Goal: Task Accomplishment & Management: Complete application form

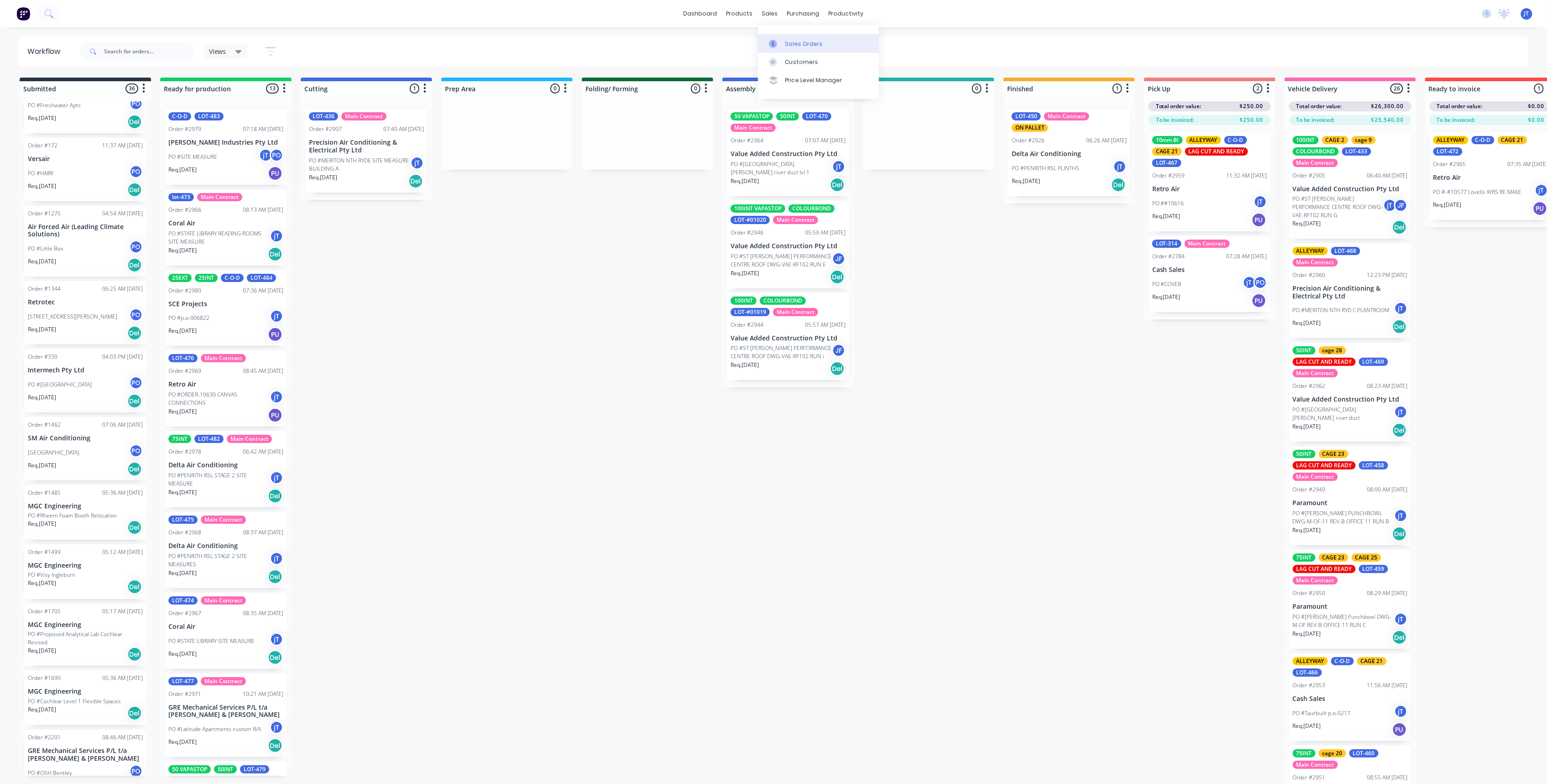
click at [800, 50] on link "Sales Orders" at bounding box center [818, 43] width 121 height 18
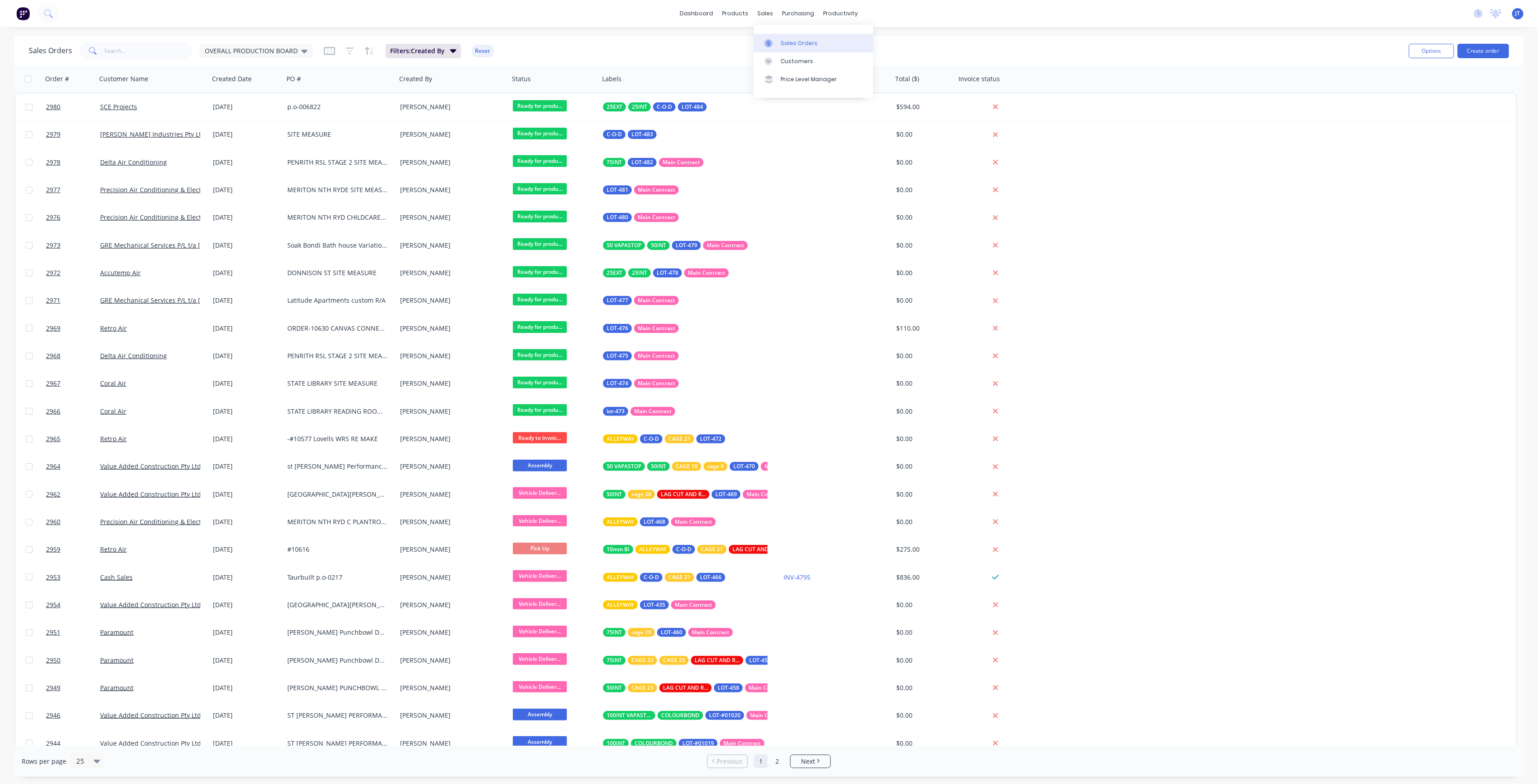
click at [832, 47] on link "Sales Orders" at bounding box center [813, 42] width 119 height 18
click at [128, 58] on input "text" at bounding box center [149, 50] width 88 height 18
click at [276, 48] on span "OVERALL PRODUCTION BOARD" at bounding box center [251, 51] width 93 height 9
click at [259, 130] on button "None" at bounding box center [253, 127] width 103 height 10
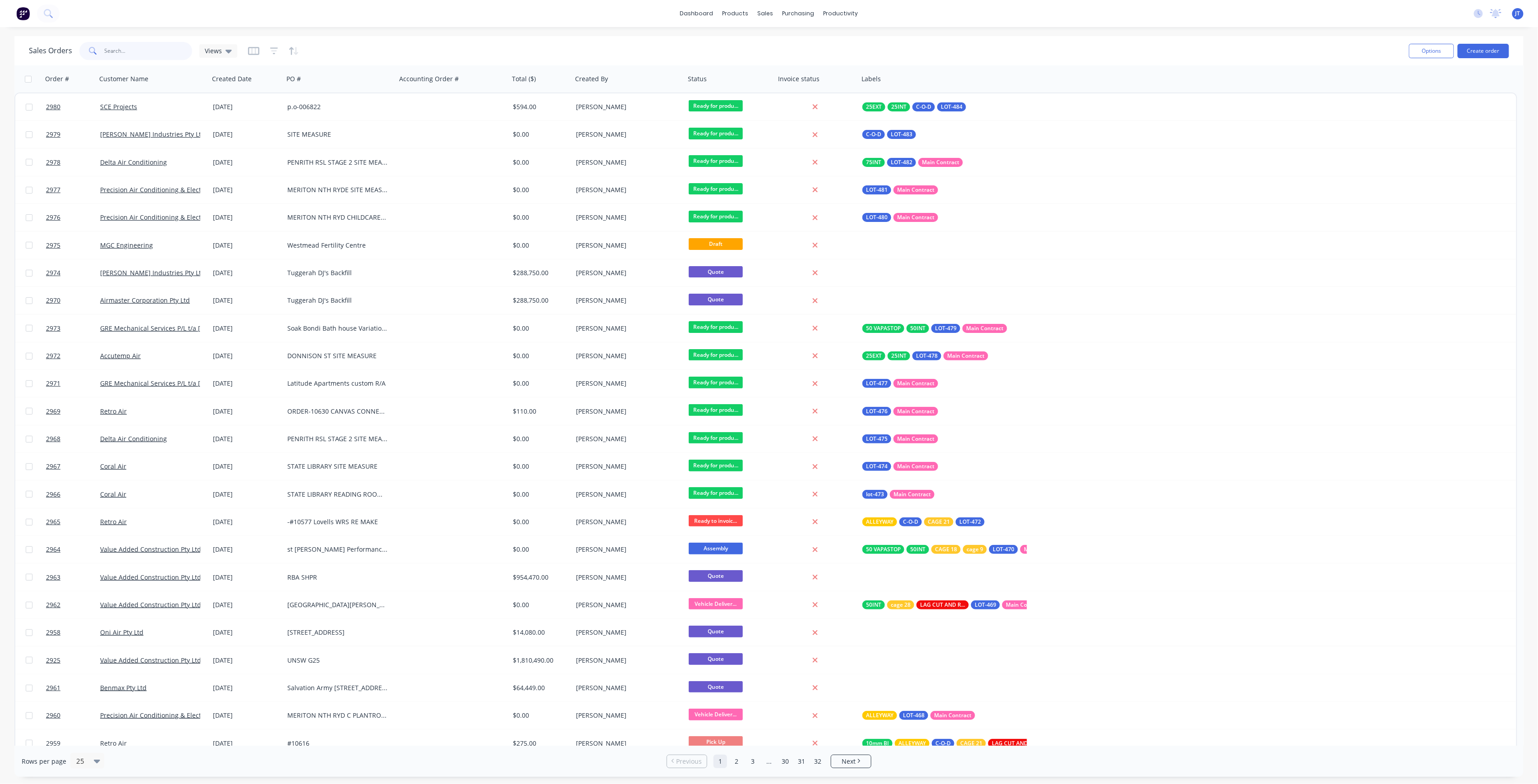
click at [163, 55] on input "text" at bounding box center [149, 50] width 88 height 18
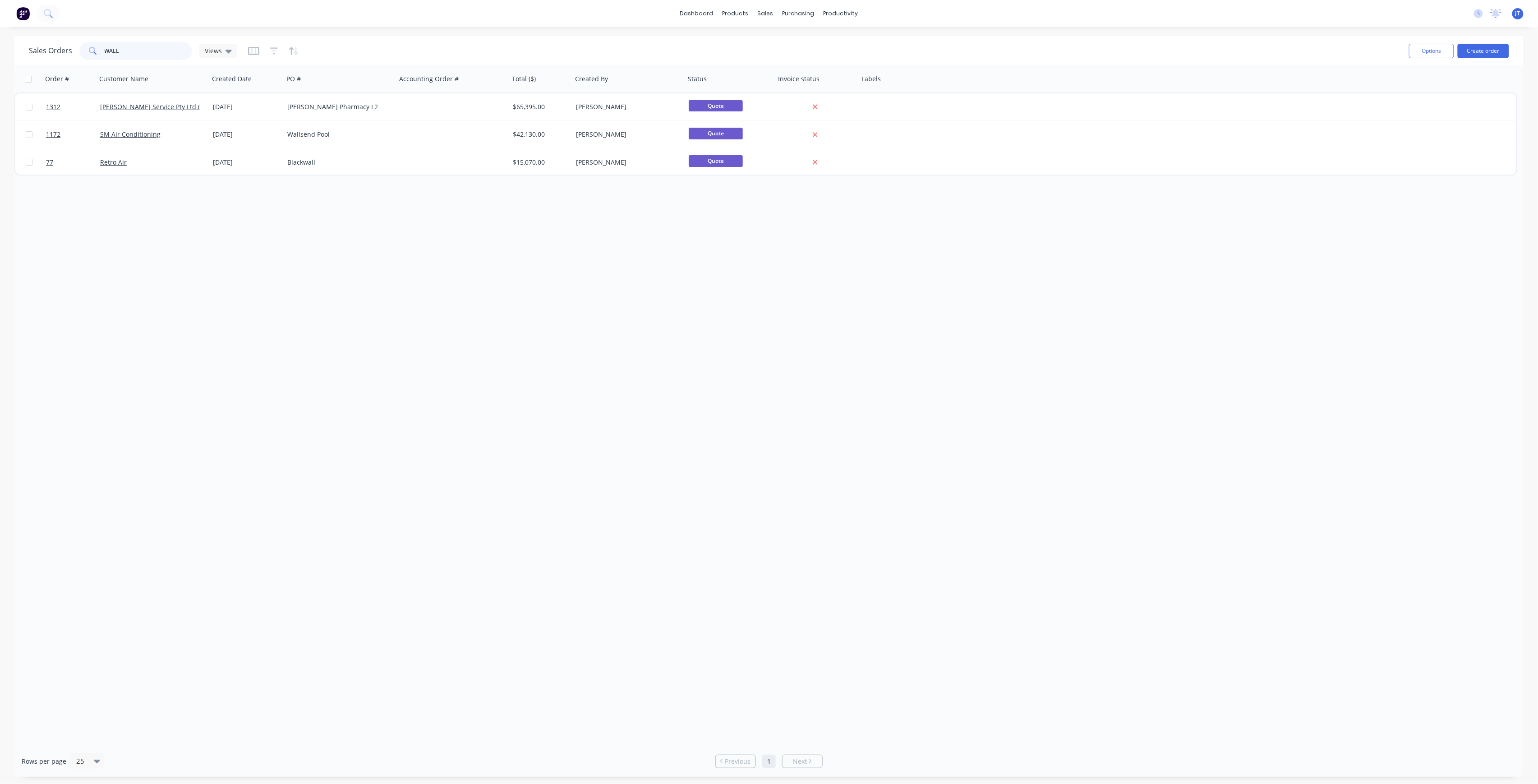
drag, startPoint x: 126, startPoint y: 47, endPoint x: 91, endPoint y: 62, distance: 38.1
click at [91, 62] on div "Sales Orders WALL Views Options Create order" at bounding box center [769, 51] width 1509 height 29
type input "REG"
drag, startPoint x: 129, startPoint y: 53, endPoint x: 95, endPoint y: 59, distance: 34.5
click at [95, 59] on div "REG" at bounding box center [136, 50] width 113 height 18
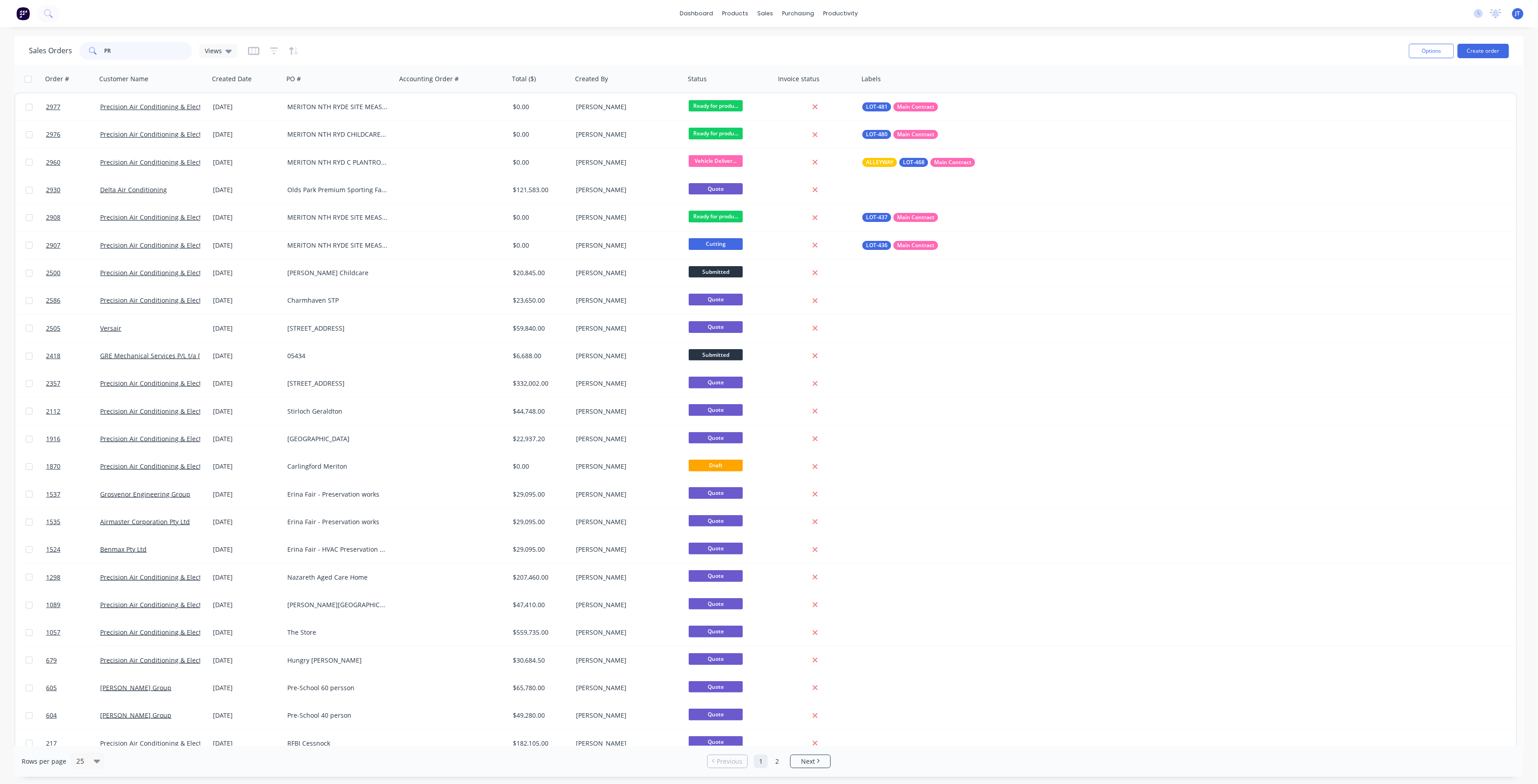
type input "P"
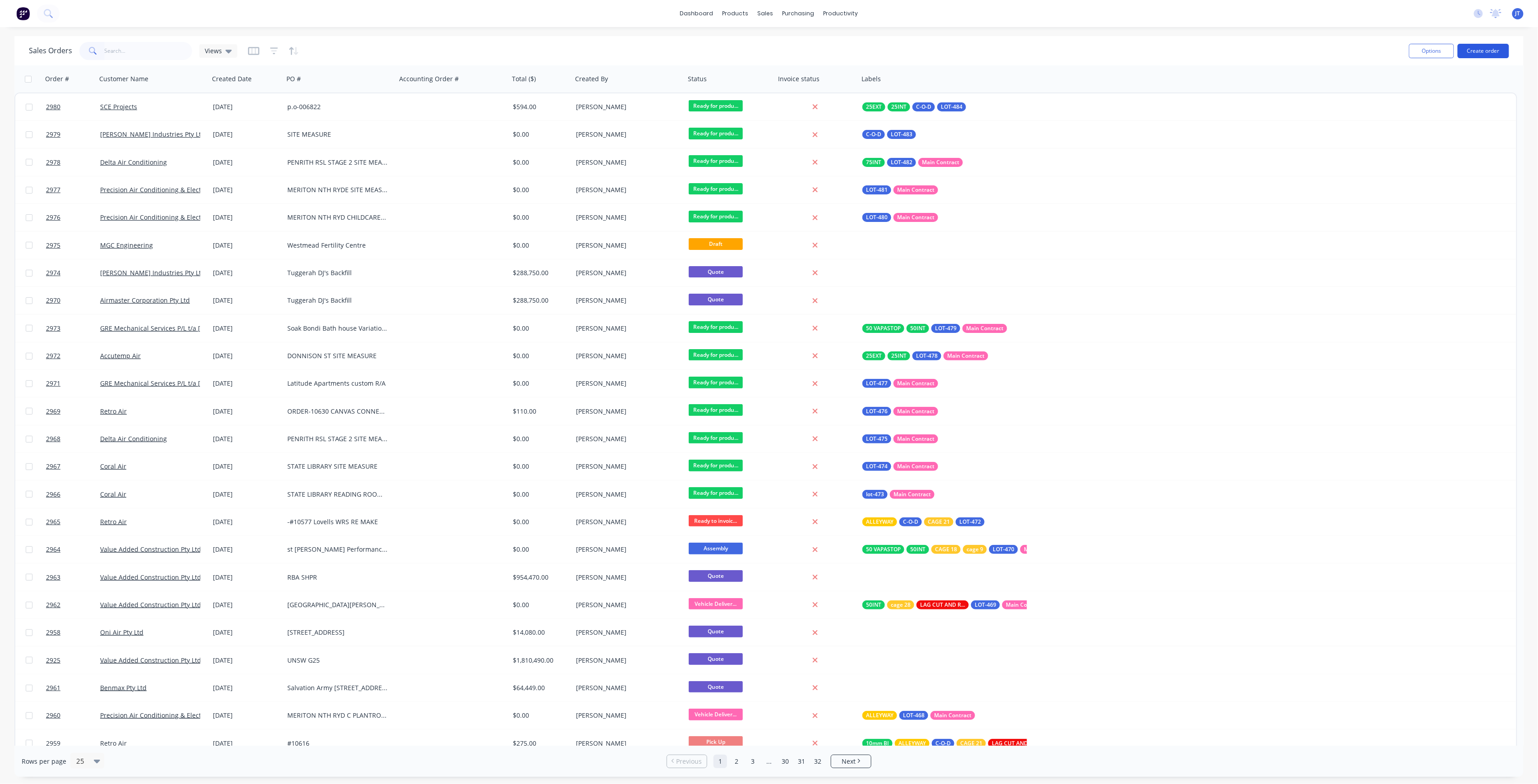
click at [1486, 55] on button "Create order" at bounding box center [1483, 51] width 52 height 15
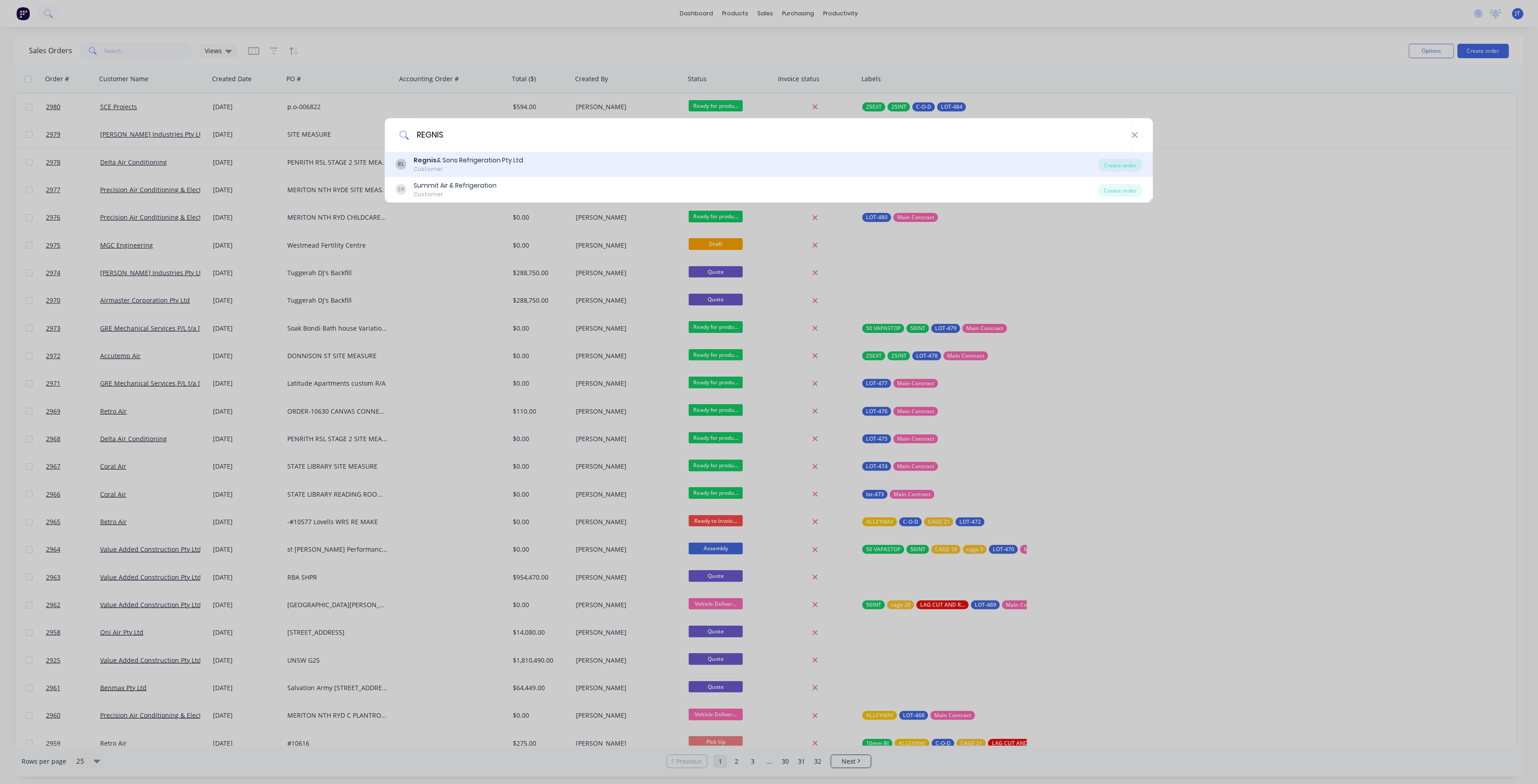
type input "REGNIS"
click at [475, 157] on div "Regnis & Sons Refrigeration Pty Ltd" at bounding box center [469, 160] width 109 height 9
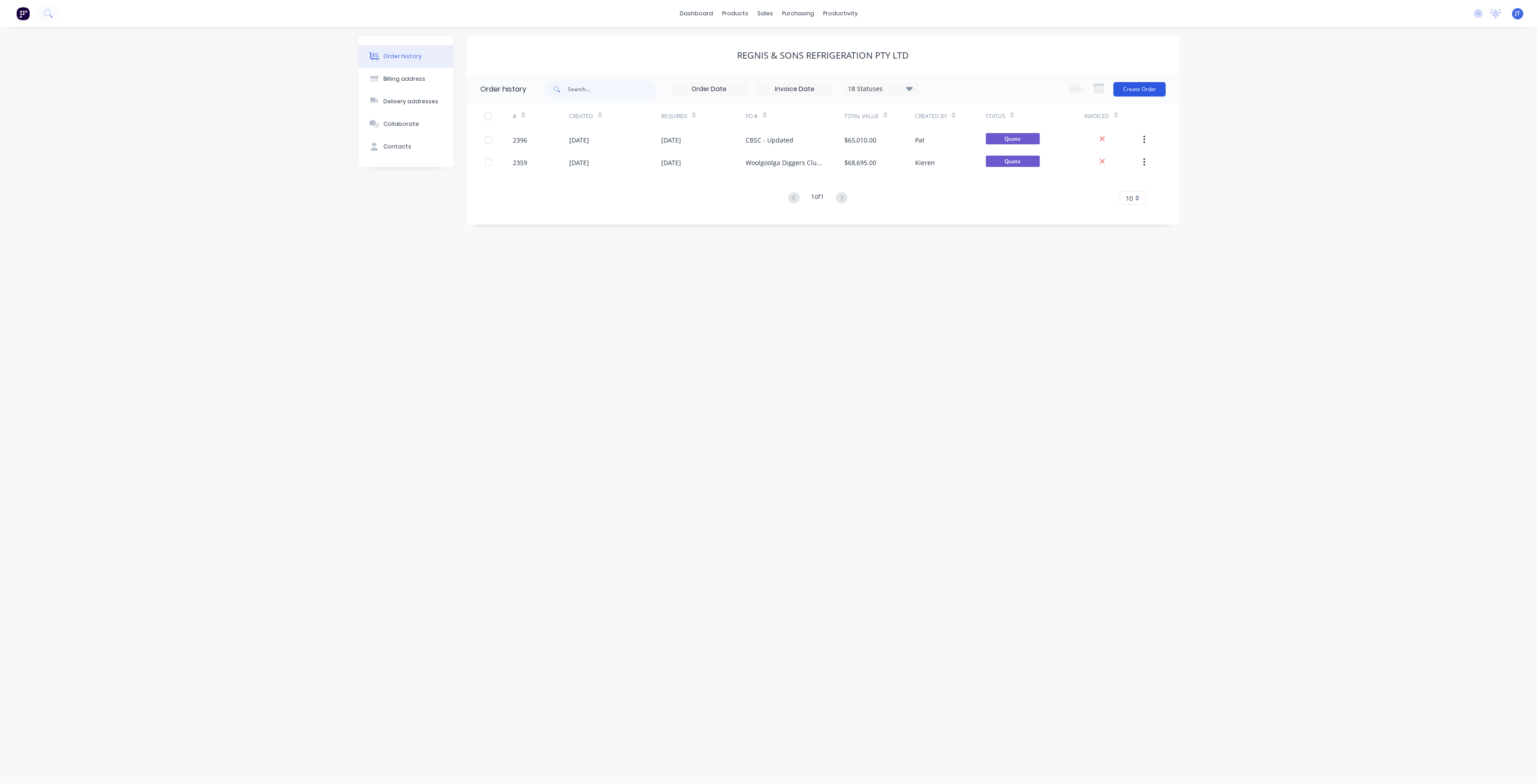
click at [1155, 87] on button "Create Order" at bounding box center [1140, 89] width 52 height 15
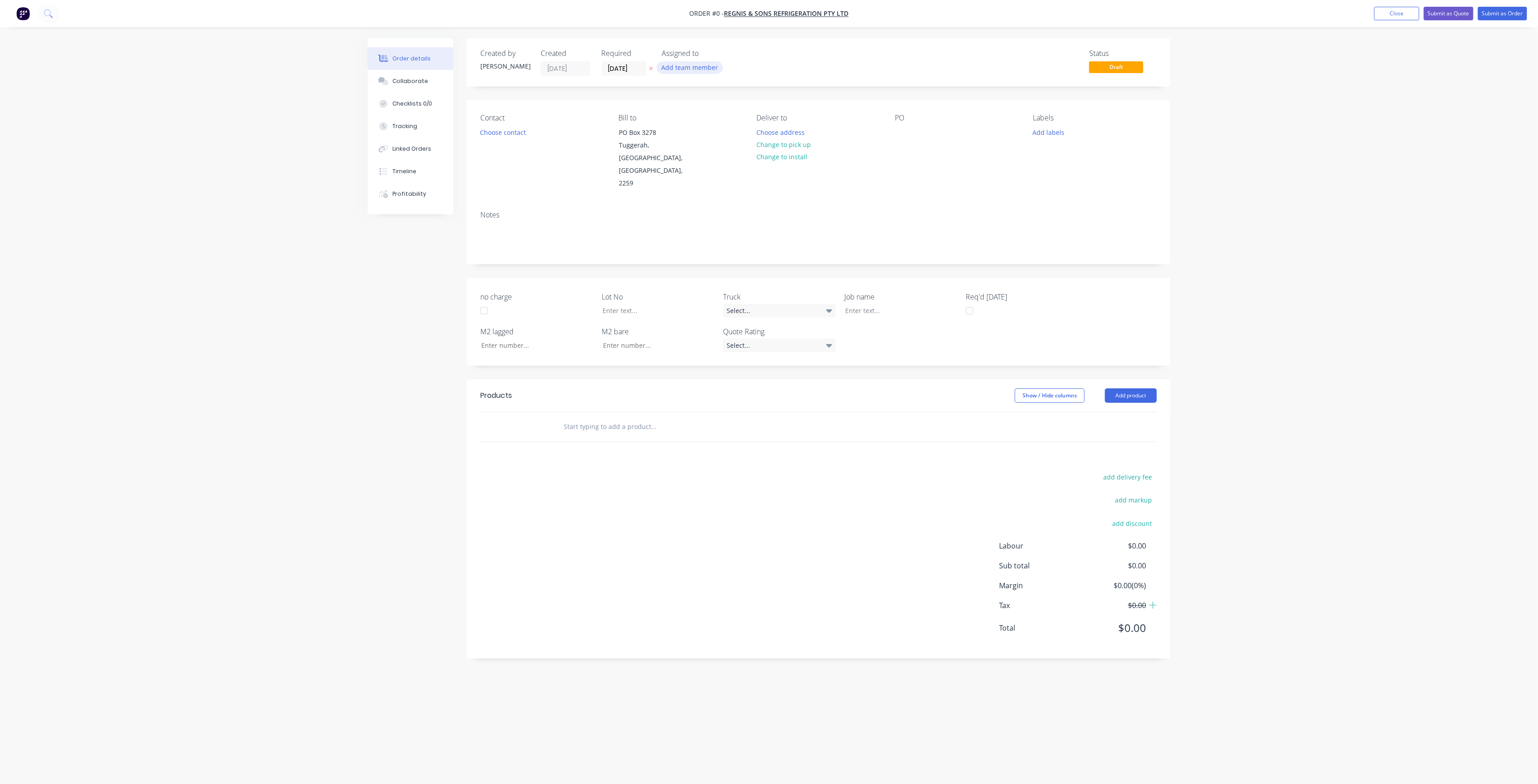
click at [675, 69] on button "Add team member" at bounding box center [690, 68] width 66 height 12
click at [719, 116] on div "[PERSON_NAME] (You)" at bounding box center [735, 117] width 90 height 9
click at [641, 65] on div "Creating draft order... Loading... Order details Collaborate Checklists 0/0 Tra…" at bounding box center [769, 375] width 821 height 673
click at [637, 66] on input "[DATE]" at bounding box center [623, 69] width 44 height 14
click at [648, 200] on div "7" at bounding box center [651, 202] width 14 height 14
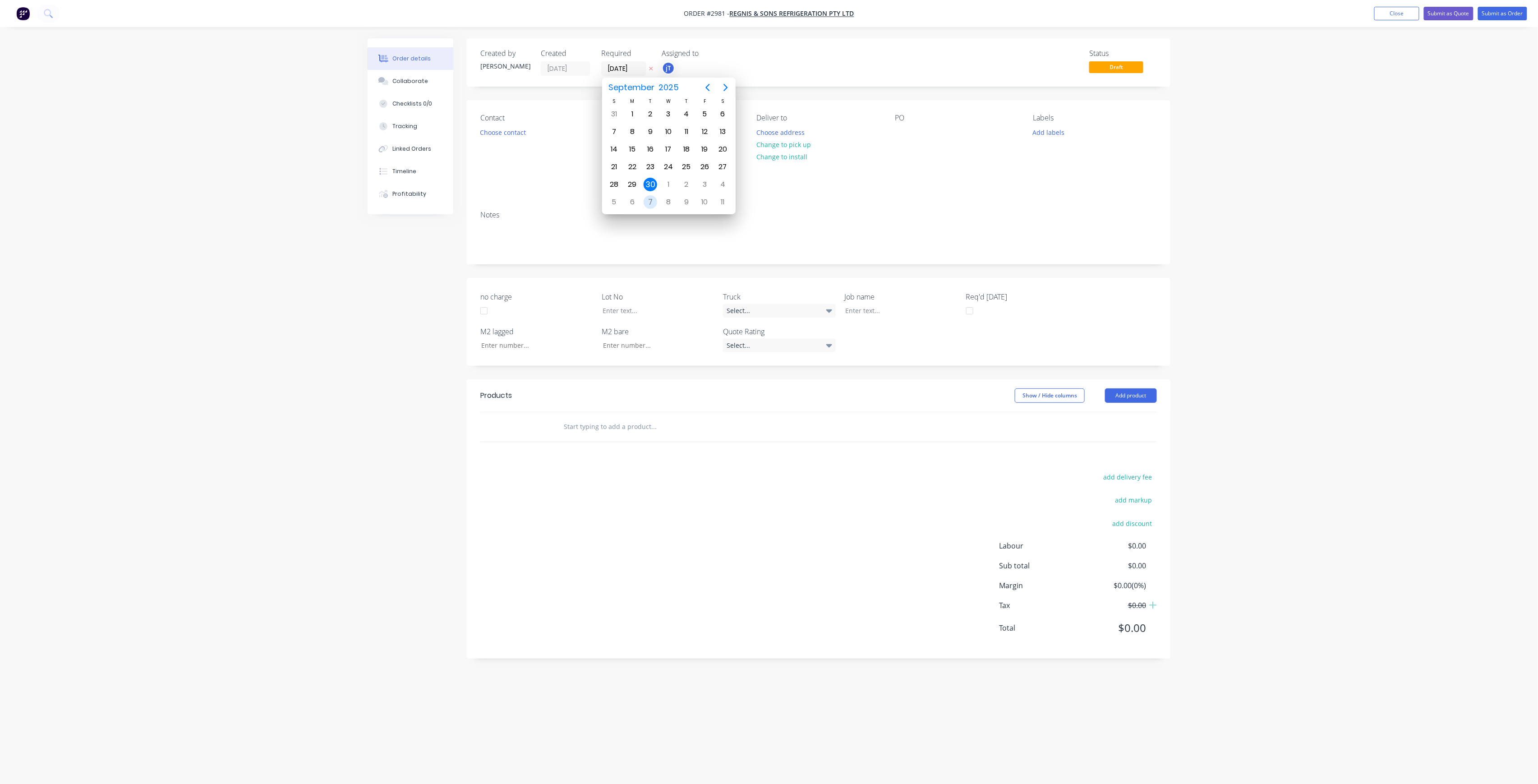
type input "[DATE]"
click at [523, 136] on button "Choose contact" at bounding box center [503, 132] width 56 height 12
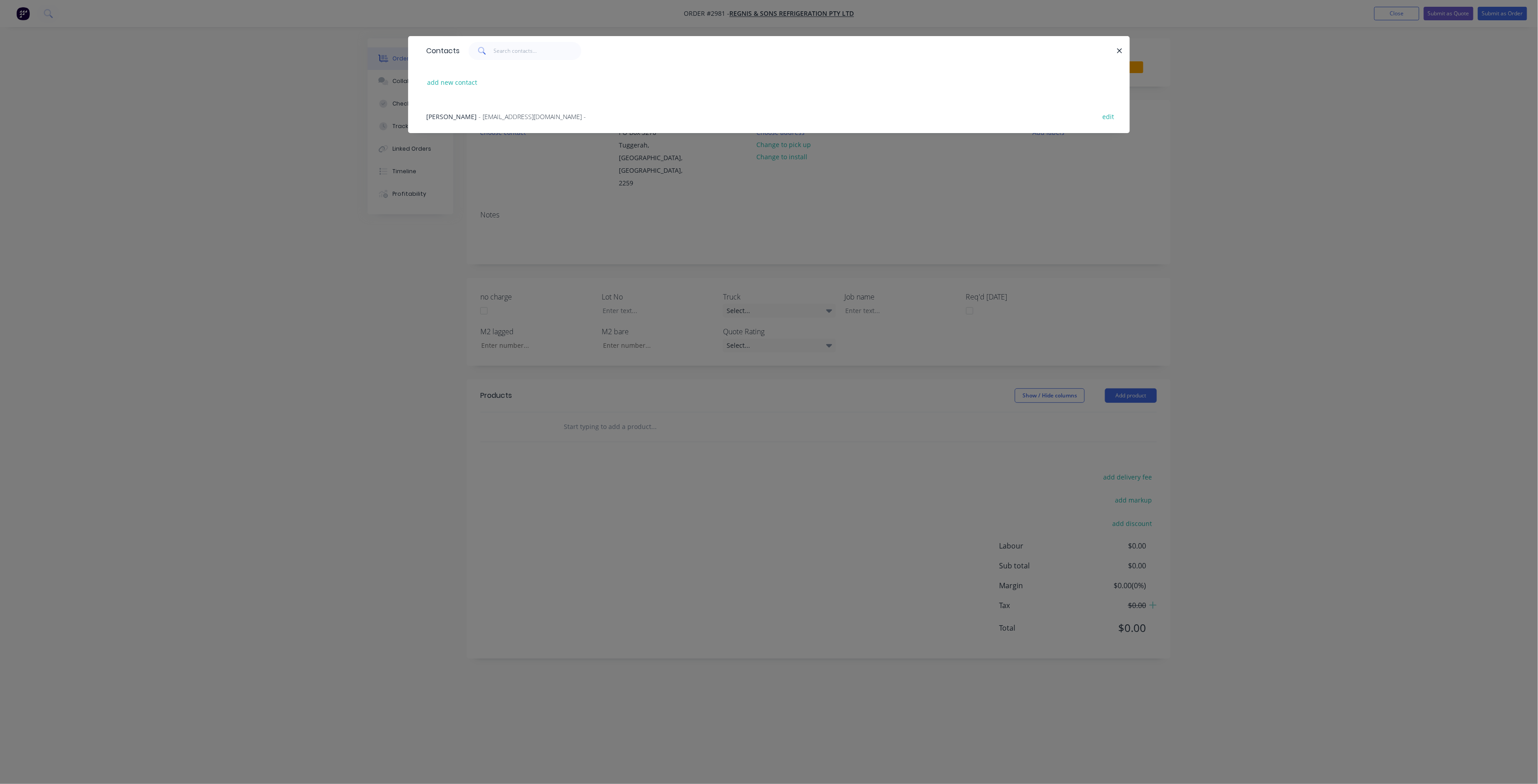
click at [531, 116] on span "- [EMAIL_ADDRESS][DOMAIN_NAME] -" at bounding box center [532, 116] width 107 height 8
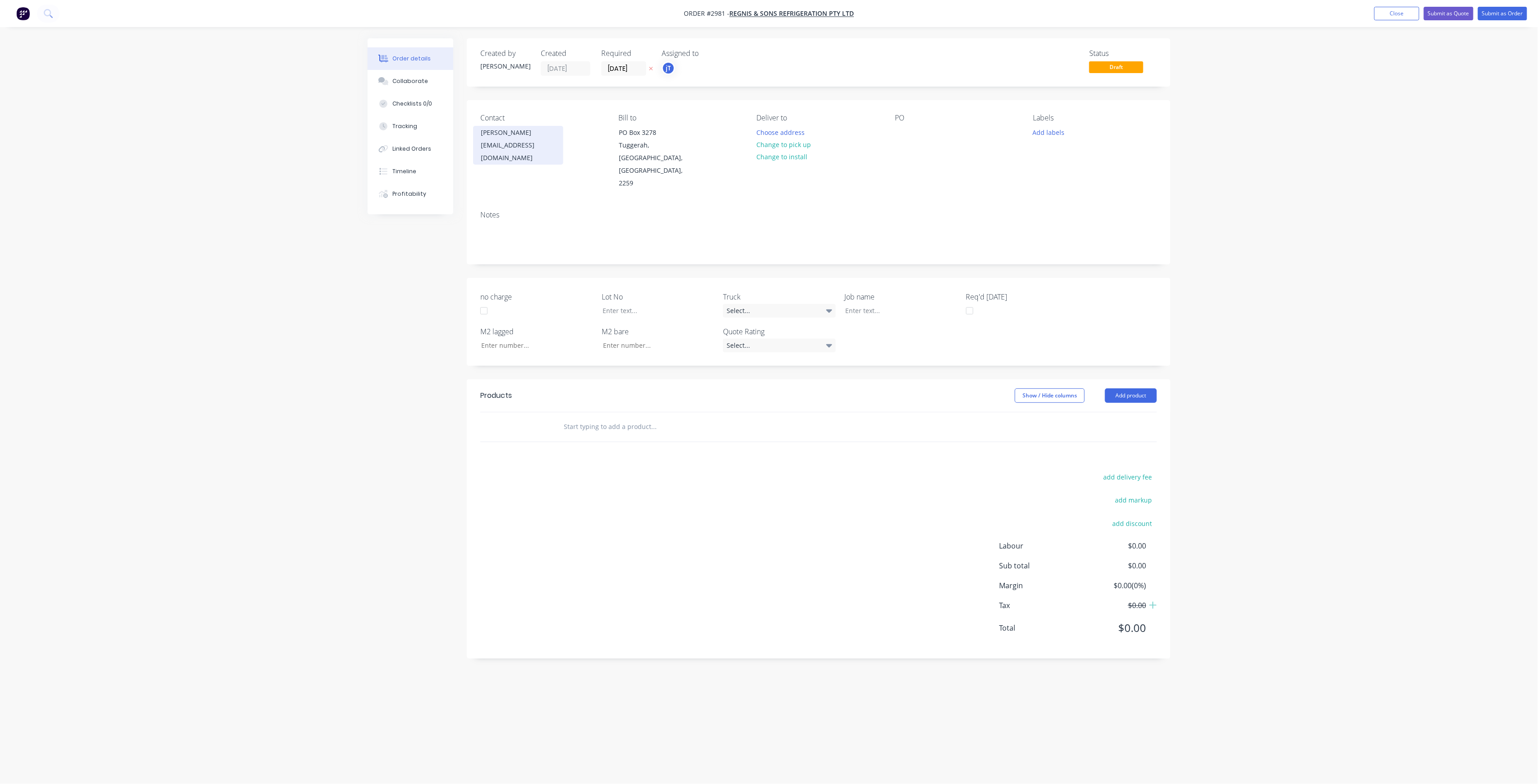
click at [520, 141] on div "[EMAIL_ADDRESS][DOMAIN_NAME]" at bounding box center [518, 151] width 75 height 25
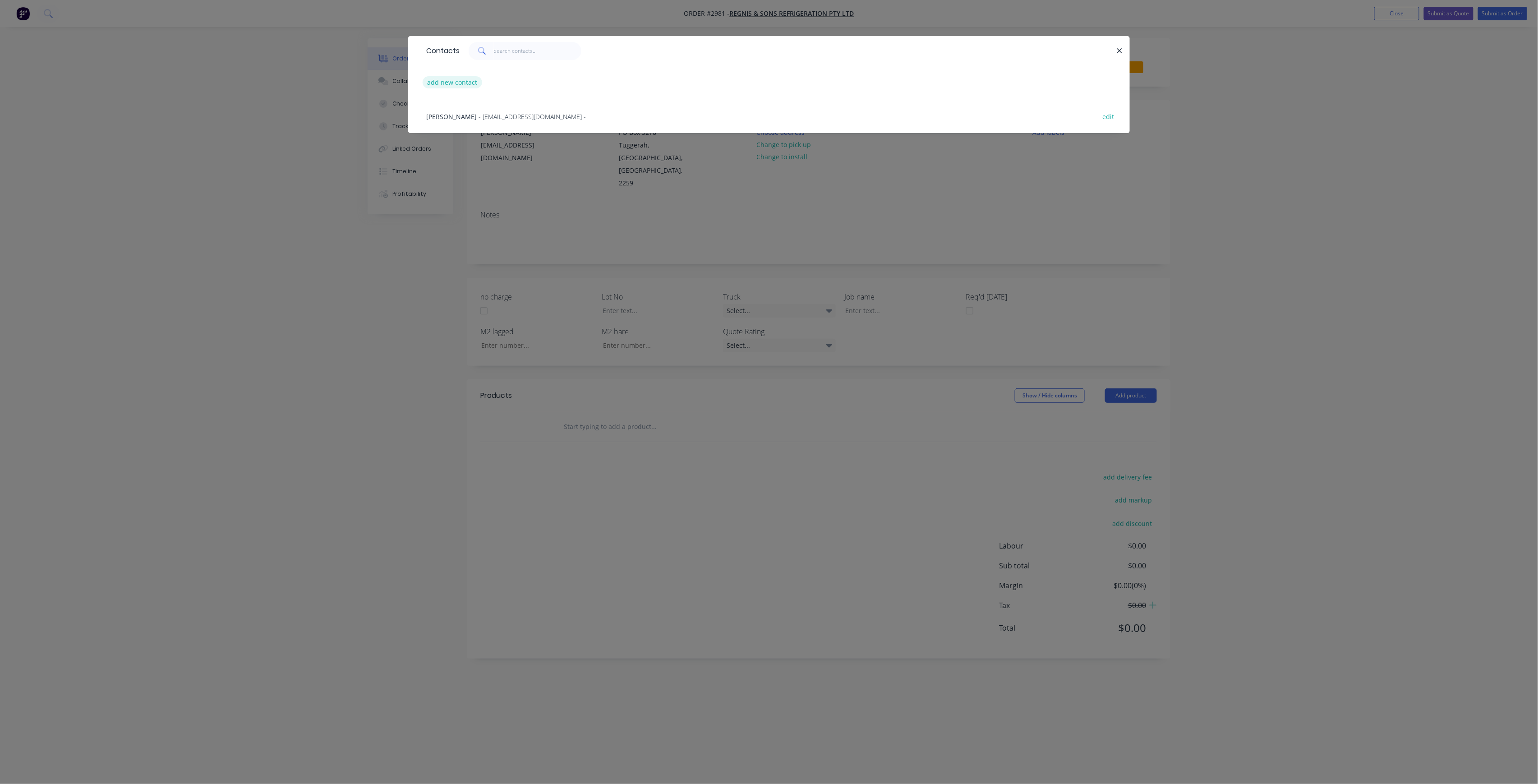
click at [468, 86] on button "add new contact" at bounding box center [452, 82] width 59 height 12
select select "AU"
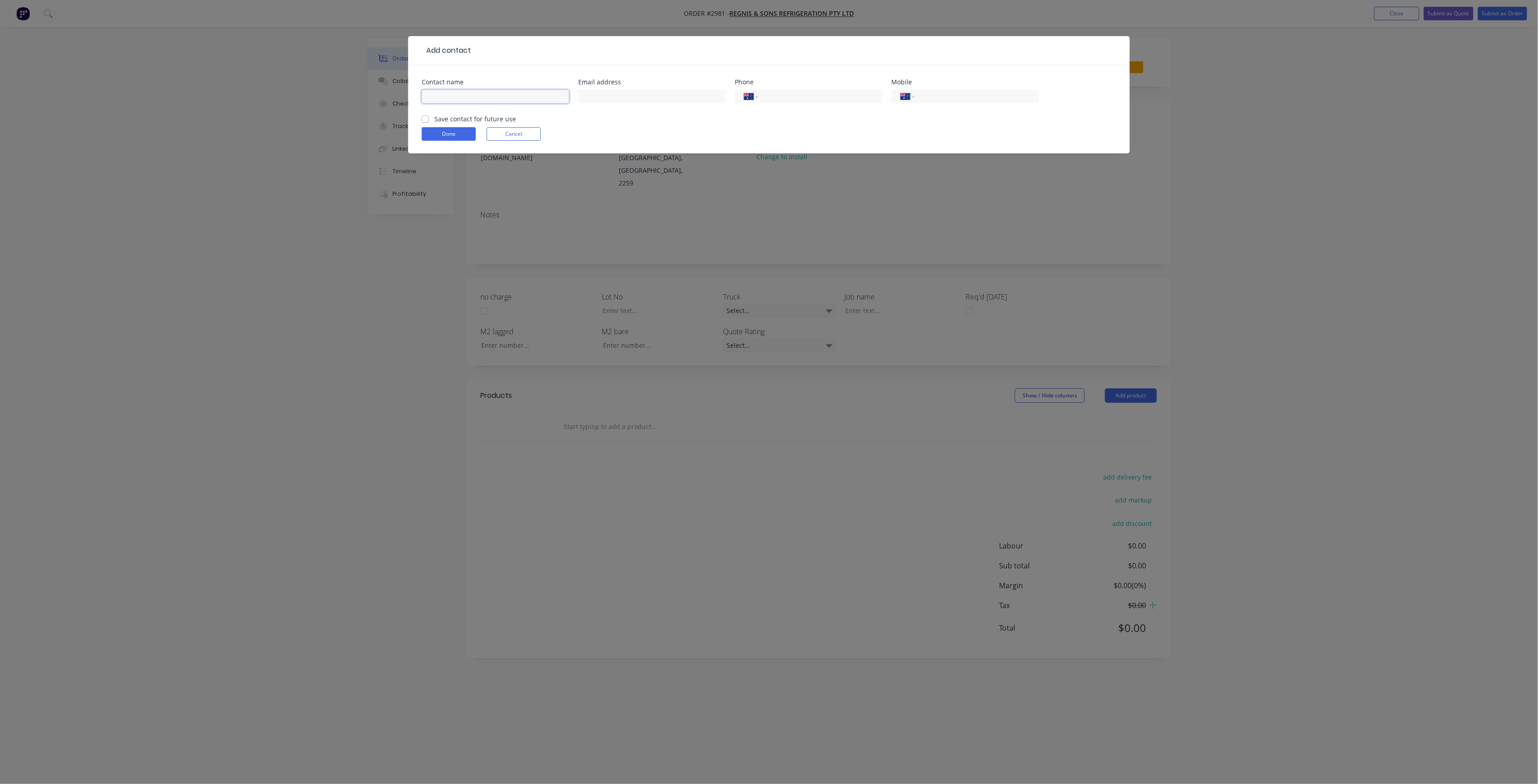
click at [460, 96] on input "text" at bounding box center [495, 96] width 147 height 14
type input "d"
click at [436, 99] on input "[PERSON_NAME]" at bounding box center [495, 96] width 147 height 14
type input "[PERSON_NAME]"
click at [715, 93] on body "Order #2981 - Regnis & Sons Refrigeration Pty Ltd Add product Close Submit as Q…" at bounding box center [769, 392] width 1538 height 784
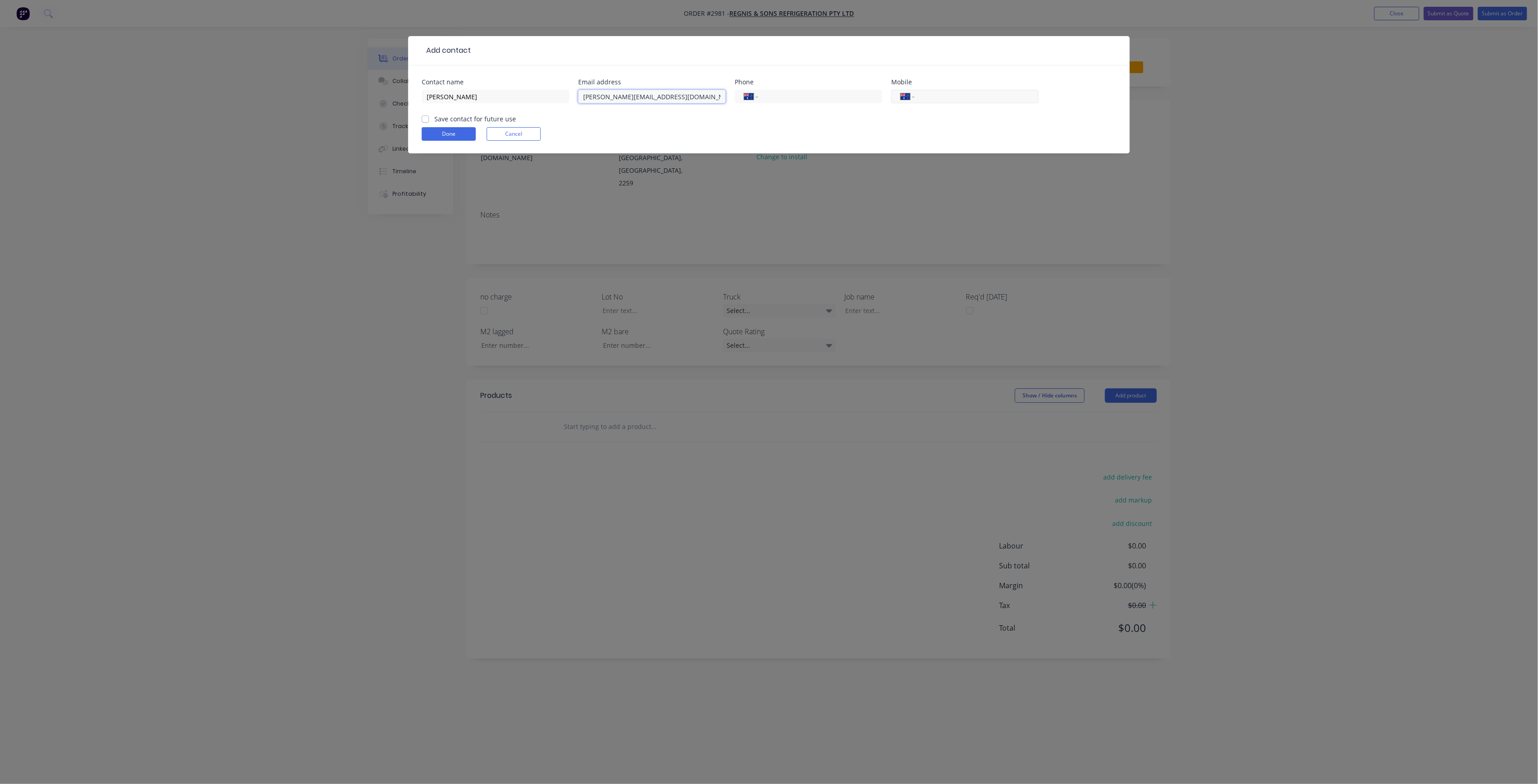
type input "[PERSON_NAME][EMAIL_ADDRESS][DOMAIN_NAME]"
click at [958, 96] on input "tel" at bounding box center [975, 96] width 108 height 10
type input "0401 035 612"
click at [460, 119] on label "Save contact for future use" at bounding box center [475, 119] width 82 height 9
click at [429, 119] on input "Save contact for future use" at bounding box center [425, 118] width 7 height 8
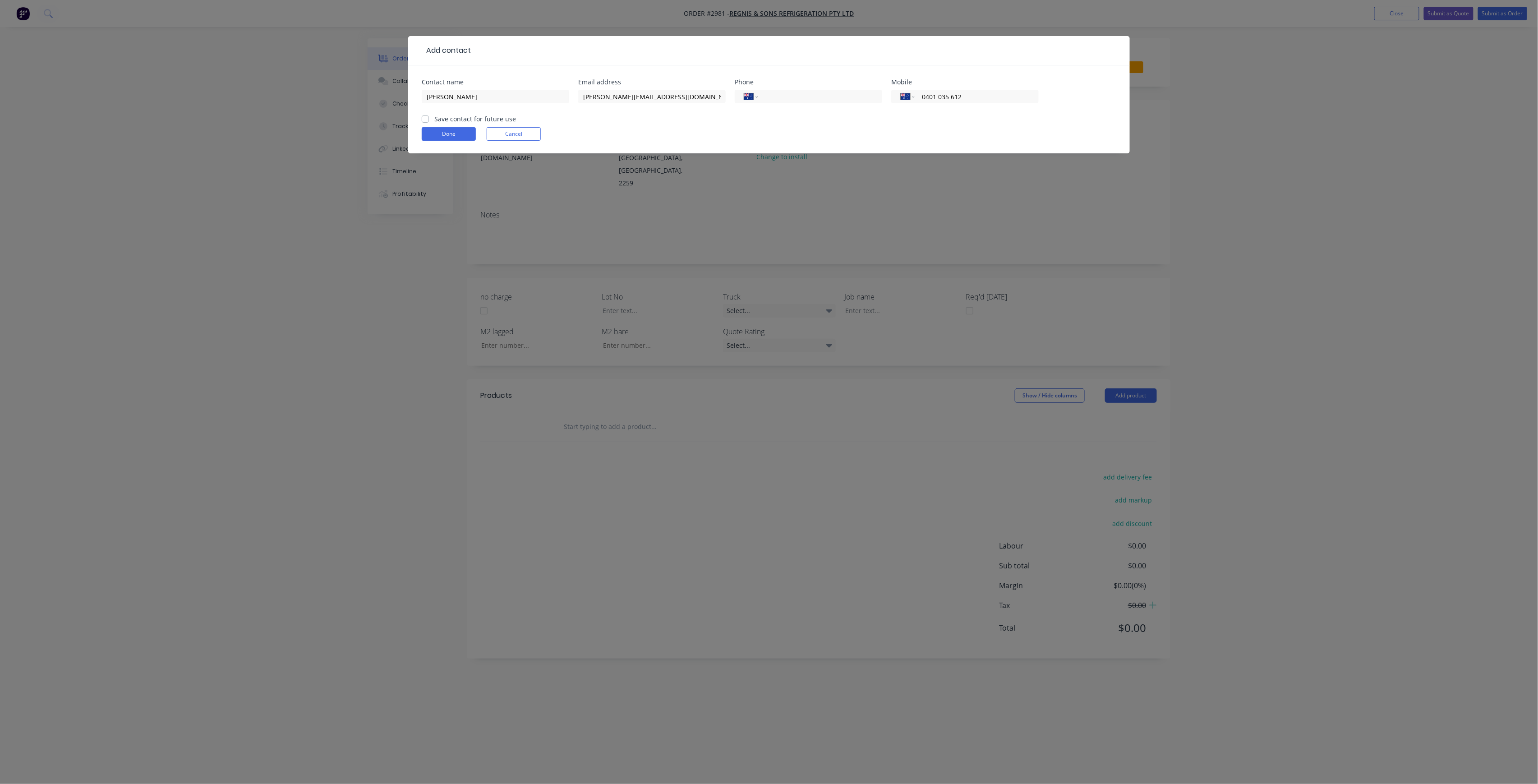
checkbox input "true"
click at [458, 136] on button "Done" at bounding box center [449, 134] width 54 height 14
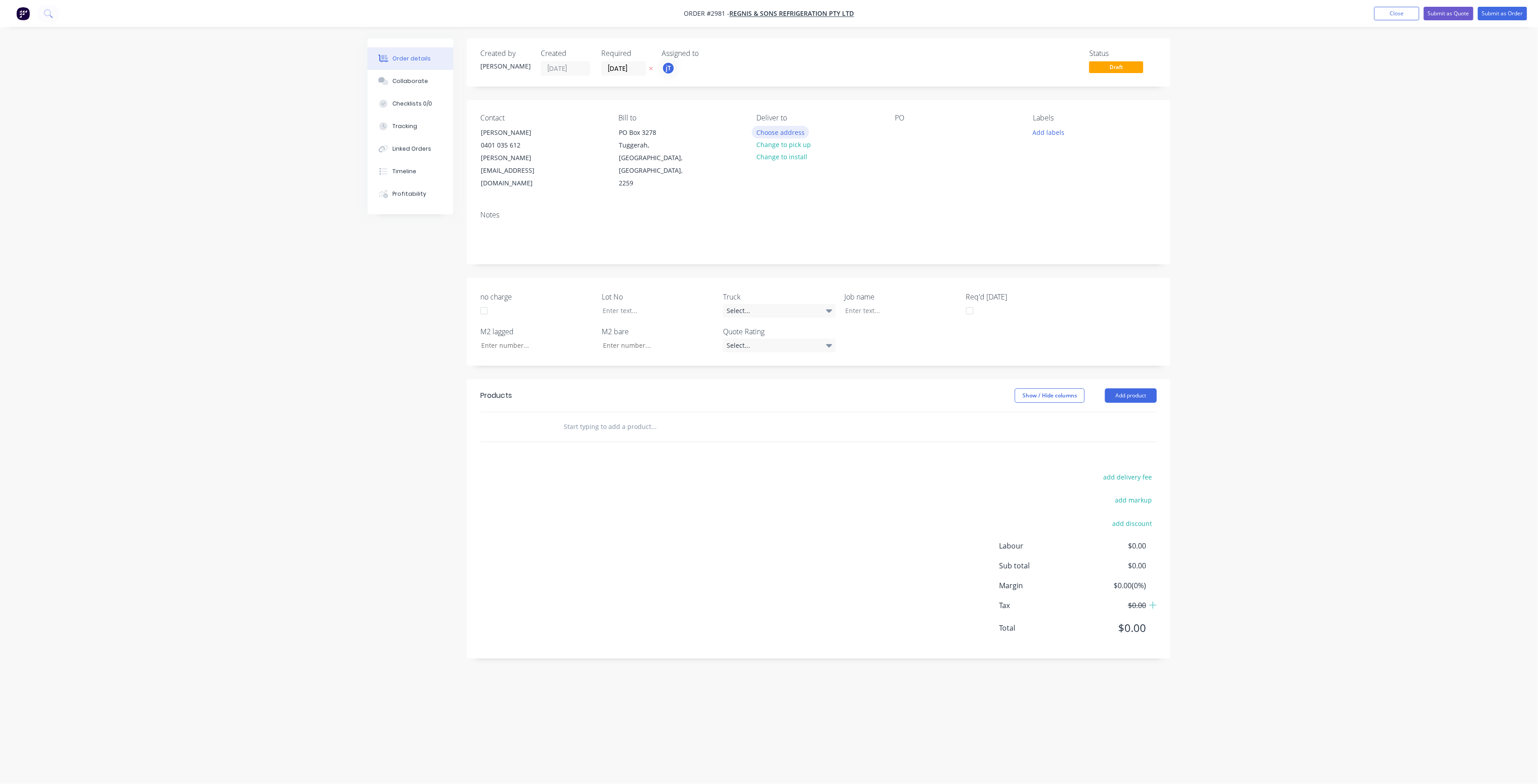
click at [804, 130] on button "Choose address" at bounding box center [780, 132] width 58 height 12
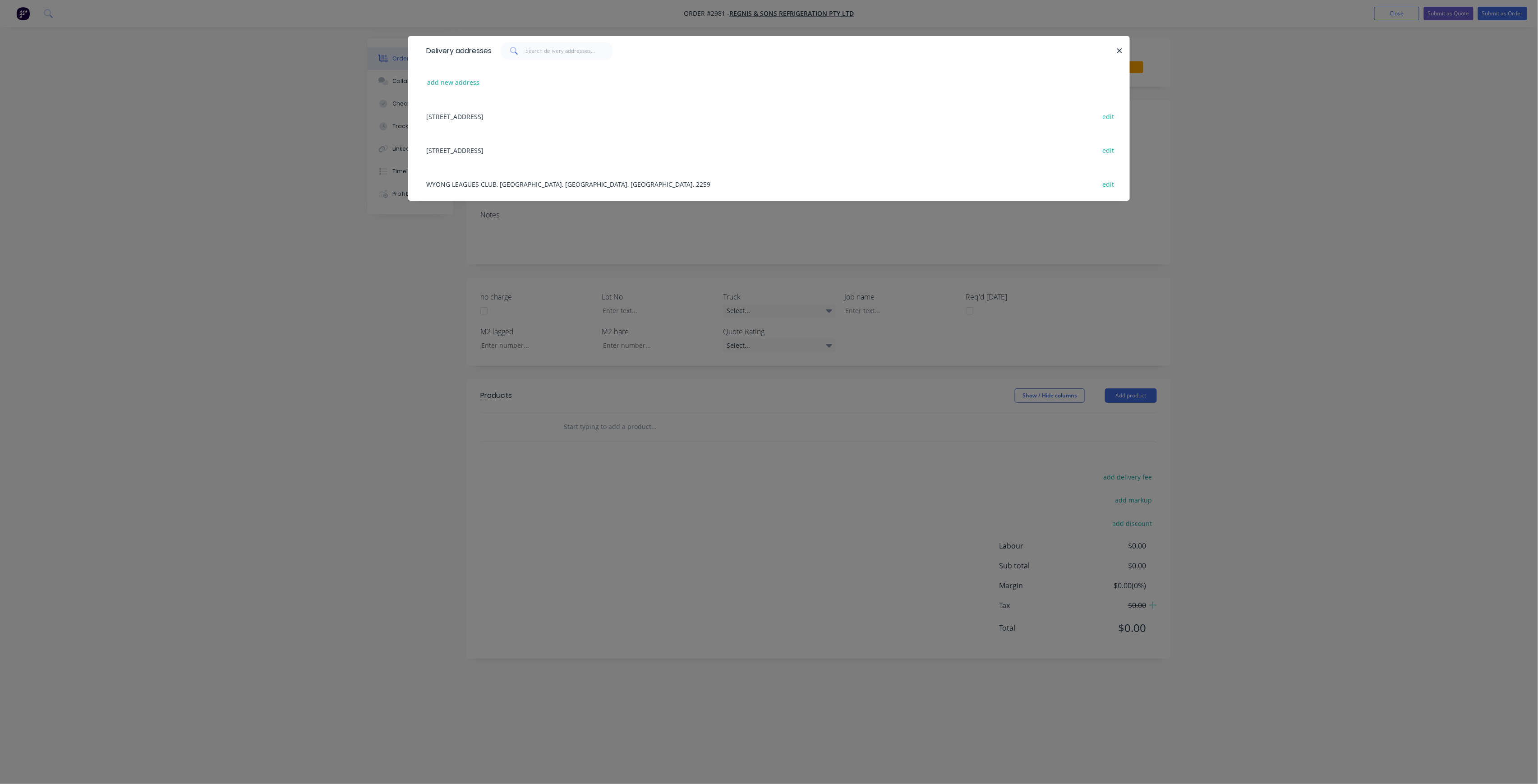
click at [1227, 197] on div "Delivery addresses add new address [STREET_ADDRESS], [STREET_ADDRESS] edit" at bounding box center [769, 392] width 1538 height 784
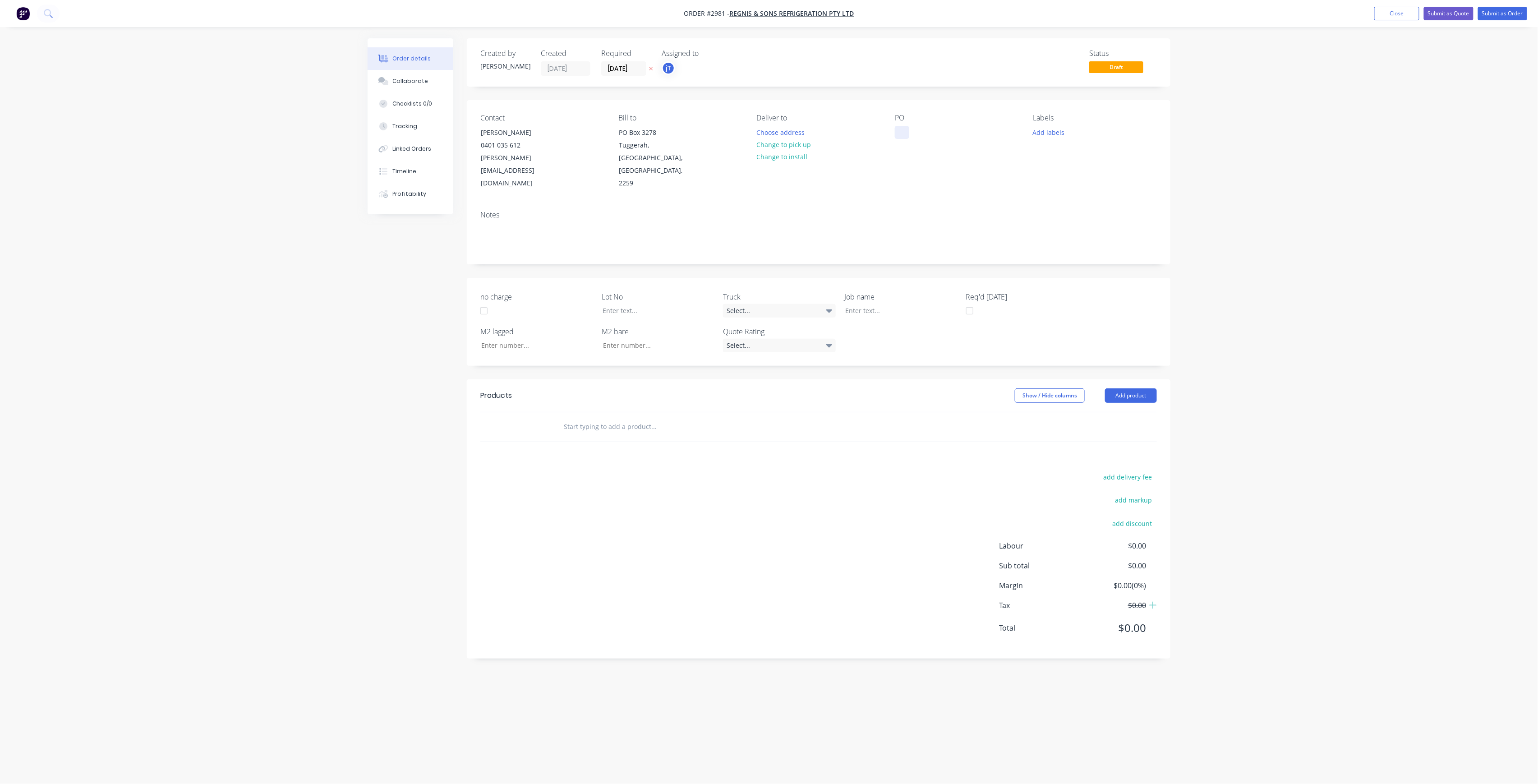
drag, startPoint x: 904, startPoint y: 131, endPoint x: 886, endPoint y: 124, distance: 19.3
click at [904, 131] on div at bounding box center [902, 132] width 15 height 13
click at [1051, 129] on button "Add labels" at bounding box center [1048, 132] width 42 height 12
click at [1065, 157] on input "text" at bounding box center [1108, 158] width 94 height 18
click at [1071, 211] on div "LOT-485" at bounding box center [1072, 213] width 29 height 10
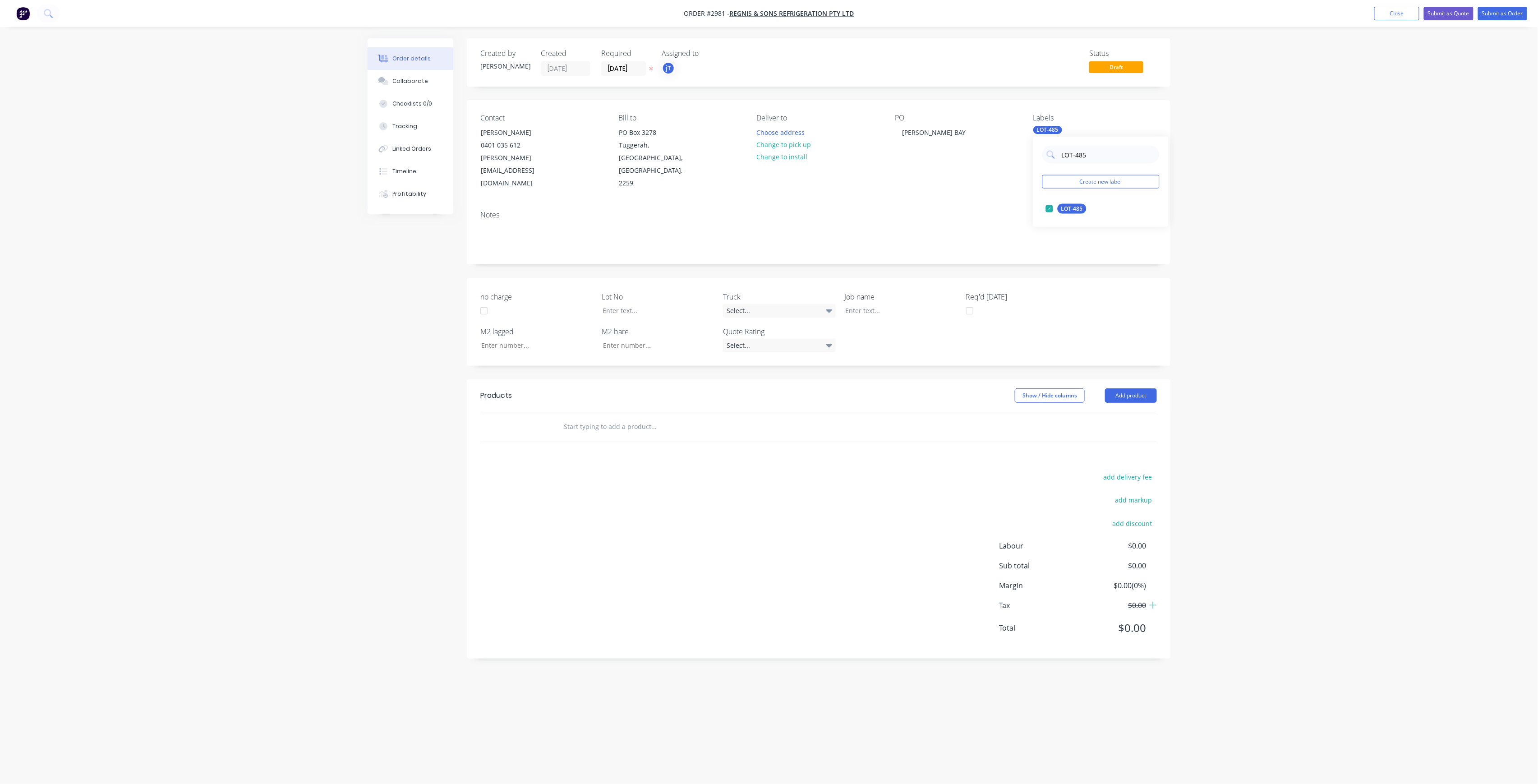
drag, startPoint x: 1088, startPoint y: 157, endPoint x: 977, endPoint y: 177, distance: 112.8
click at [977, 177] on body "Order #2981 - Regnis & Sons Refrigeration Pty Ltd Add product Close Submit as Q…" at bounding box center [769, 392] width 1538 height 784
drag, startPoint x: 1096, startPoint y: 167, endPoint x: 1055, endPoint y: 173, distance: 41.4
click at [1055, 173] on div "LOT-485 Create new label LOT-485 edit" at bounding box center [1101, 181] width 136 height 90
type input "50"
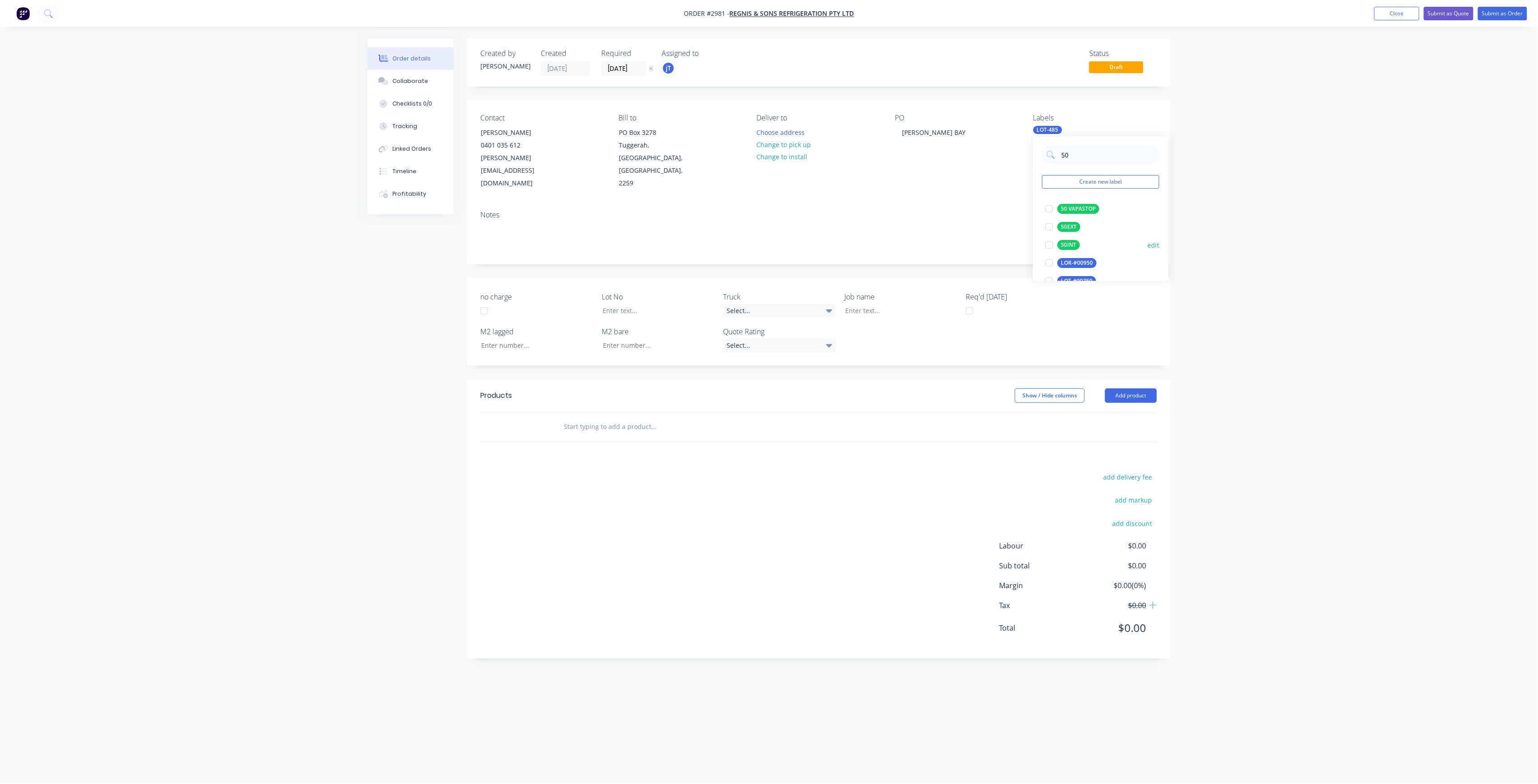
click at [1066, 245] on div "50INT" at bounding box center [1069, 244] width 22 height 10
click at [1062, 161] on input "50" at bounding box center [1108, 154] width 94 height 18
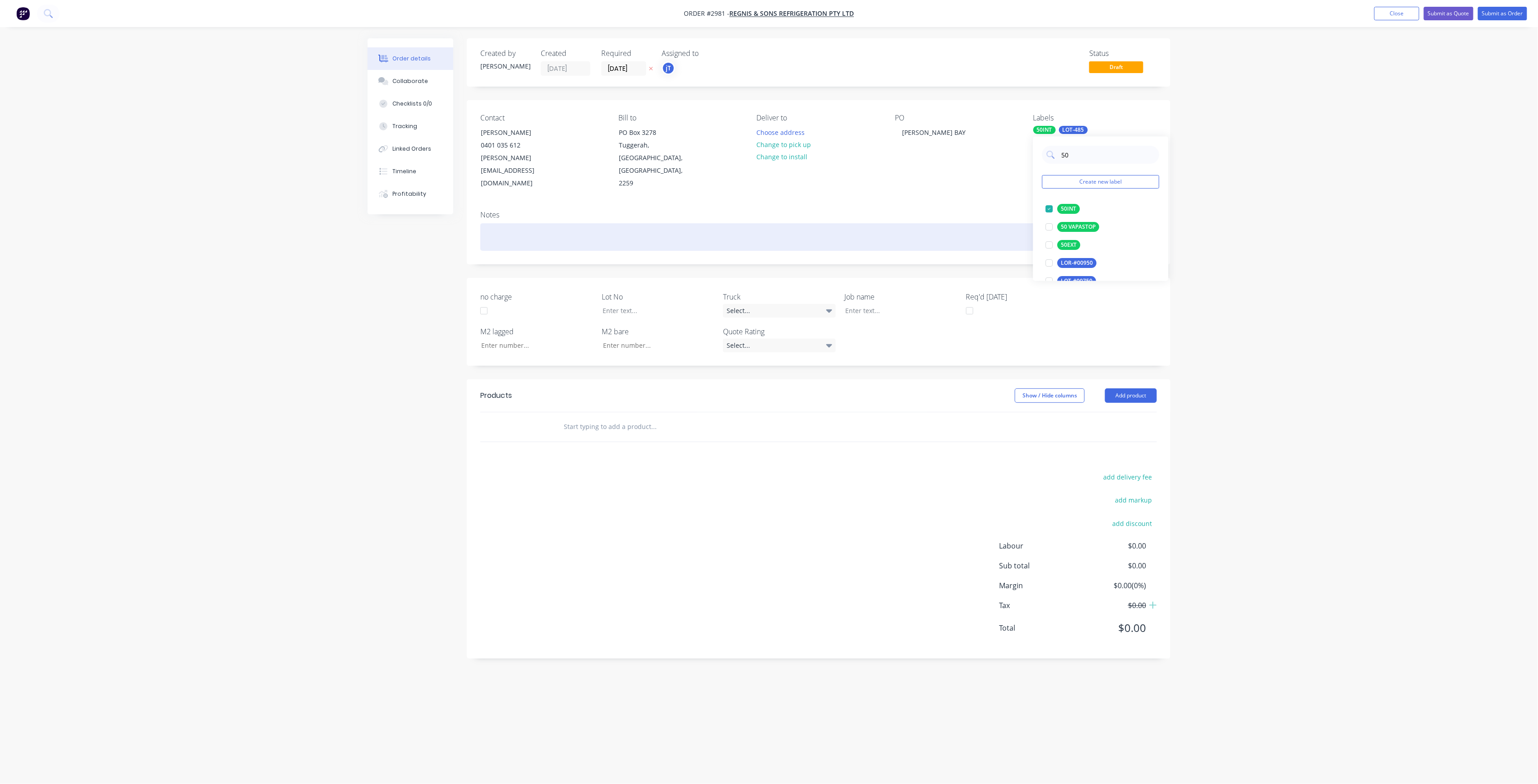
click at [736, 224] on div at bounding box center [819, 237] width 677 height 28
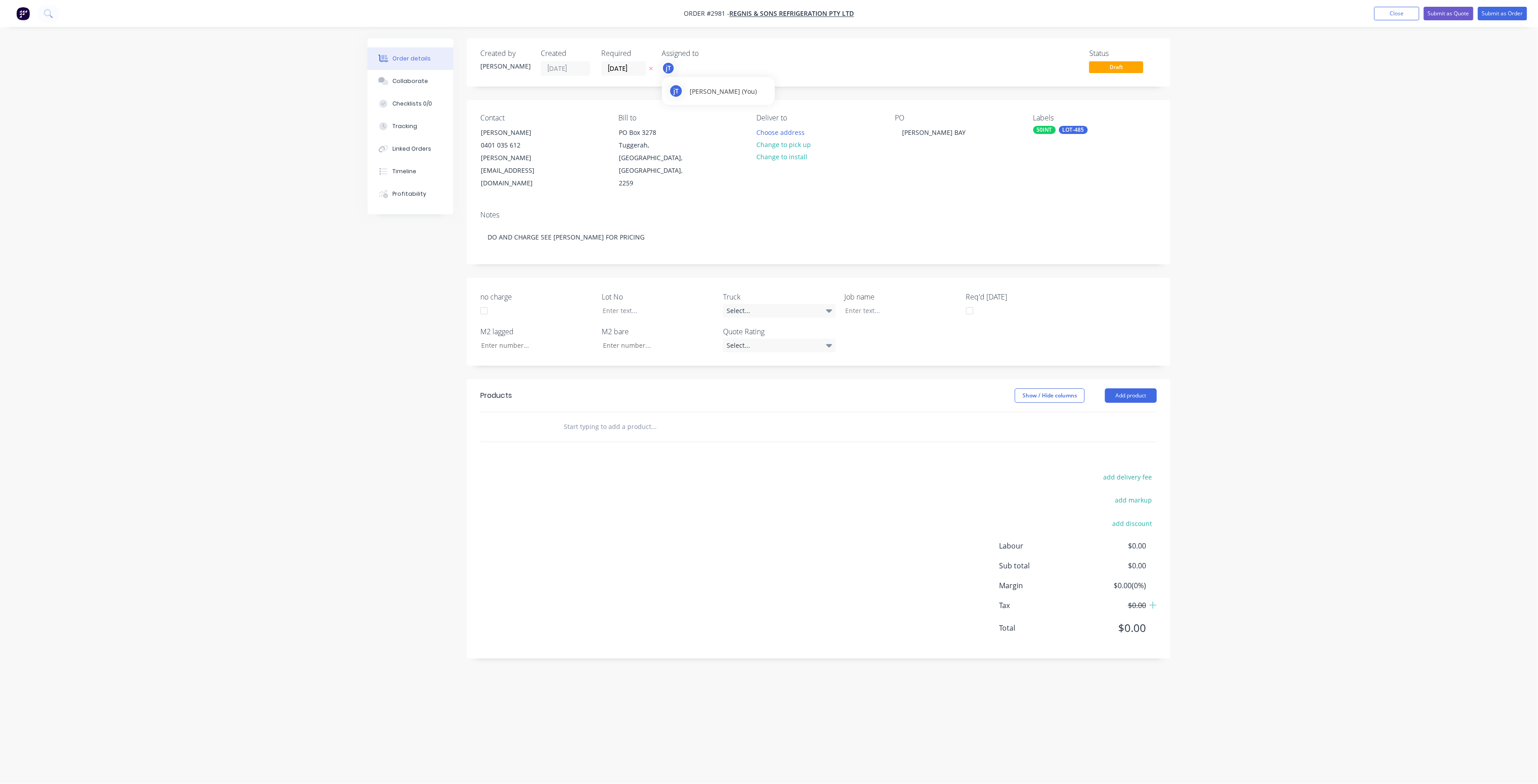
click at [670, 67] on div "jT" at bounding box center [668, 69] width 14 height 14
click at [728, 177] on div "[PERSON_NAME]" at bounding box center [735, 180] width 90 height 9
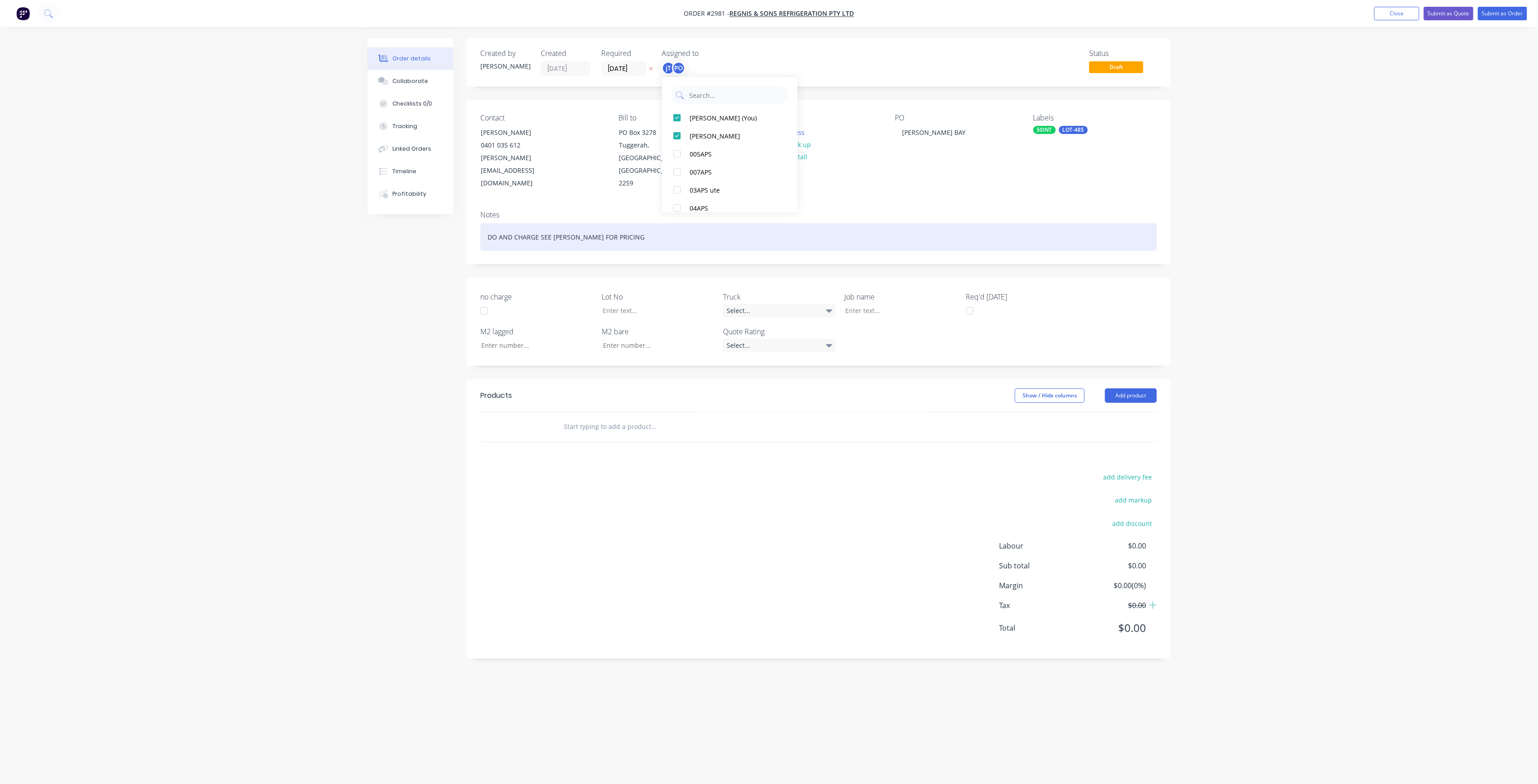
click at [628, 224] on div "DO AND CHARGE SEE [PERSON_NAME] FOR PRICING" at bounding box center [819, 237] width 677 height 28
drag, startPoint x: 550, startPoint y: 214, endPoint x: 491, endPoint y: 226, distance: 60.2
click at [491, 226] on div "DO AND CHARGE SEE [PERSON_NAME] FOR PRICING" at bounding box center [819, 237] width 677 height 28
click at [624, 224] on div "DO AND CHARGE SEE [PERSON_NAME] FOR PRICING" at bounding box center [819, 237] width 677 height 28
click at [629, 224] on div "DO AND CHARGE SEE [PERSON_NAME] FOR PRICING" at bounding box center [819, 237] width 677 height 28
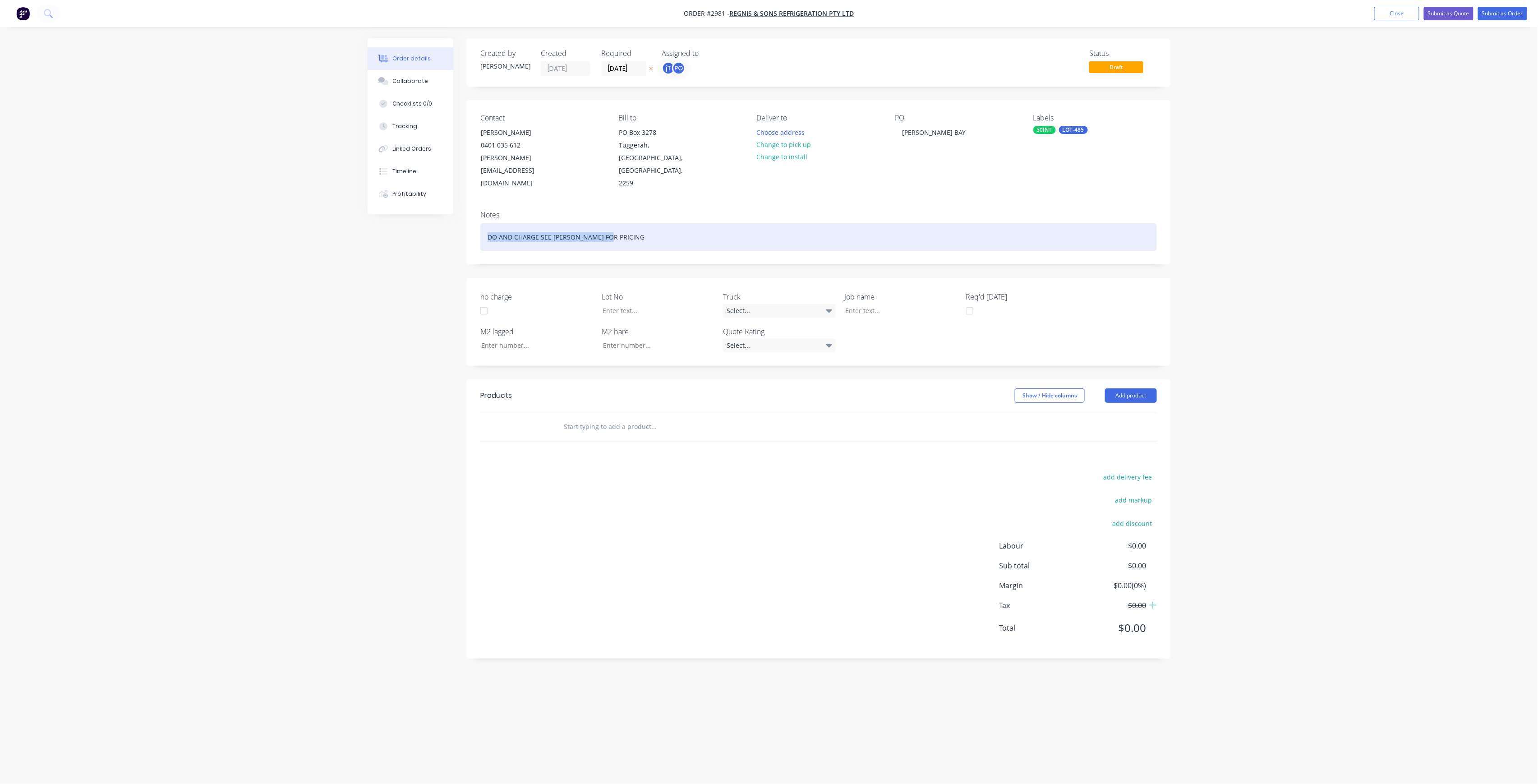
drag, startPoint x: 629, startPoint y: 213, endPoint x: 483, endPoint y: 227, distance: 146.7
click at [483, 227] on div "Notes DO AND CHARGE SEE [PERSON_NAME] FOR PRICING" at bounding box center [819, 234] width 704 height 60
copy div "DO AND CHARGE SEE [PERSON_NAME] FOR PRICING"
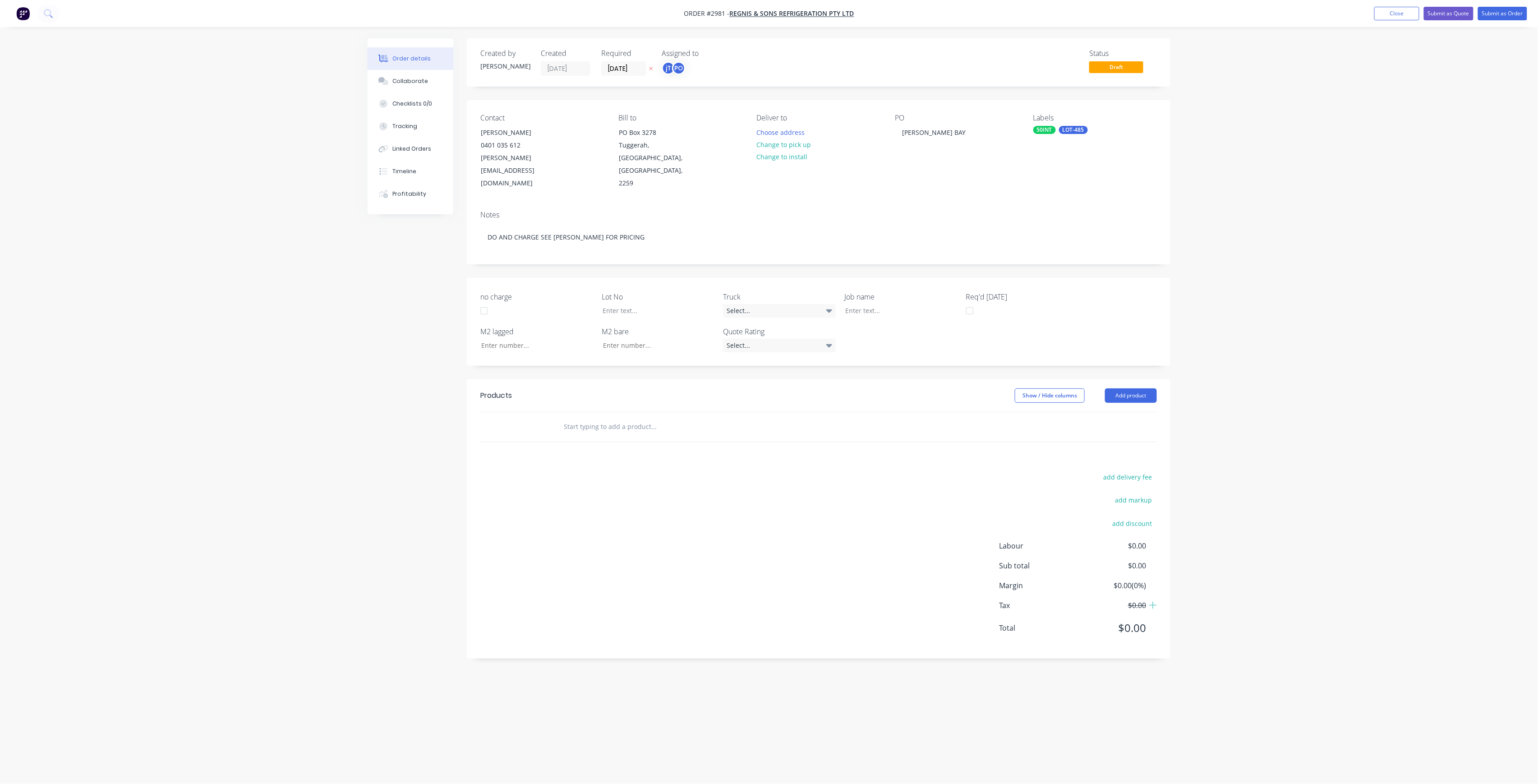
click at [600, 418] on input "text" at bounding box center [654, 426] width 180 height 18
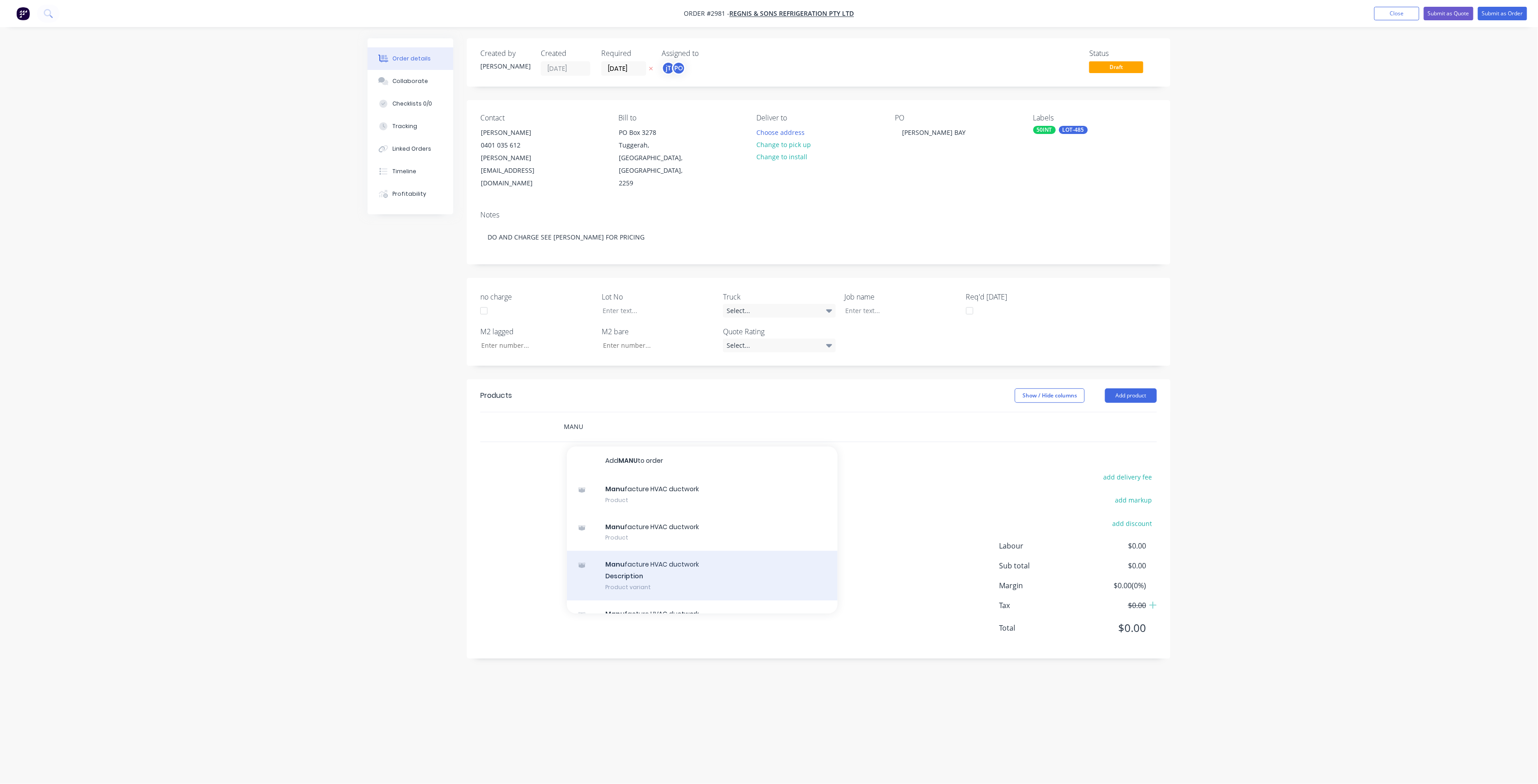
type input "MANU"
click at [668, 550] on div "Manu facture HVAC ductwork Description Product variant" at bounding box center [702, 575] width 271 height 49
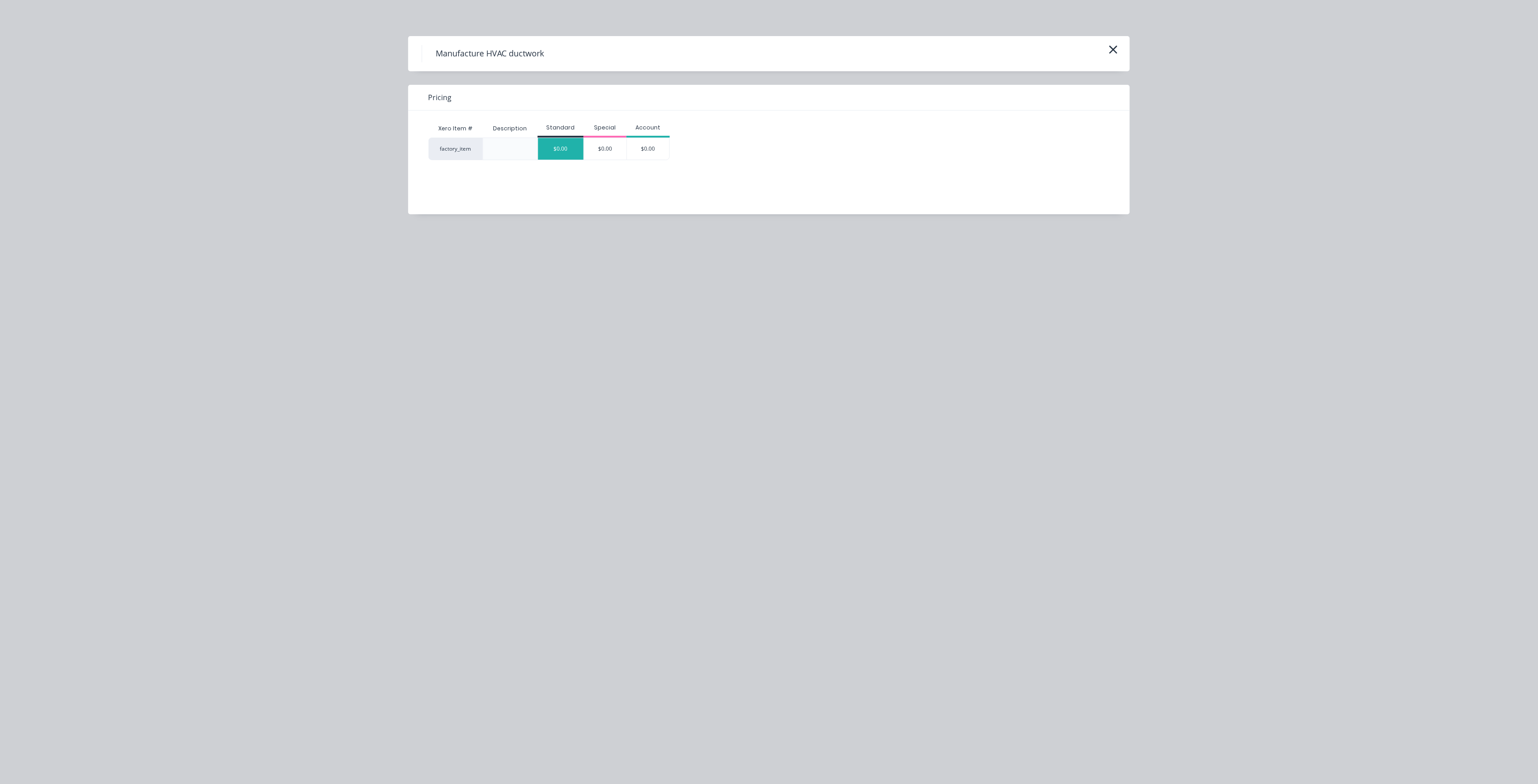
click at [569, 140] on div "$0.00" at bounding box center [560, 149] width 45 height 22
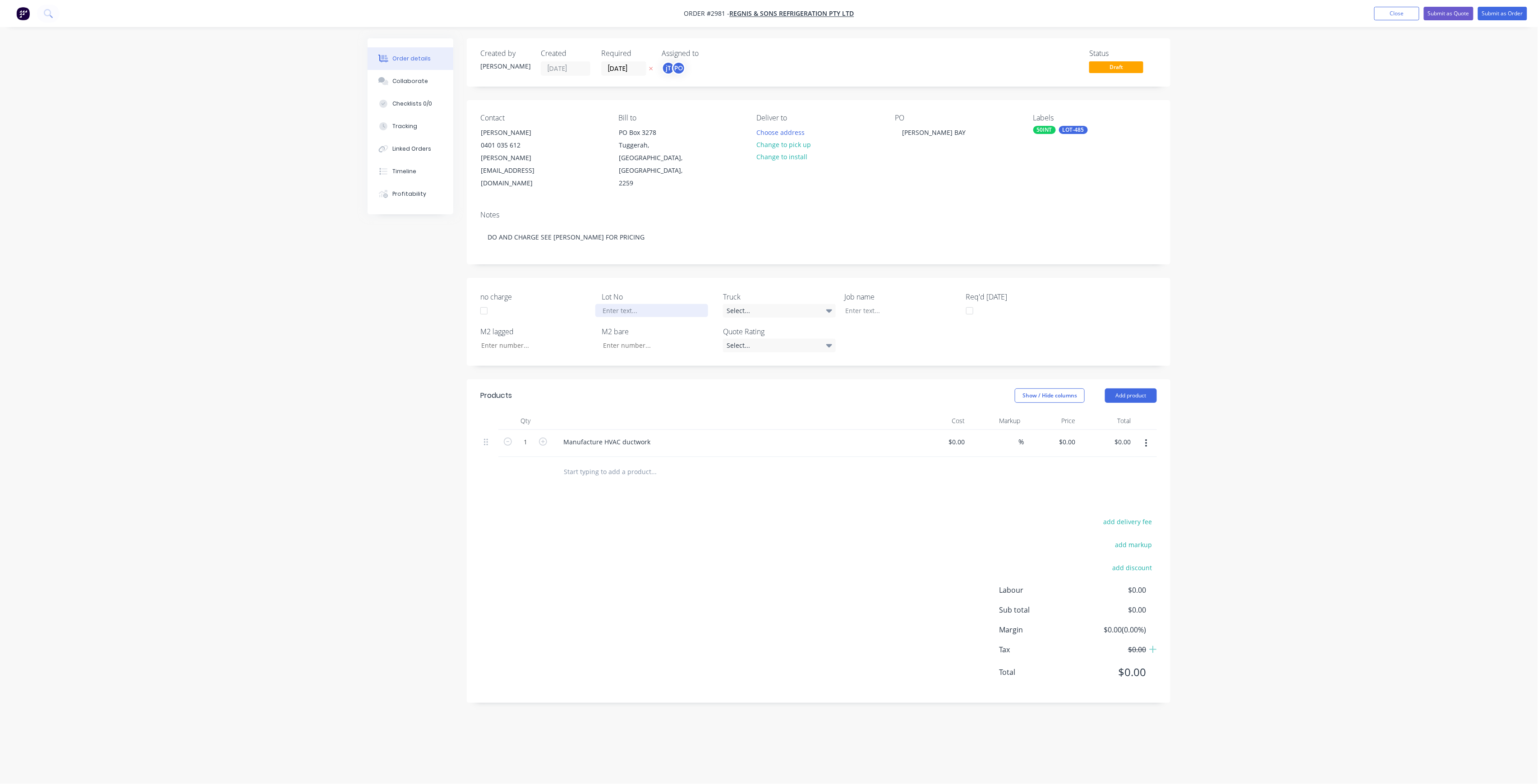
click at [688, 304] on div at bounding box center [651, 310] width 113 height 13
click at [895, 304] on div at bounding box center [894, 310] width 113 height 13
click at [933, 136] on div "[PERSON_NAME] BAY" at bounding box center [934, 132] width 78 height 13
click at [935, 136] on div "[PERSON_NAME] BAY" at bounding box center [934, 132] width 78 height 13
click at [1514, 13] on button "Submit as Order" at bounding box center [1503, 14] width 49 height 14
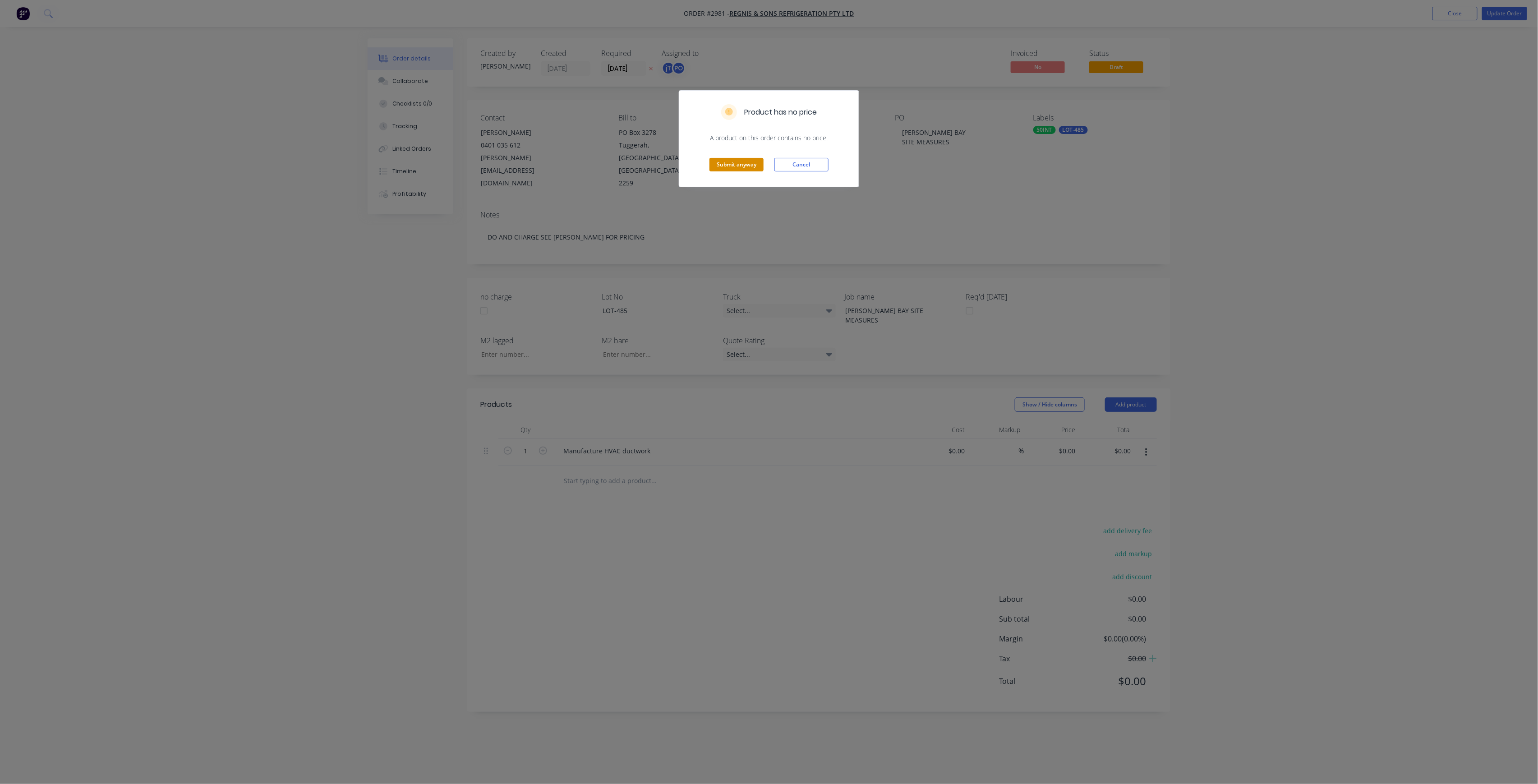
click at [758, 168] on button "Submit anyway" at bounding box center [736, 165] width 54 height 14
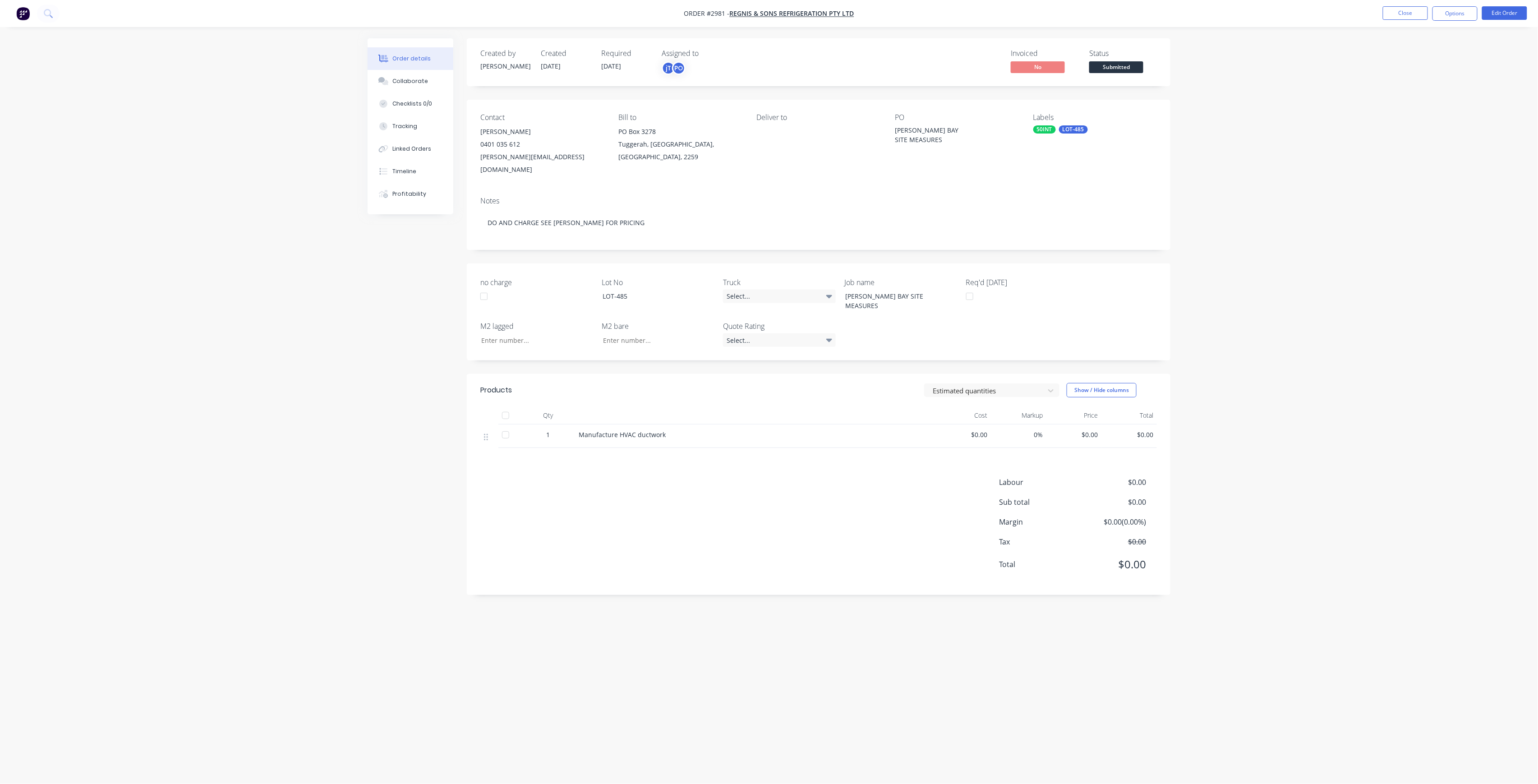
click at [1079, 127] on div "LOT-485" at bounding box center [1073, 130] width 29 height 8
click at [1083, 163] on input "text" at bounding box center [1108, 154] width 94 height 18
type input "MAIN"
click at [1098, 209] on div "Main Contract" at bounding box center [1080, 208] width 45 height 10
click at [1198, 63] on div "Order details Collaborate Checklists 0/0 Tracking Linked Orders Timeline Profit…" at bounding box center [769, 392] width 1538 height 784
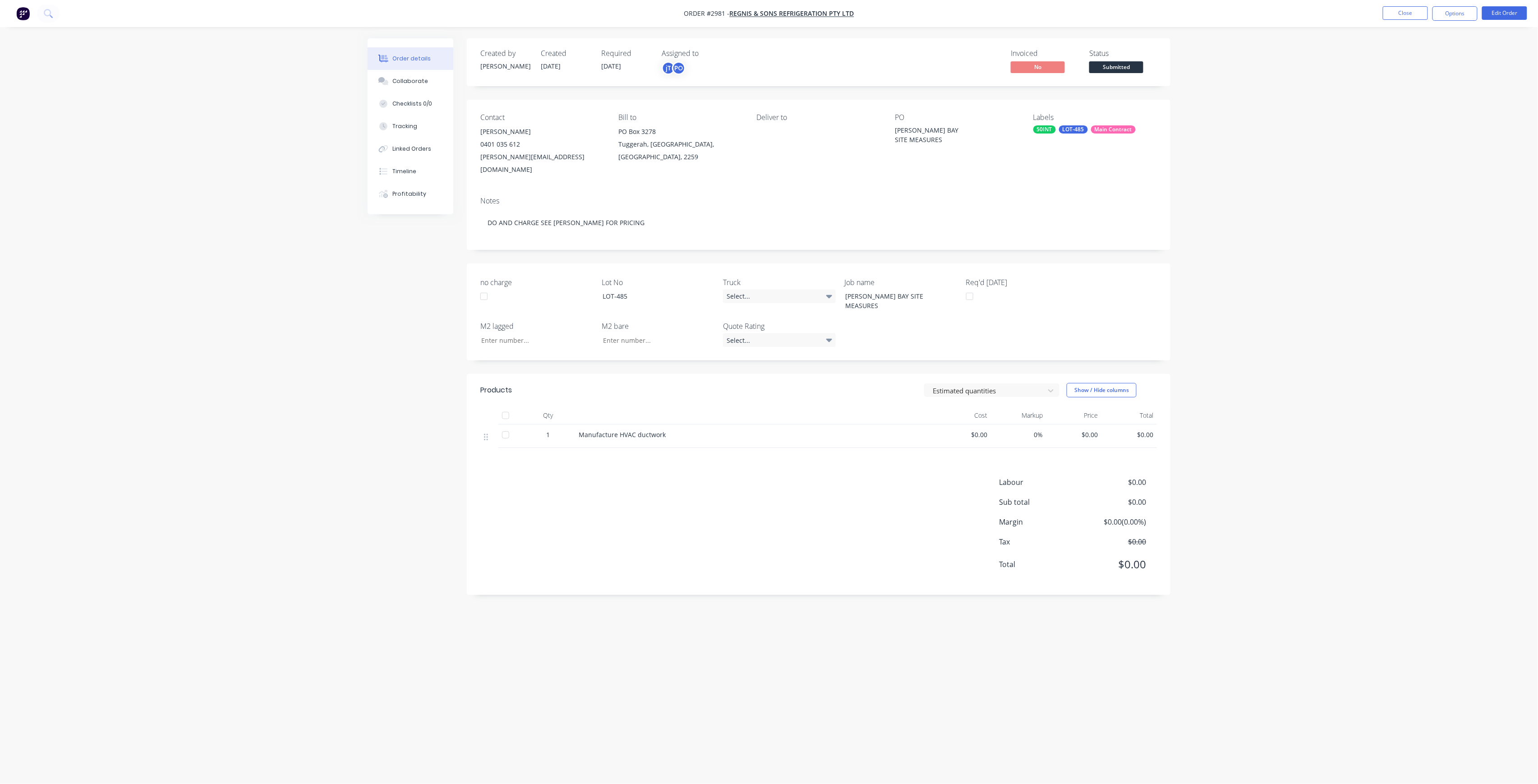
click at [1119, 69] on span "Submitted" at bounding box center [1116, 67] width 54 height 12
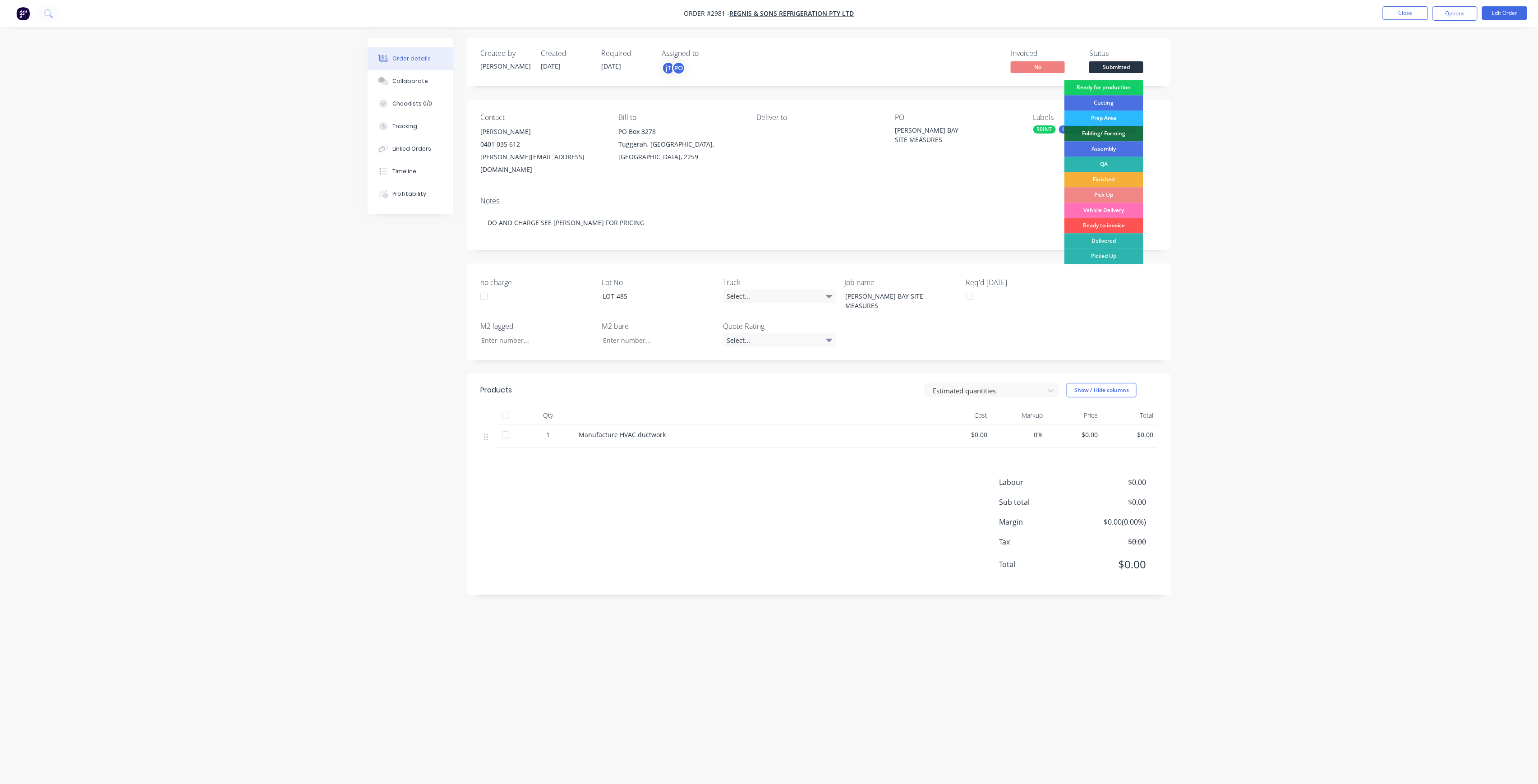
click at [1116, 86] on div "Ready for production" at bounding box center [1104, 88] width 79 height 15
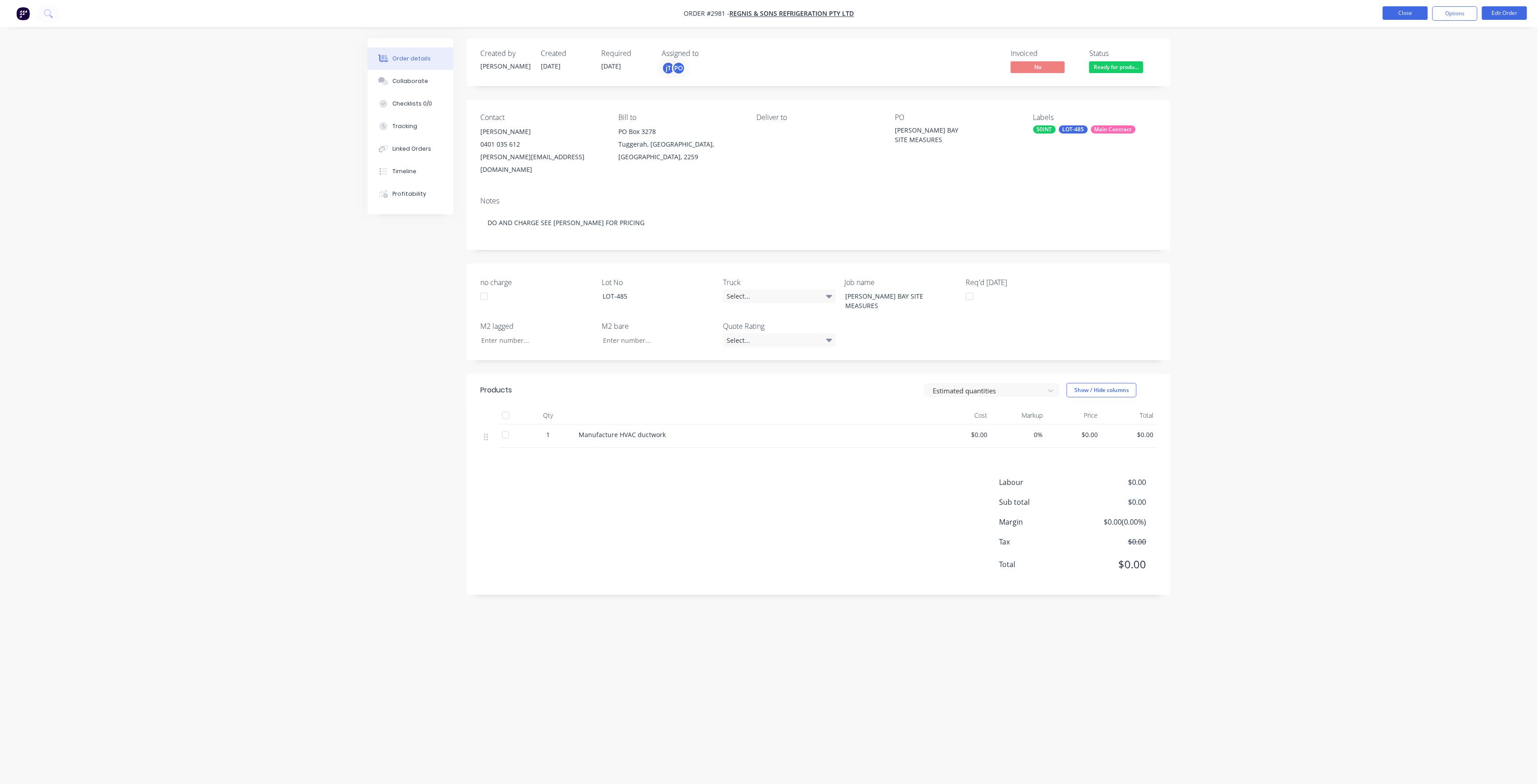
click at [1398, 15] on button "Close" at bounding box center [1405, 13] width 45 height 14
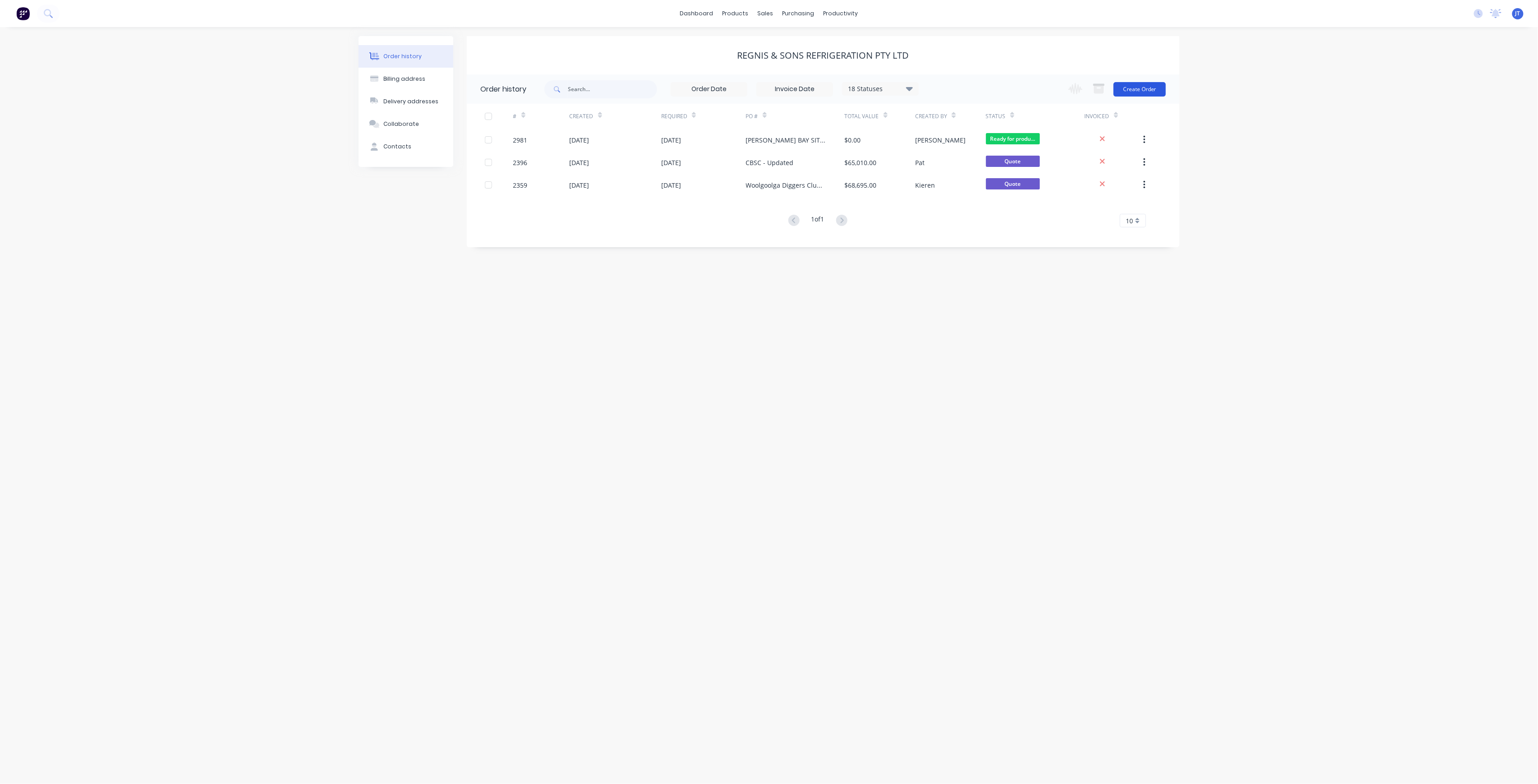
click at [1138, 91] on button "Create Order" at bounding box center [1140, 89] width 52 height 15
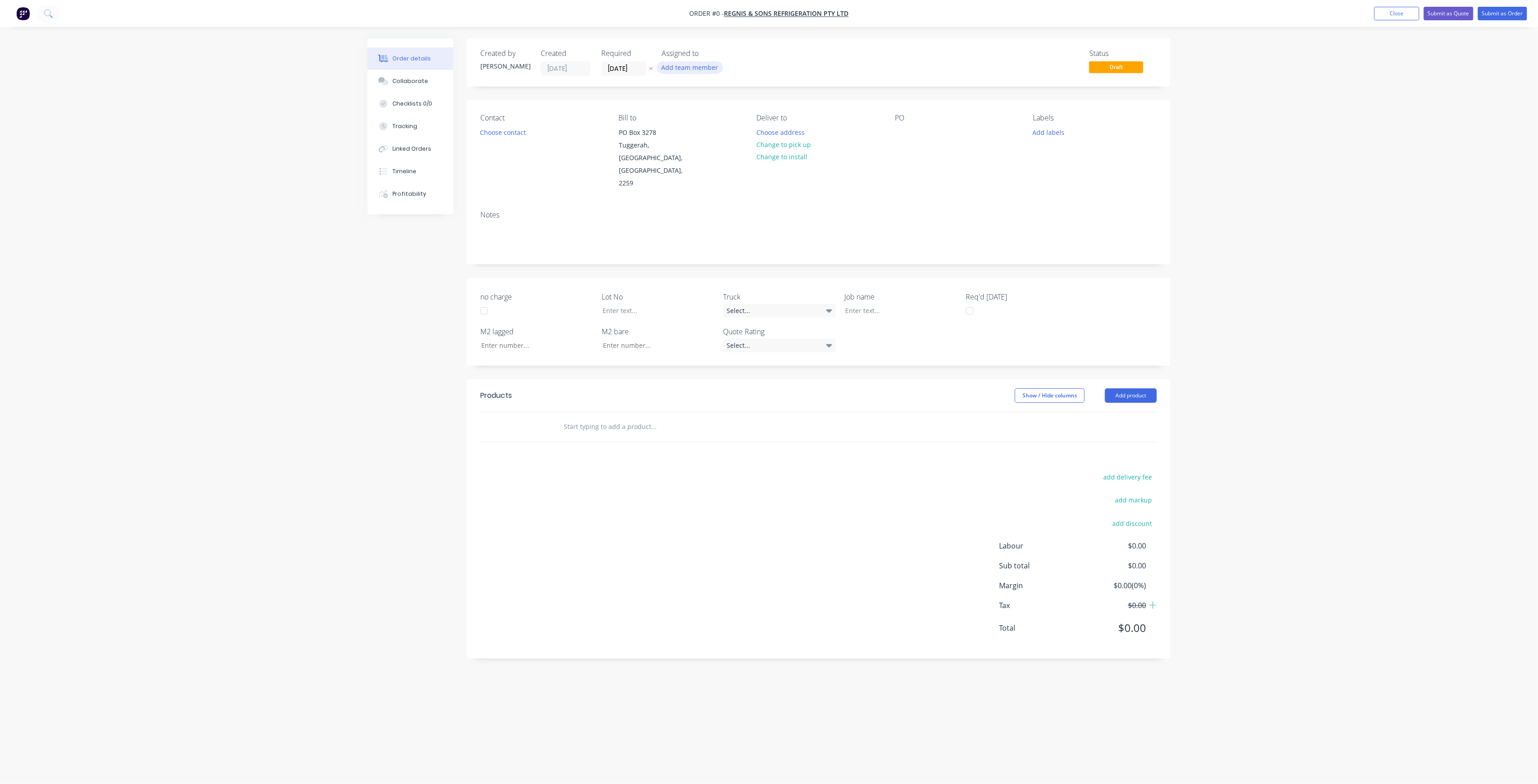
click at [705, 71] on button "Add team member" at bounding box center [690, 68] width 66 height 12
click at [713, 116] on div "[PERSON_NAME] (You)" at bounding box center [735, 117] width 90 height 9
click at [703, 176] on div "[PERSON_NAME]" at bounding box center [735, 180] width 90 height 9
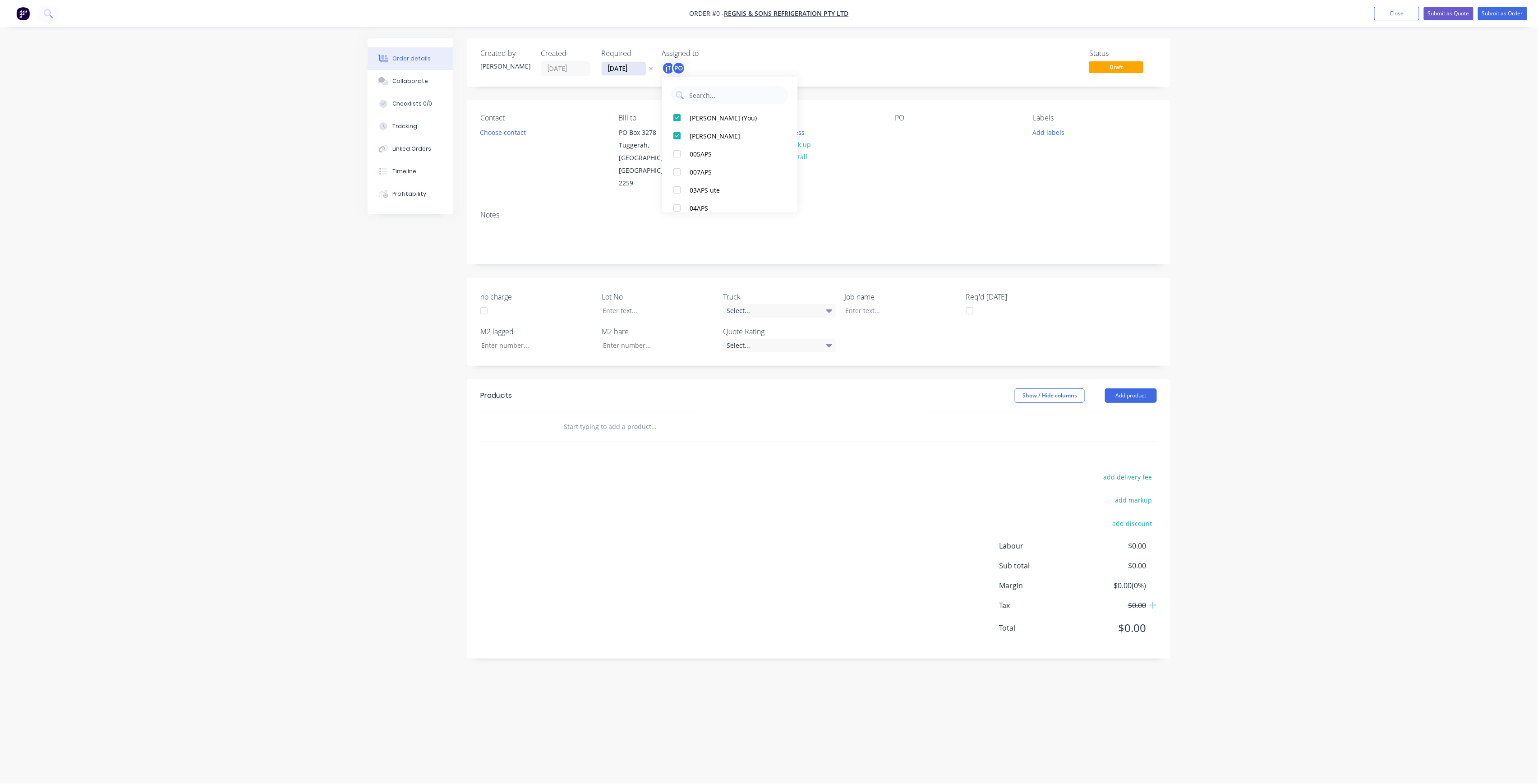
click at [640, 63] on div "Order details Collaborate Checklists 0/0 Tracking Linked Orders Timeline Profit…" at bounding box center [769, 375] width 821 height 673
click at [640, 62] on label "[DATE]" at bounding box center [624, 69] width 45 height 15
click at [640, 62] on input "[DATE]" at bounding box center [623, 69] width 44 height 14
click at [651, 198] on div "7" at bounding box center [651, 202] width 14 height 14
type input "[DATE]"
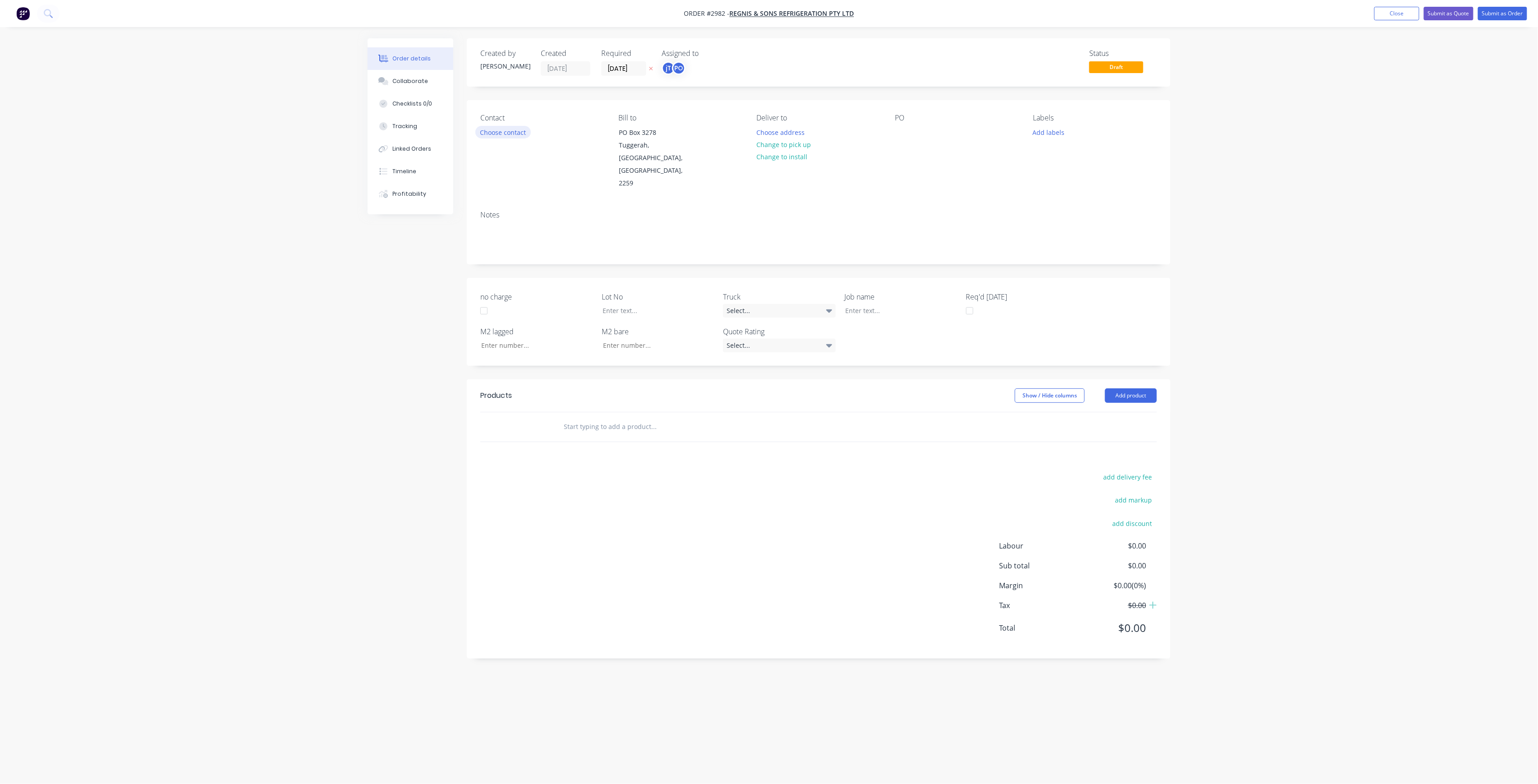
click at [527, 133] on button "Choose contact" at bounding box center [503, 132] width 56 height 12
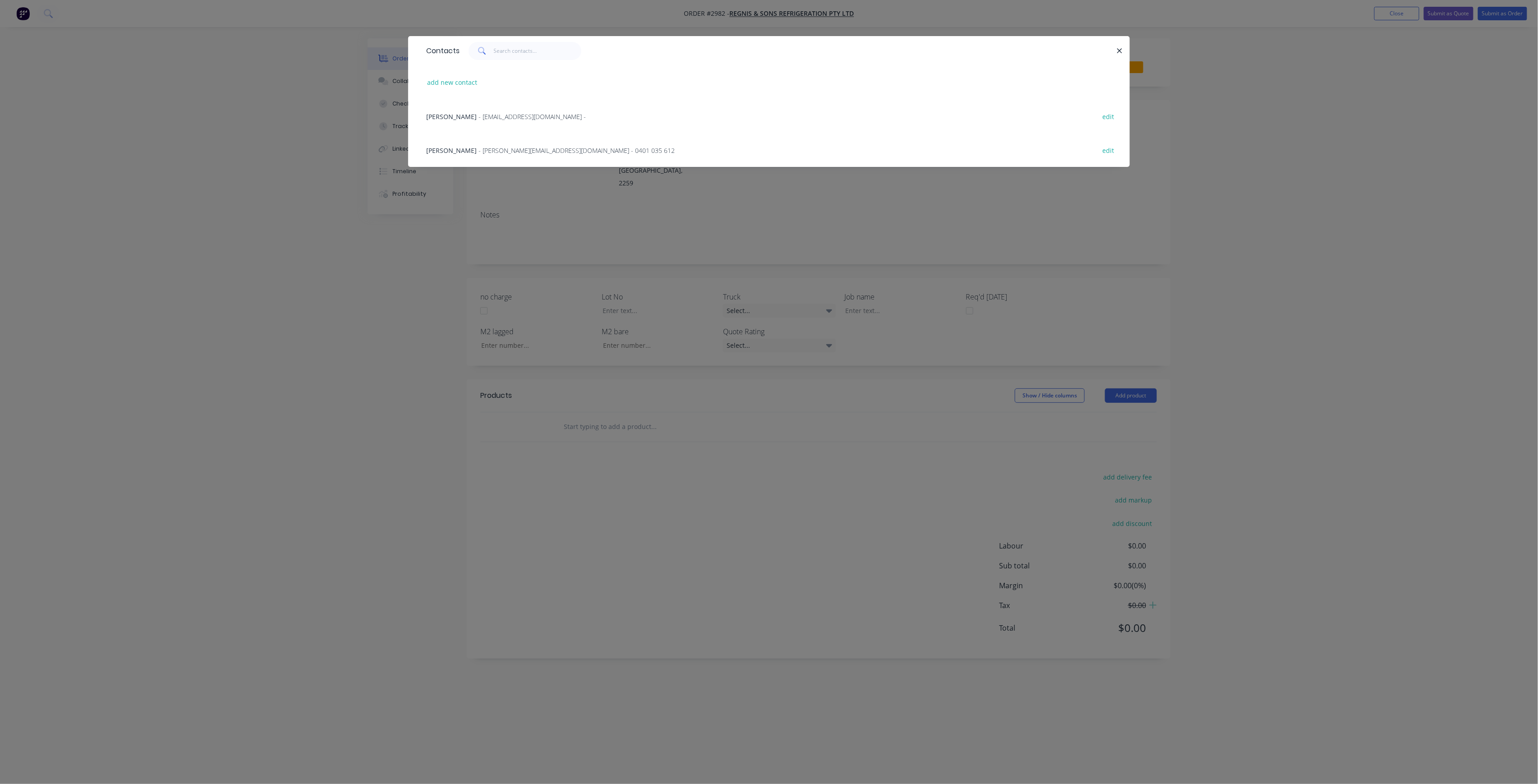
click at [518, 149] on span "- [PERSON_NAME][EMAIL_ADDRESS][DOMAIN_NAME] - 0401 035 612" at bounding box center [577, 150] width 196 height 8
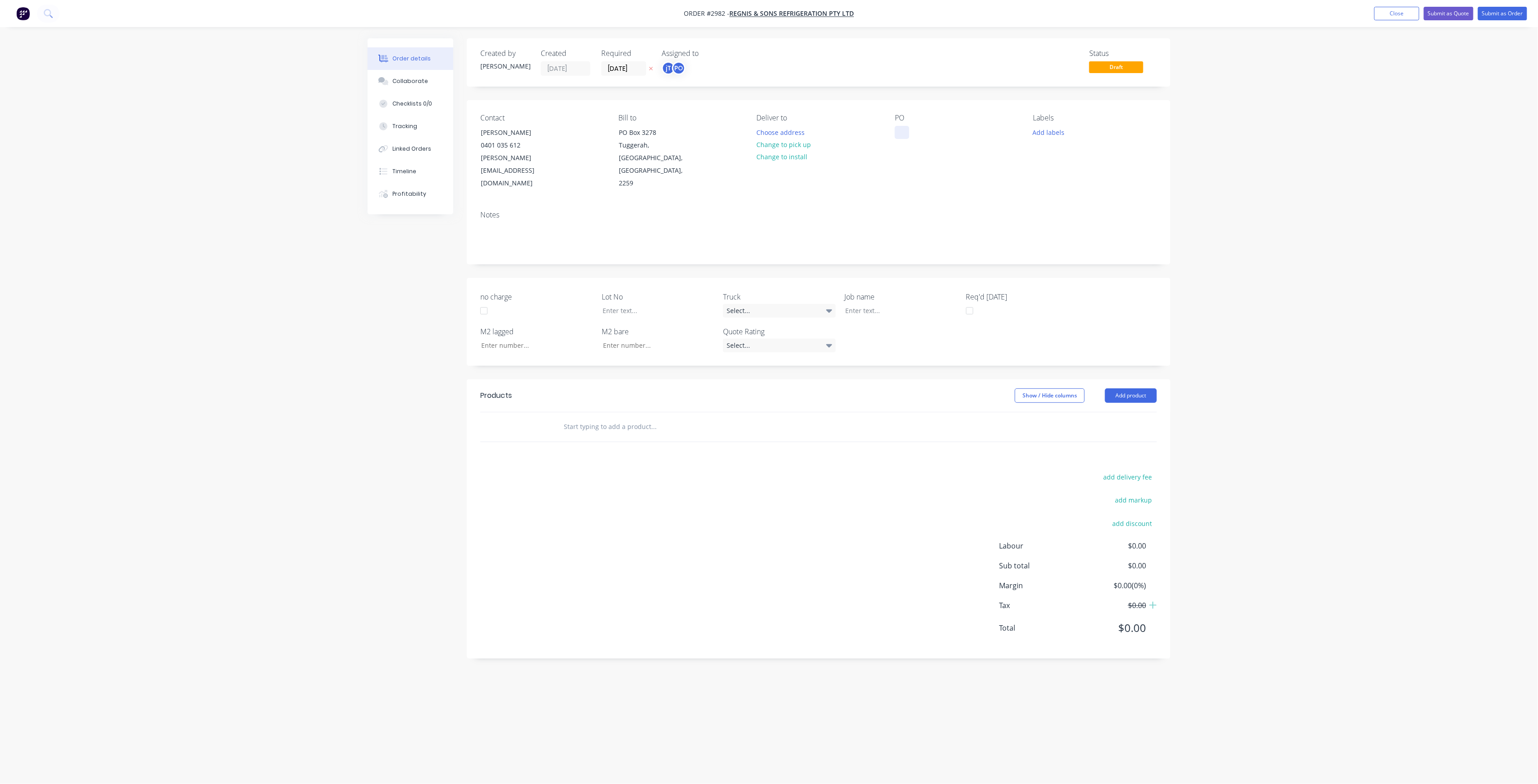
click at [903, 137] on div at bounding box center [902, 132] width 15 height 13
click at [1058, 134] on button "Add labels" at bounding box center [1048, 132] width 42 height 12
click at [1087, 163] on input "text" at bounding box center [1108, 158] width 94 height 18
click at [1079, 210] on div "LOT-486" at bounding box center [1072, 213] width 29 height 10
click at [1064, 145] on div "LOT-486 Create new label LOT-486 edit" at bounding box center [1101, 181] width 136 height 90
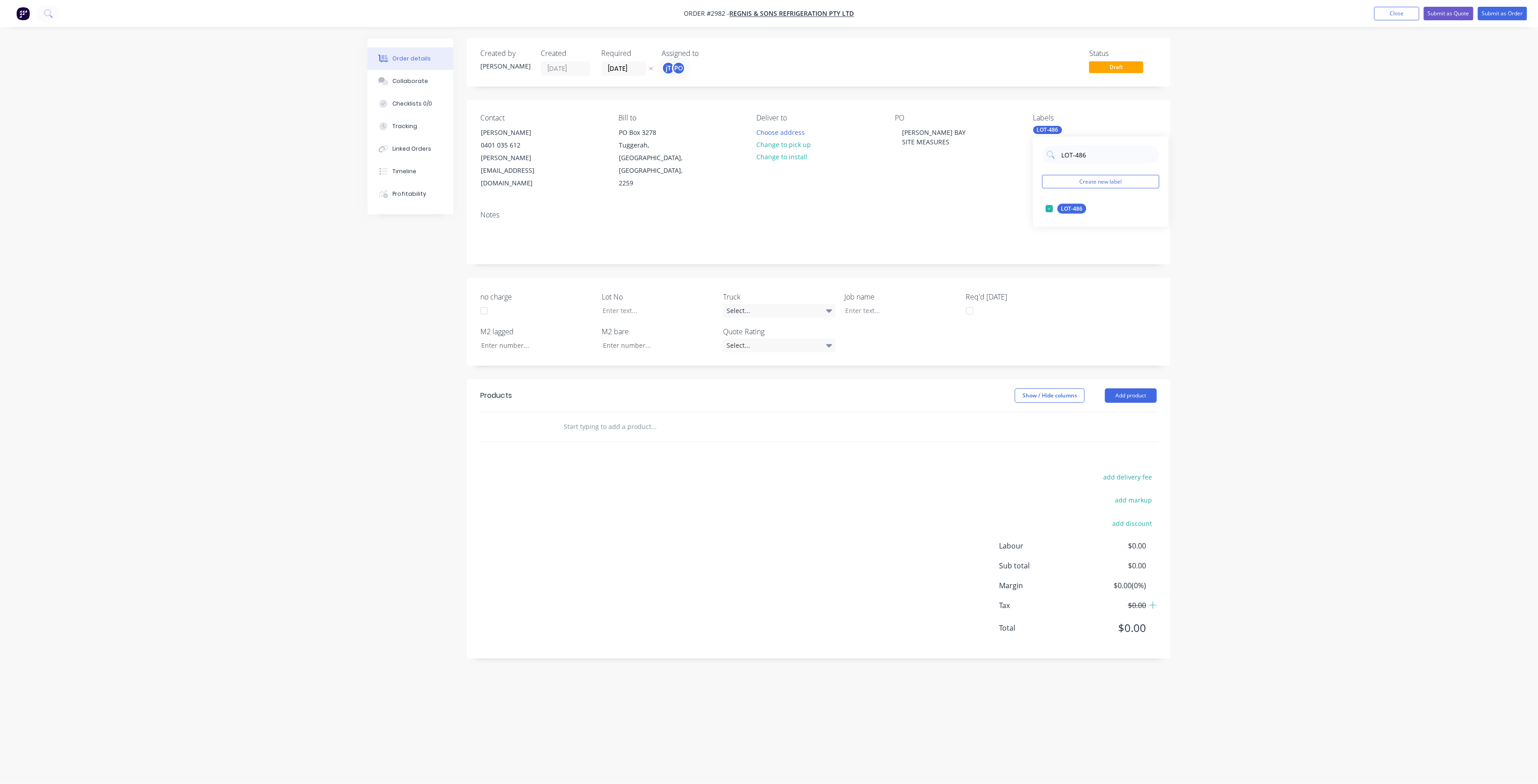
drag, startPoint x: 1092, startPoint y: 156, endPoint x: 1050, endPoint y: 168, distance: 43.7
click at [1050, 168] on div "LOT-486 Create new label LOT-486 edit" at bounding box center [1101, 181] width 136 height 90
click at [1069, 242] on div "50INT" at bounding box center [1069, 244] width 22 height 10
drag, startPoint x: 1075, startPoint y: 154, endPoint x: 1052, endPoint y: 161, distance: 24.0
click at [1052, 161] on div "50" at bounding box center [1101, 154] width 117 height 18
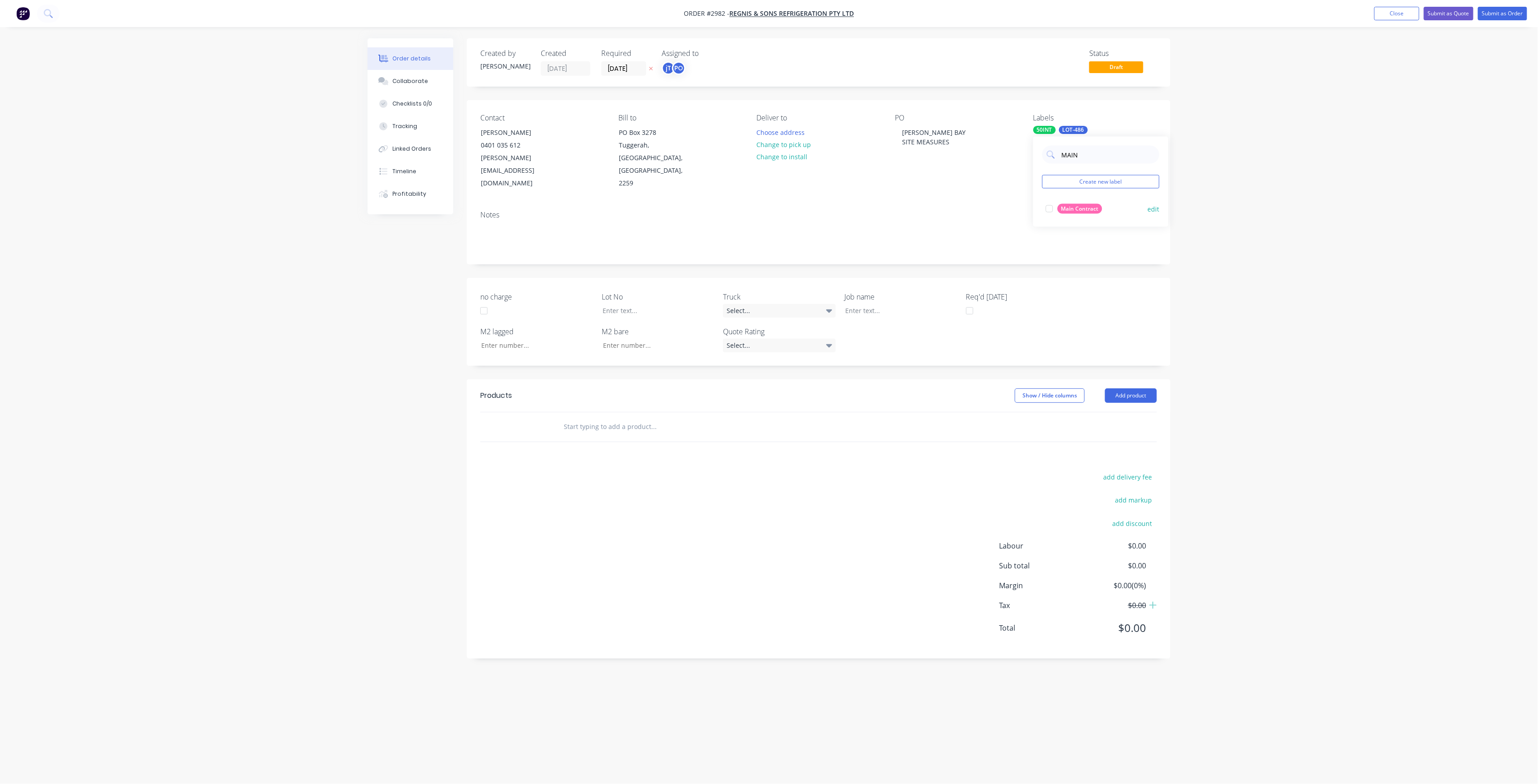
type input "MAIN"
click at [1078, 201] on div "Main Contract edit" at bounding box center [1101, 208] width 117 height 18
click at [1072, 208] on div "Main Contract" at bounding box center [1080, 208] width 45 height 10
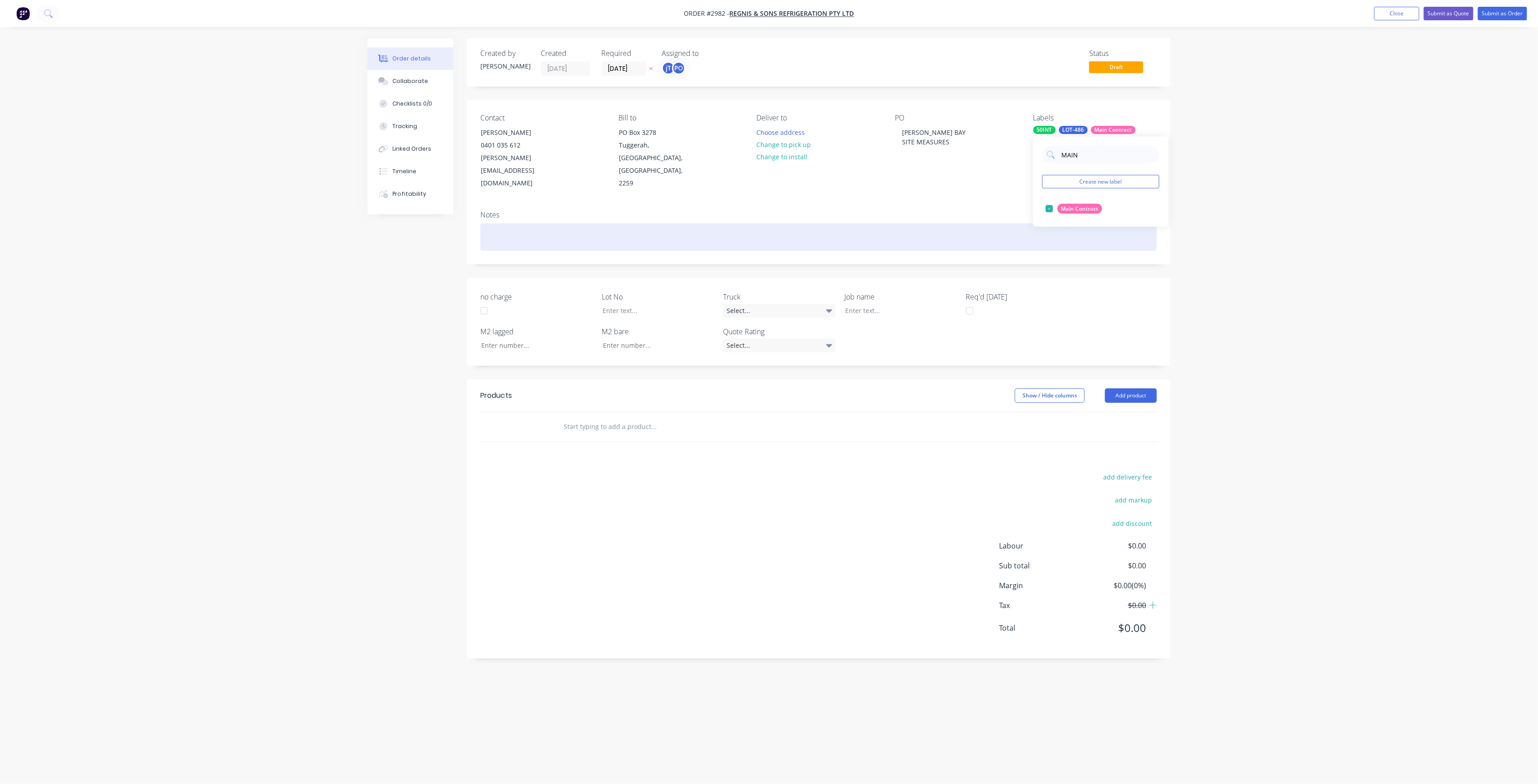
click at [690, 224] on div at bounding box center [819, 237] width 677 height 28
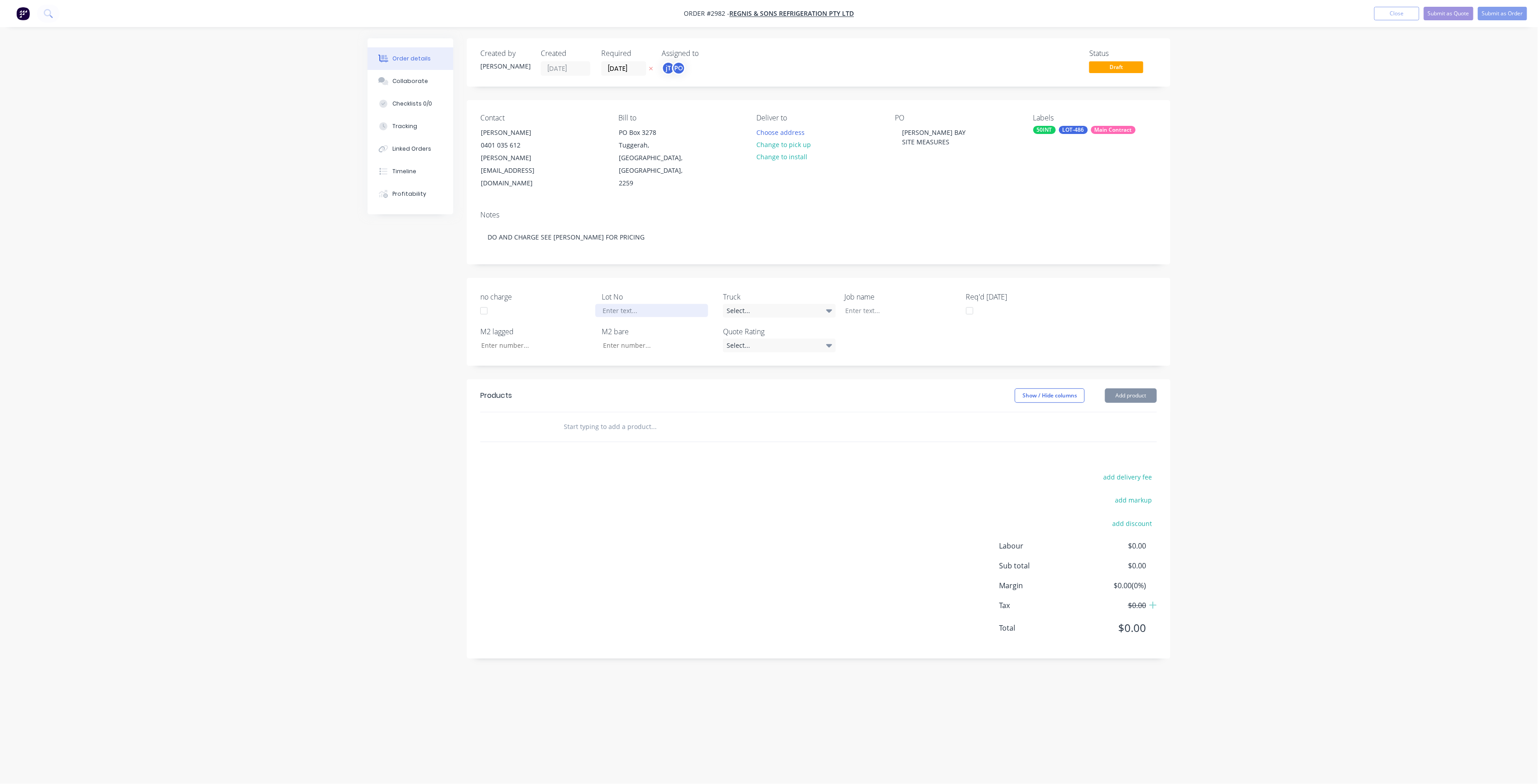
click at [613, 304] on div at bounding box center [651, 310] width 113 height 13
click at [910, 304] on div at bounding box center [894, 310] width 113 height 13
click at [562, 426] on div at bounding box center [691, 435] width 271 height 18
click at [567, 426] on input "text" at bounding box center [654, 435] width 180 height 18
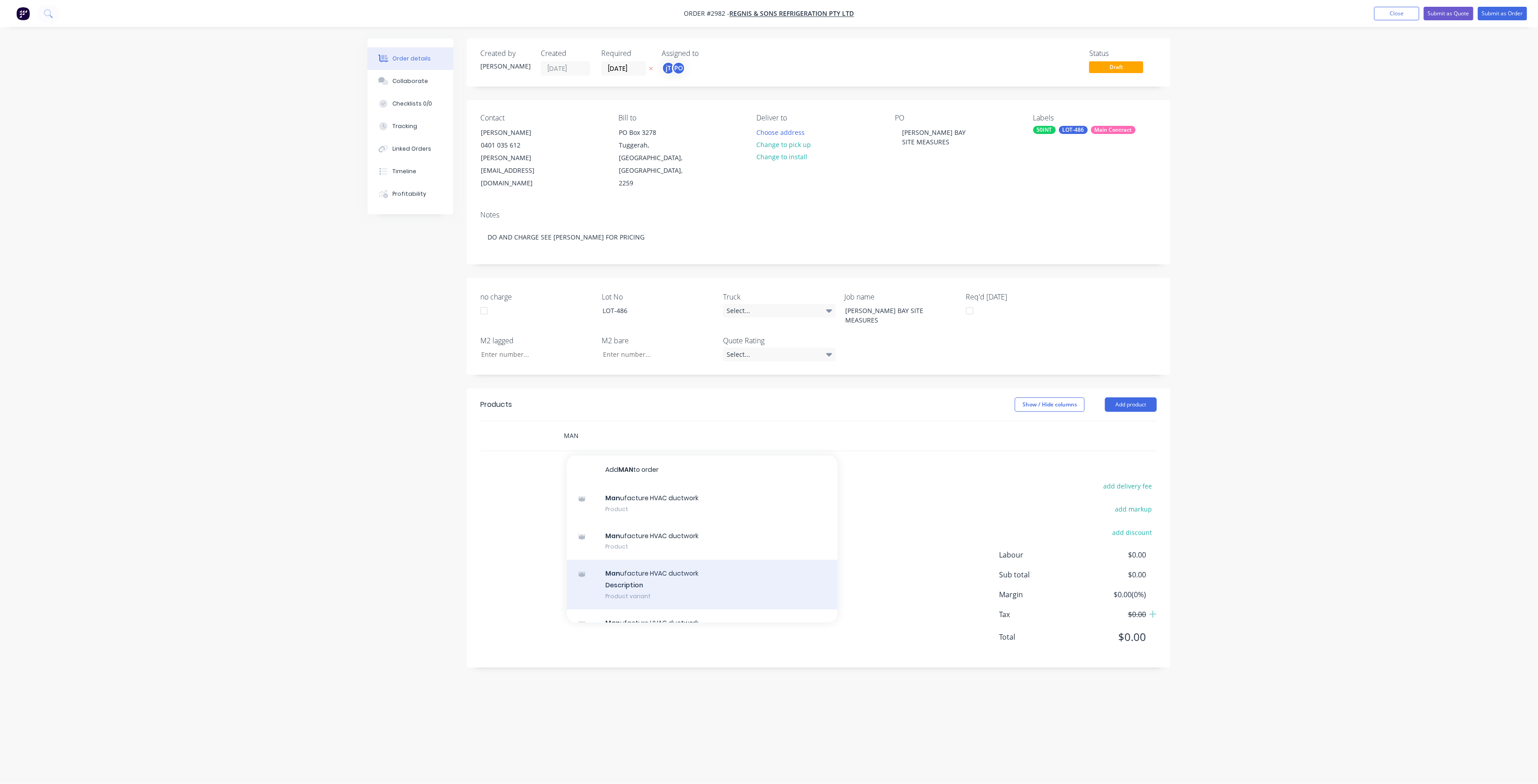
type input "MAN"
click at [651, 560] on div "Man ufacture HVAC ductwork Description Product variant" at bounding box center [702, 584] width 271 height 49
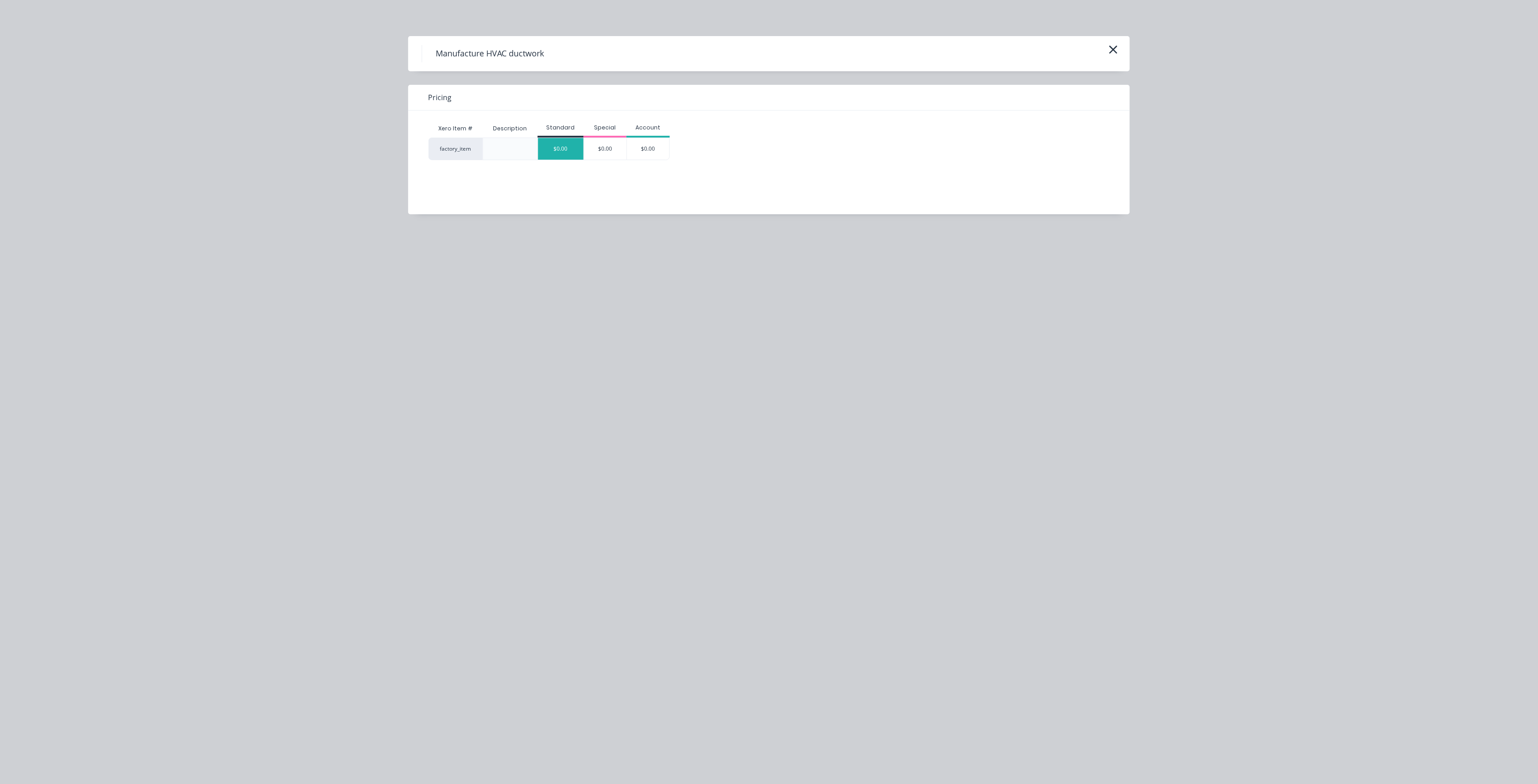
click at [567, 150] on div "$0.00" at bounding box center [560, 149] width 45 height 22
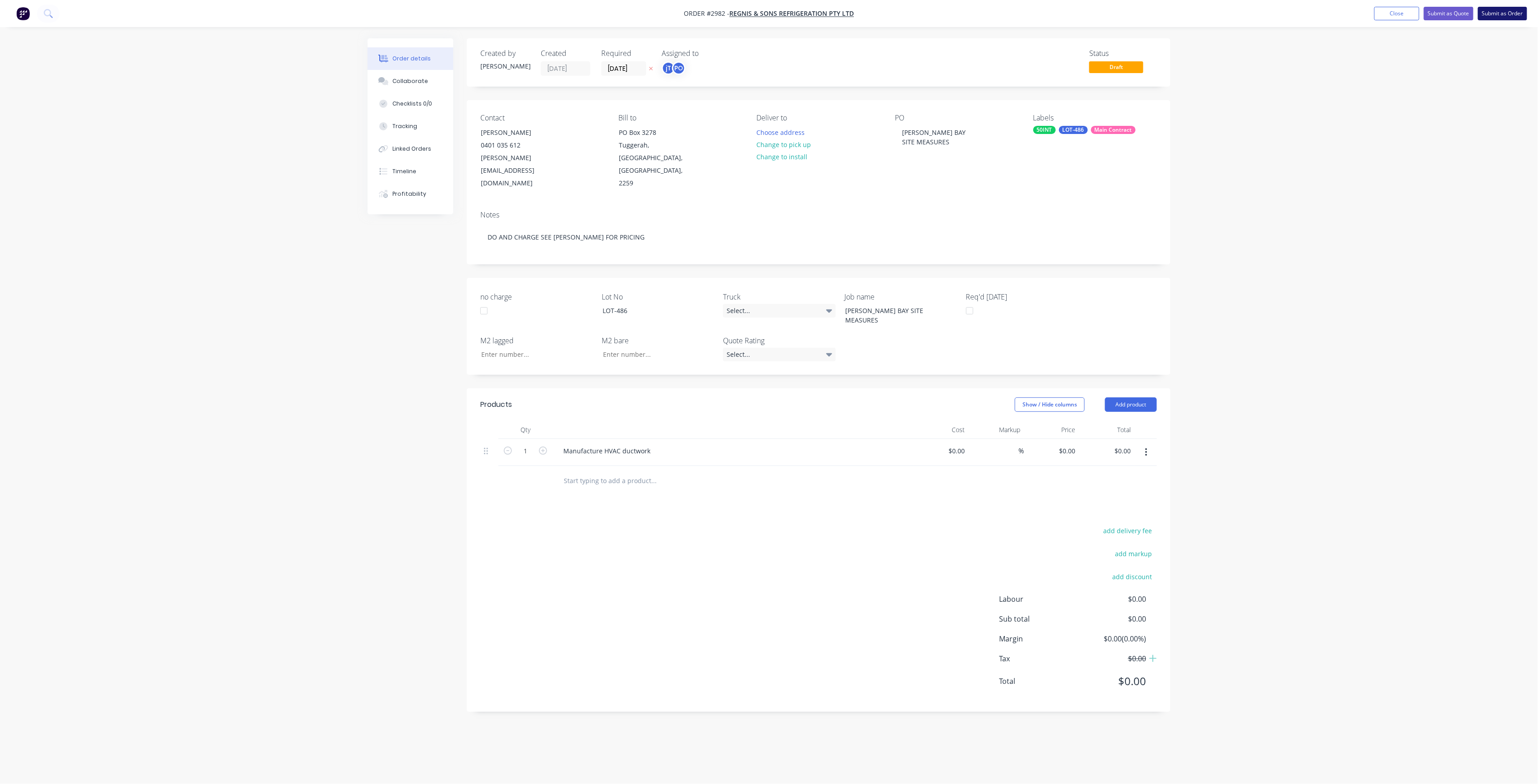
click at [1499, 12] on button "Submit as Order" at bounding box center [1503, 14] width 49 height 14
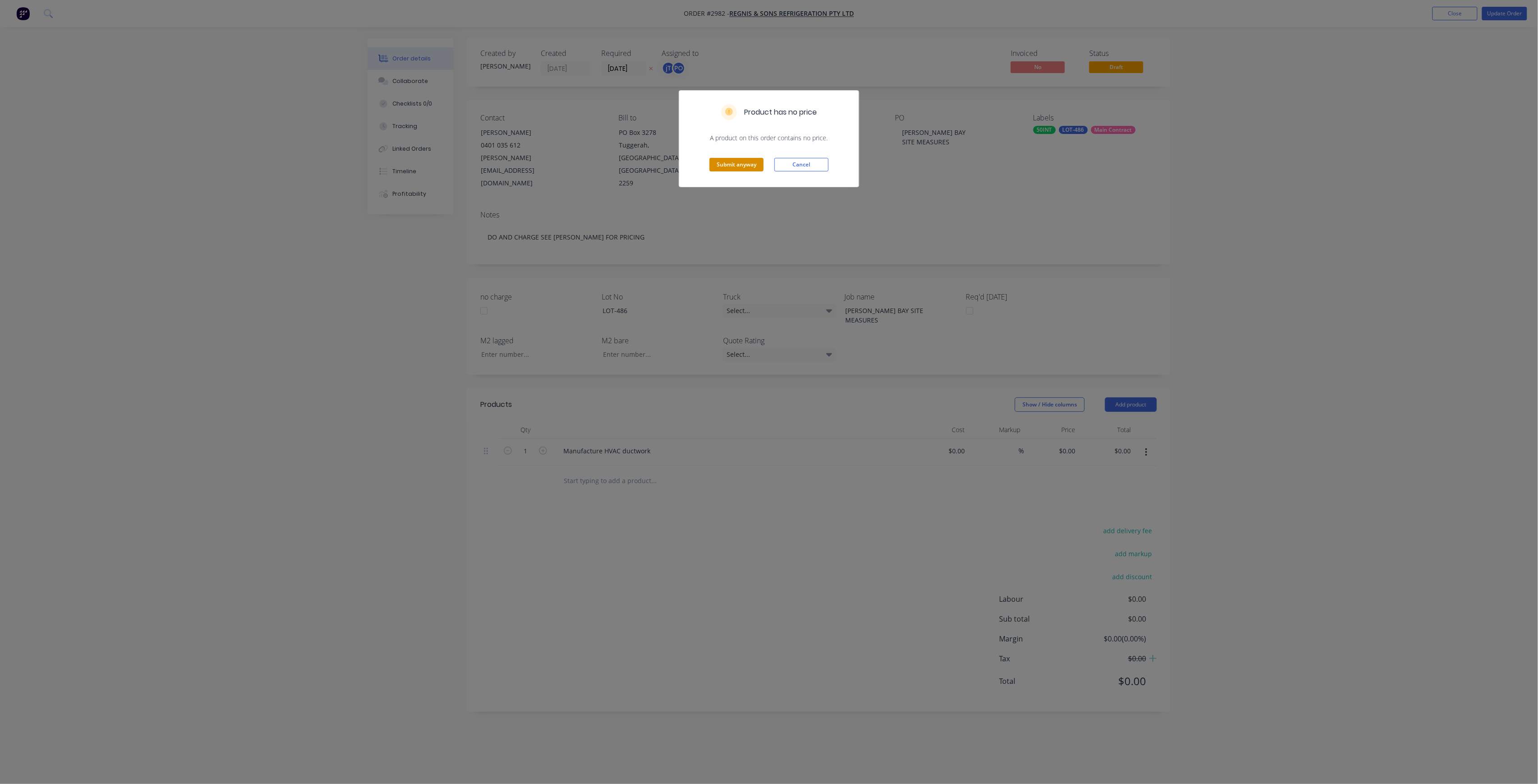
click at [729, 163] on button "Submit anyway" at bounding box center [736, 165] width 54 height 14
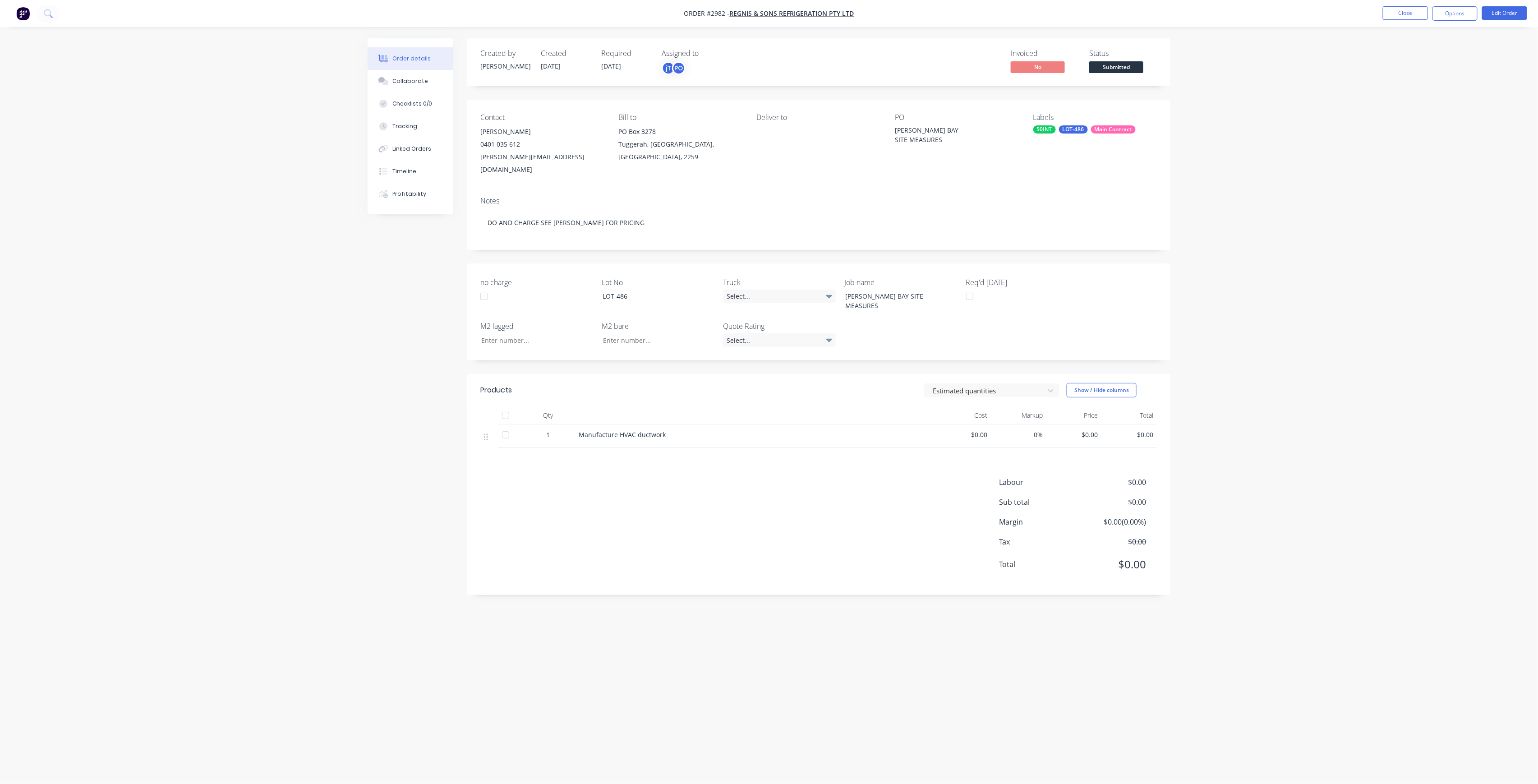
click at [1104, 66] on span "Submitted" at bounding box center [1116, 67] width 54 height 12
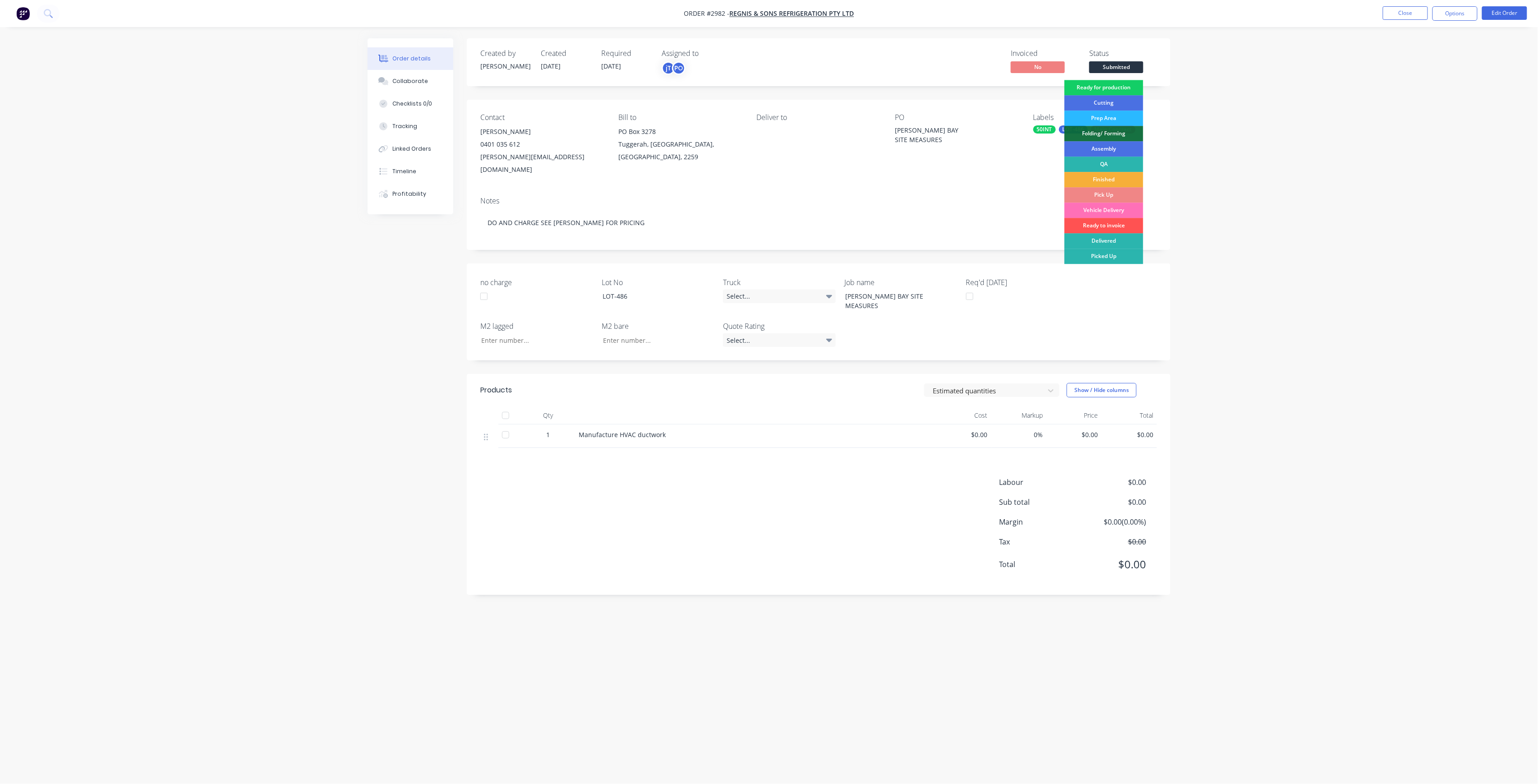
click at [1110, 89] on div "Ready for production" at bounding box center [1104, 88] width 79 height 15
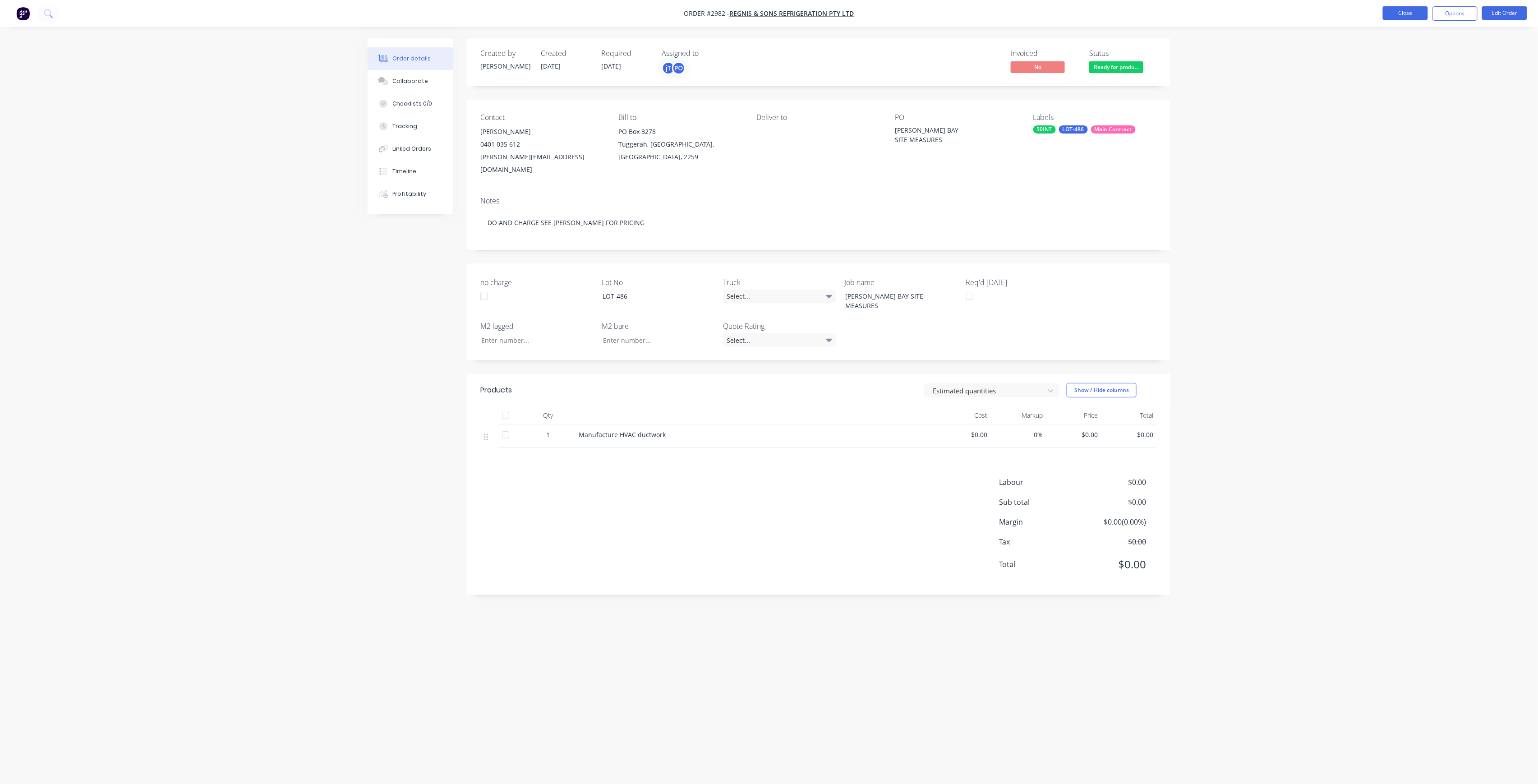
click at [1397, 14] on button "Close" at bounding box center [1405, 13] width 45 height 14
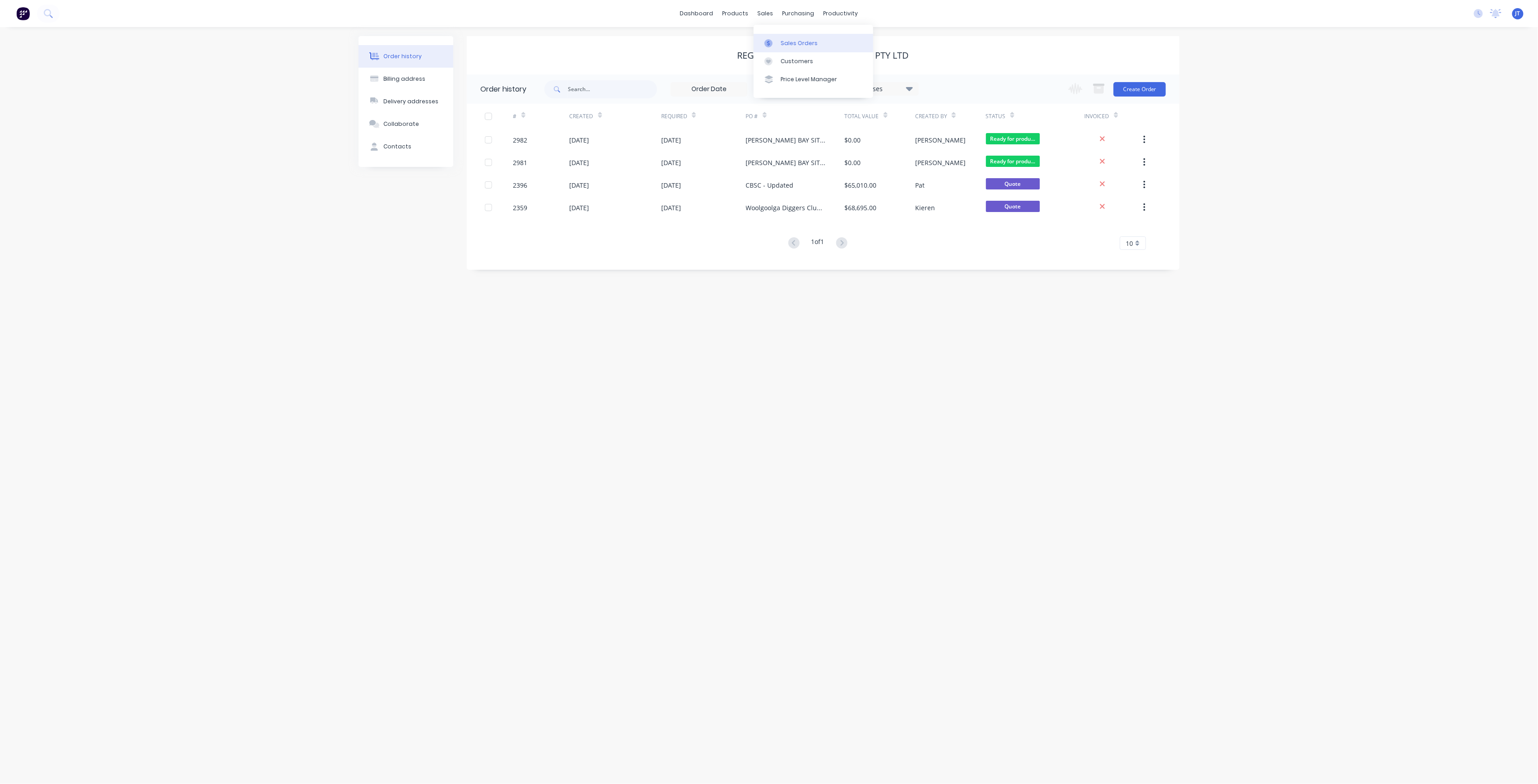
click at [791, 44] on div "Sales Orders" at bounding box center [799, 43] width 37 height 8
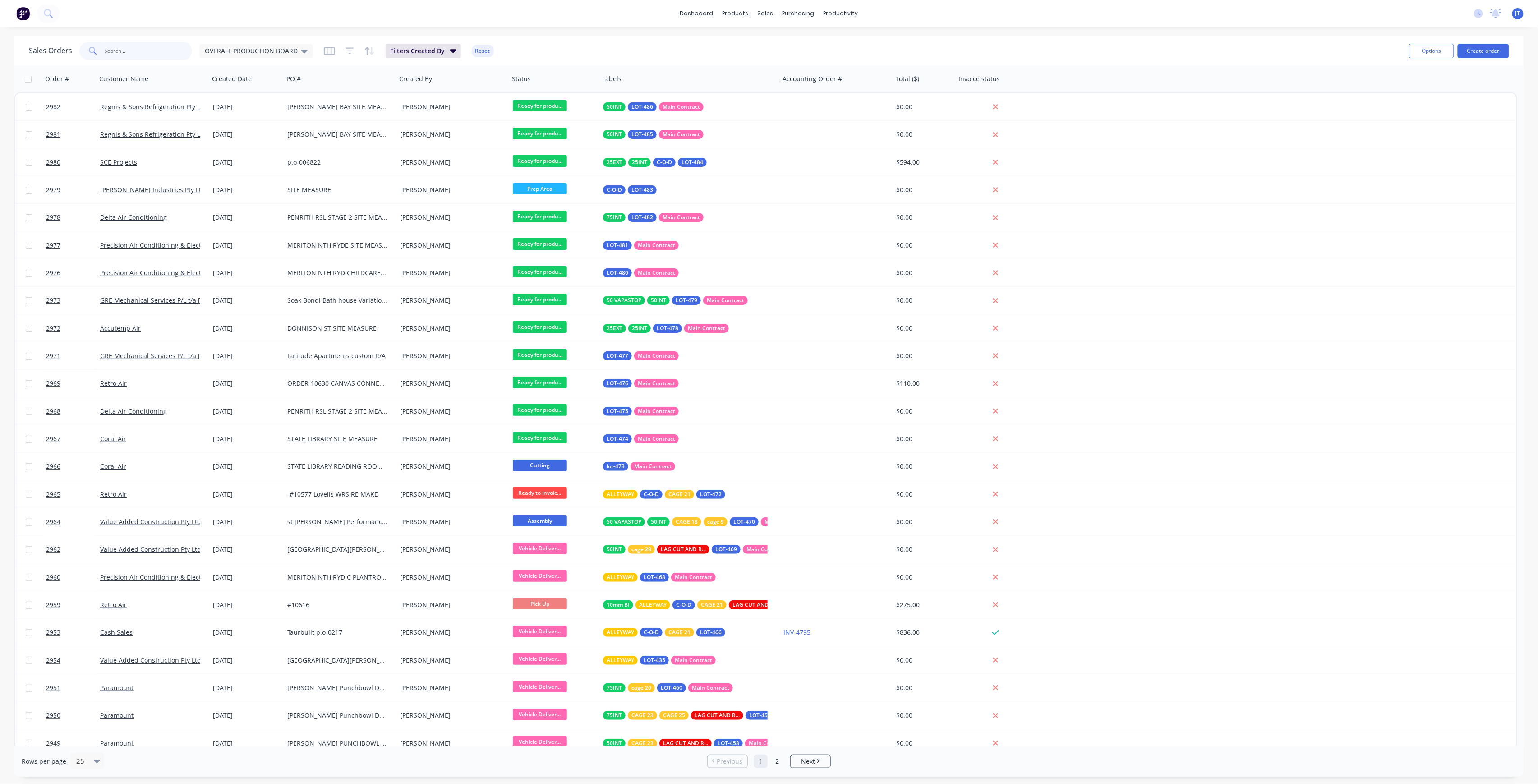
click at [170, 54] on input "text" at bounding box center [149, 50] width 88 height 18
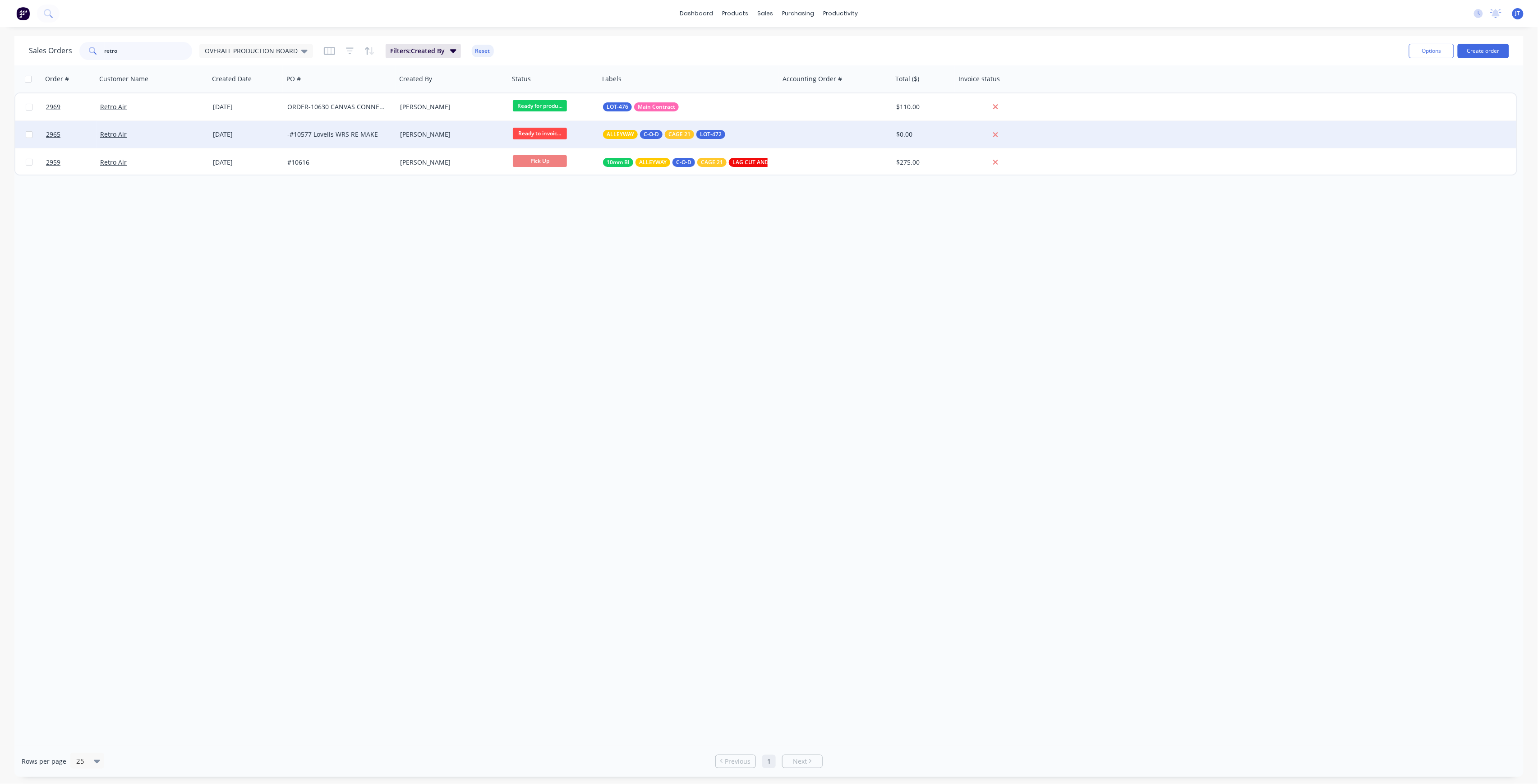
type input "retro"
click at [321, 133] on div "-#10577 Lovells WRS RE MAKE" at bounding box center [338, 134] width 100 height 9
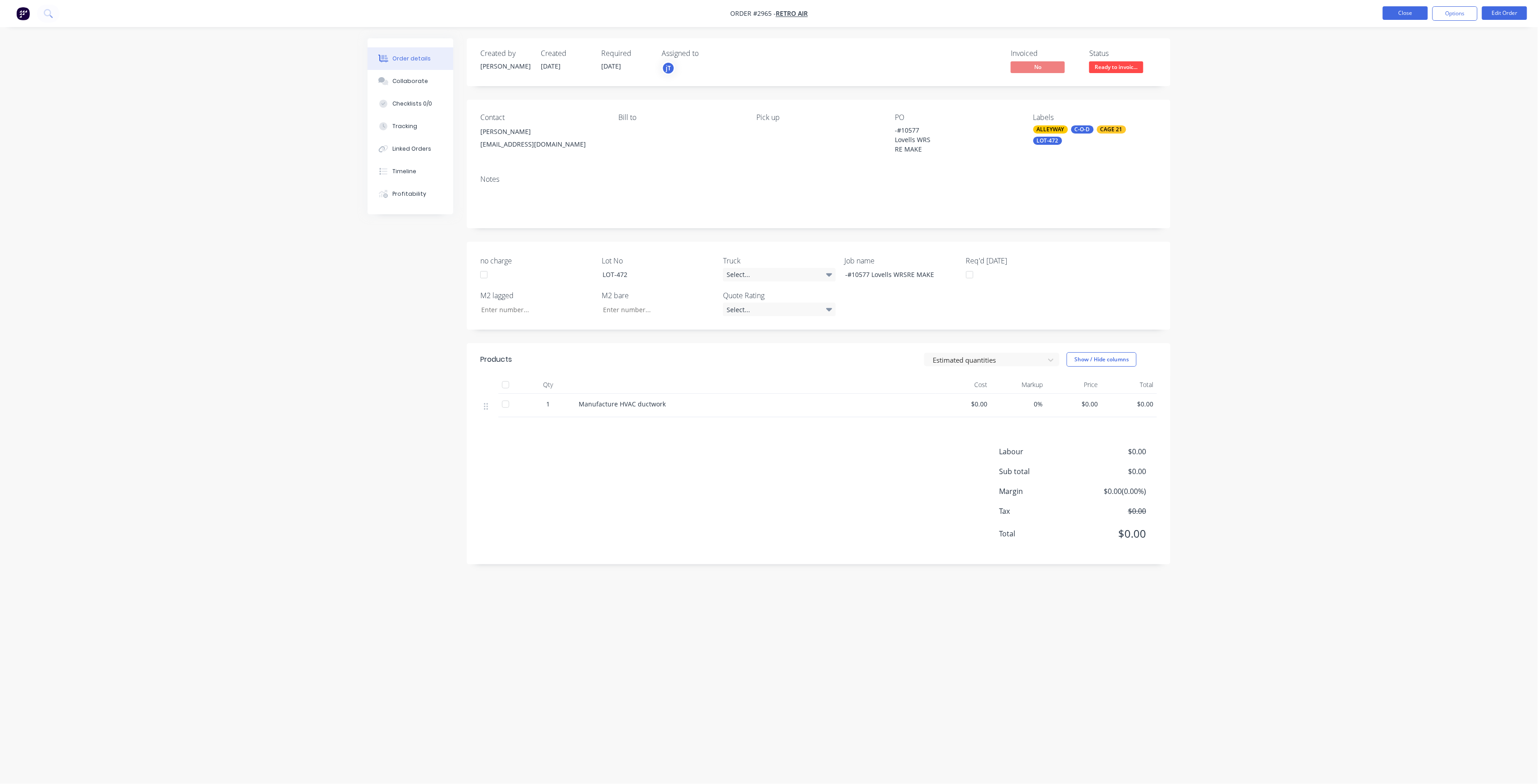
click at [1398, 19] on button "Close" at bounding box center [1405, 13] width 45 height 14
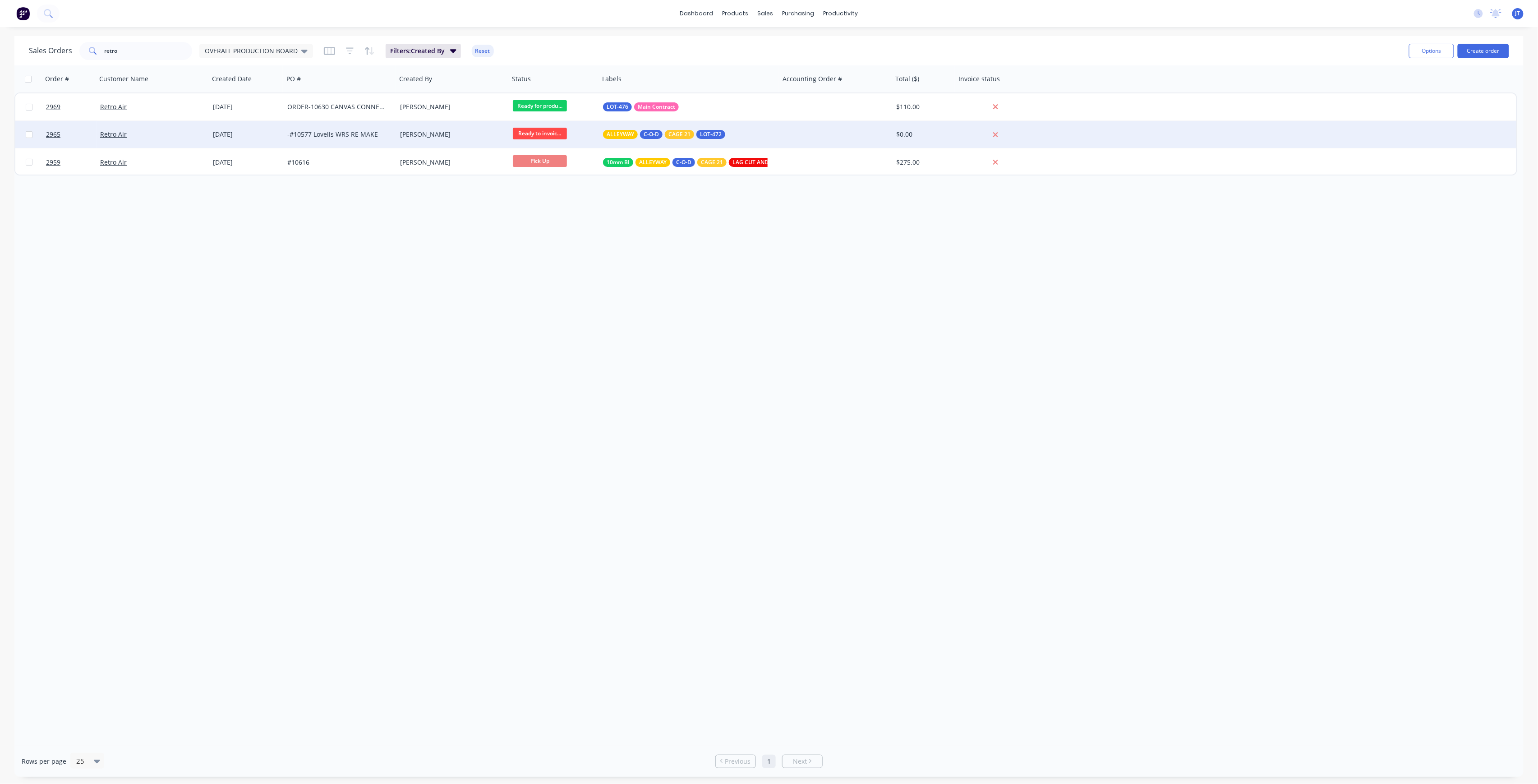
click at [163, 136] on div "Retro Air" at bounding box center [150, 134] width 100 height 9
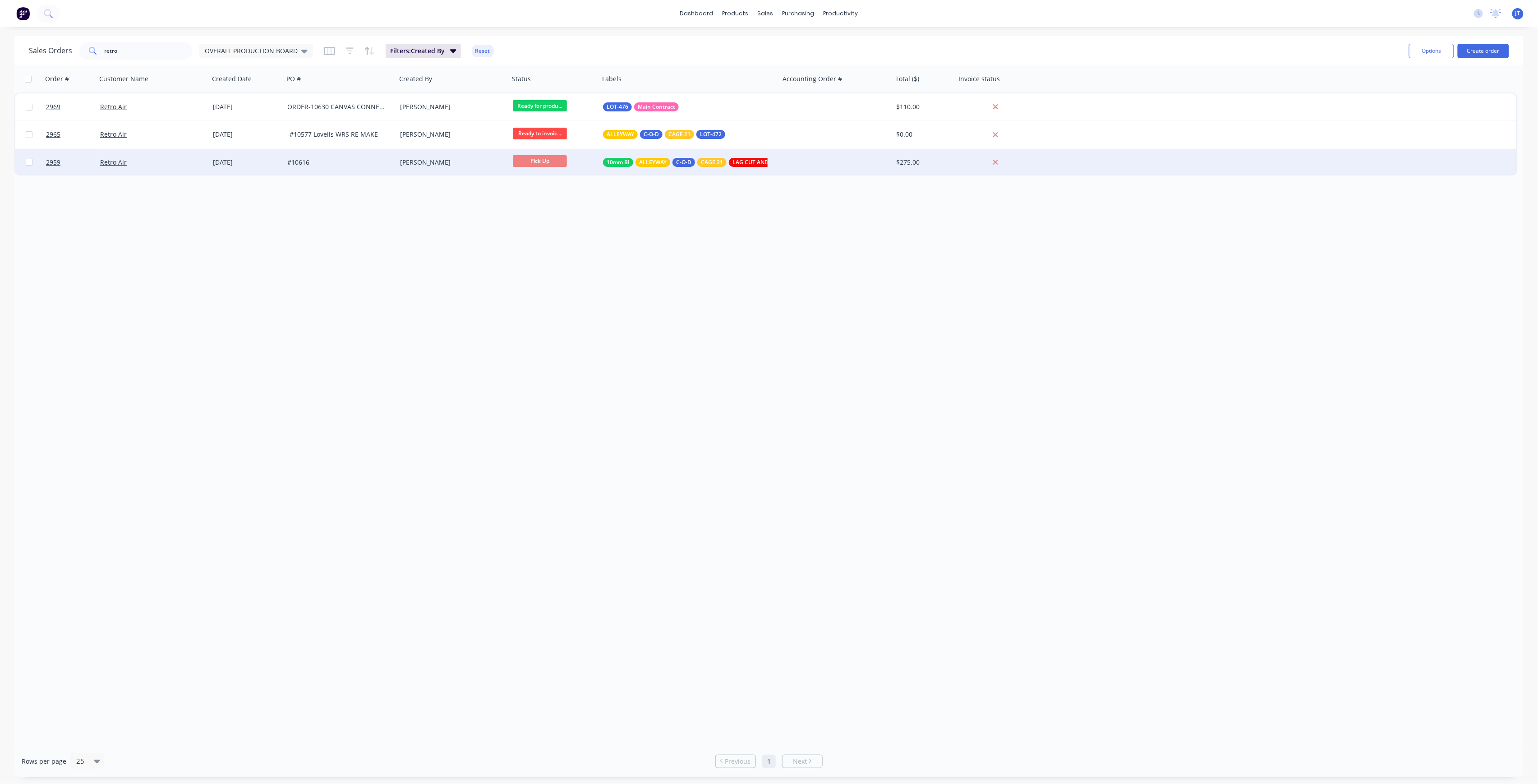
click at [312, 160] on div "#10616" at bounding box center [338, 163] width 100 height 9
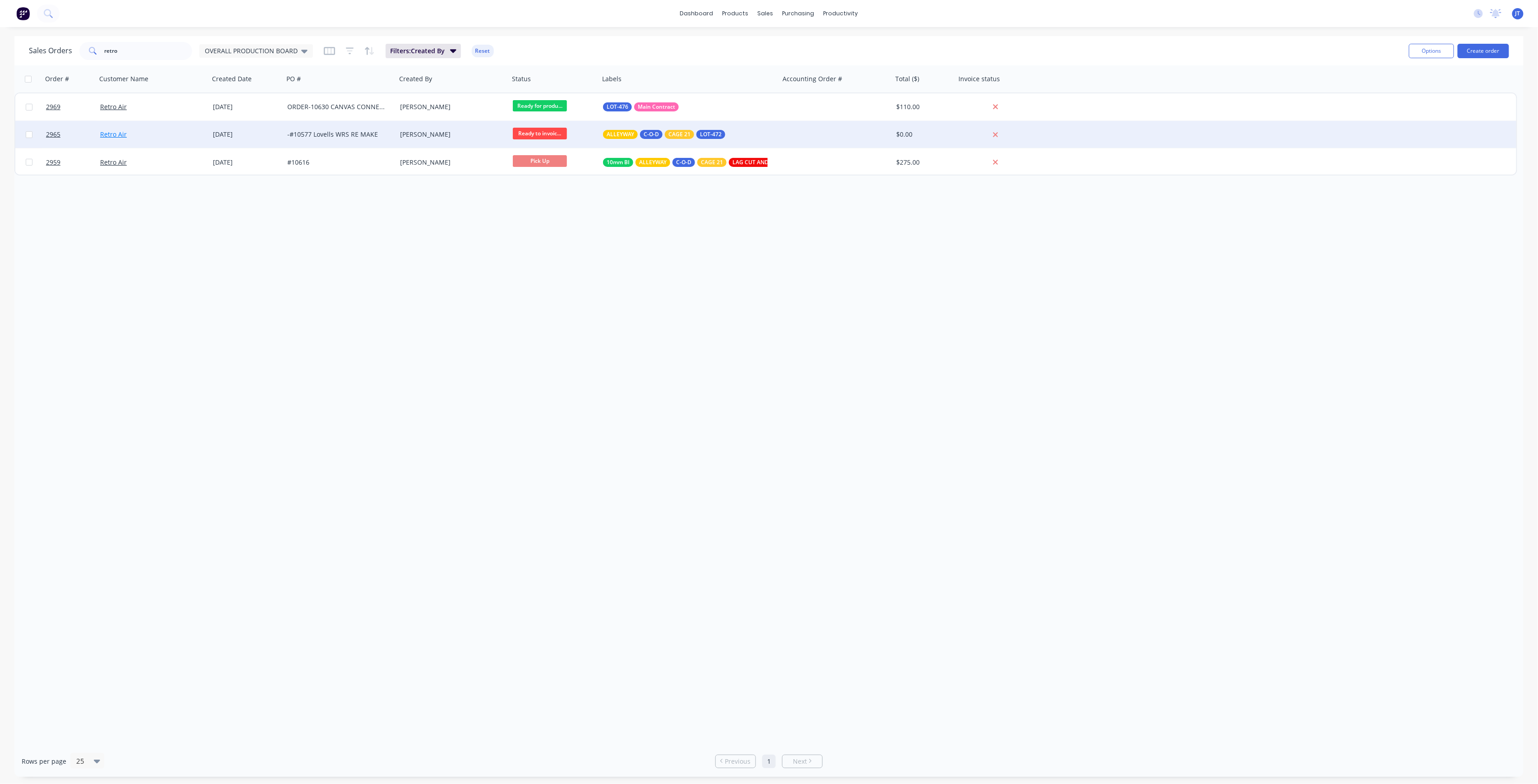
click at [107, 132] on link "Retro Air" at bounding box center [113, 133] width 27 height 8
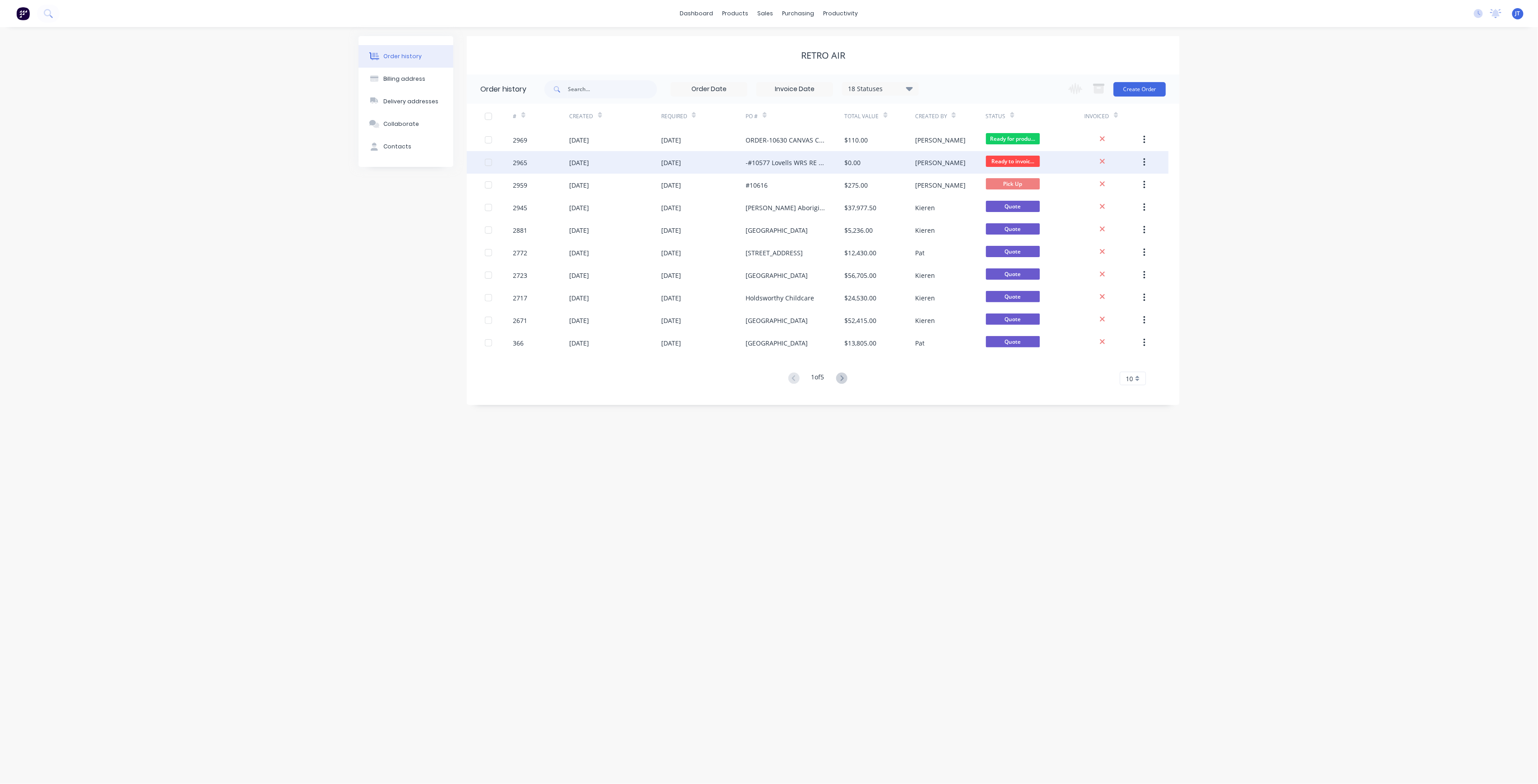
click at [713, 169] on div "[DATE]" at bounding box center [704, 162] width 85 height 22
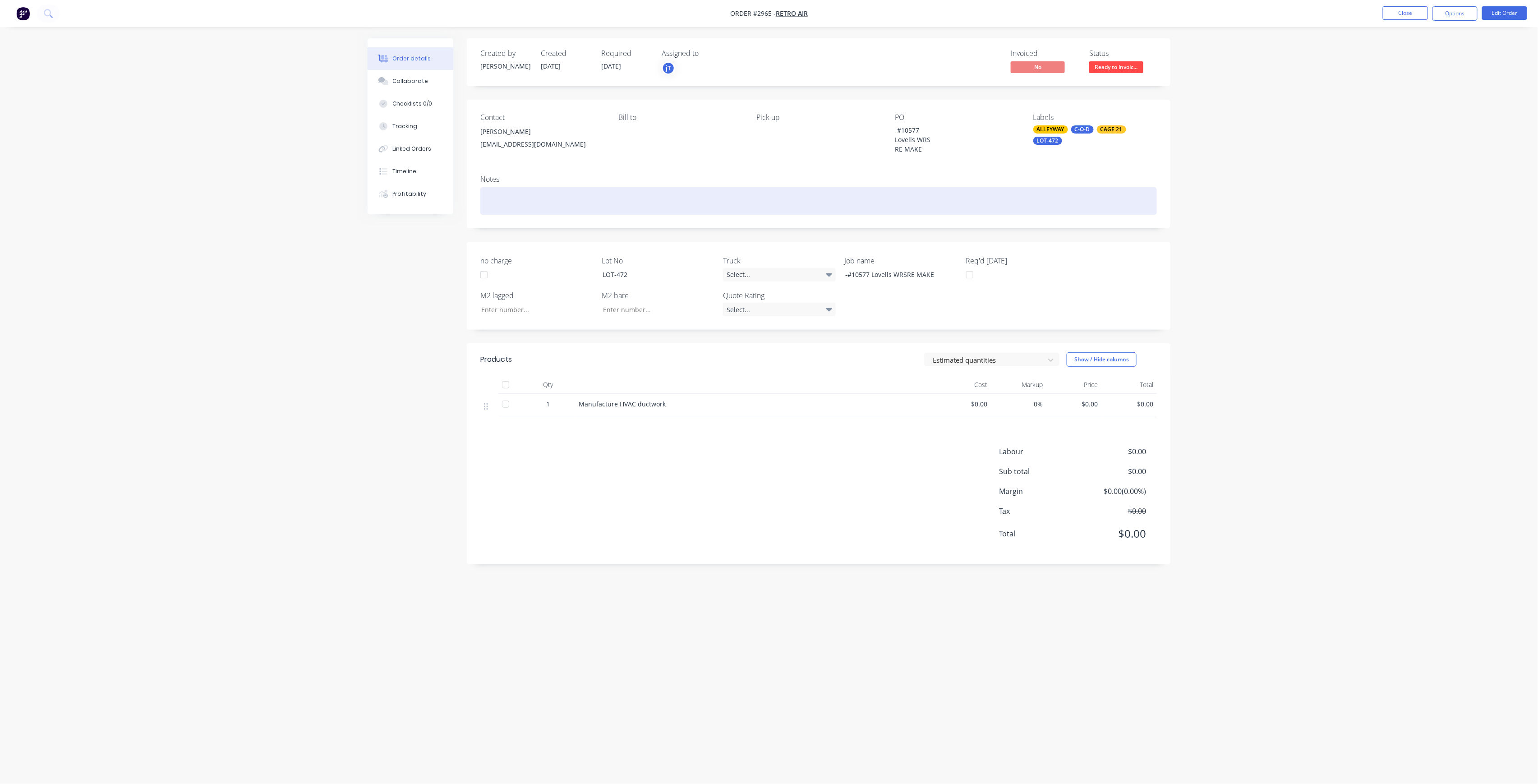
click at [522, 202] on div at bounding box center [819, 201] width 677 height 28
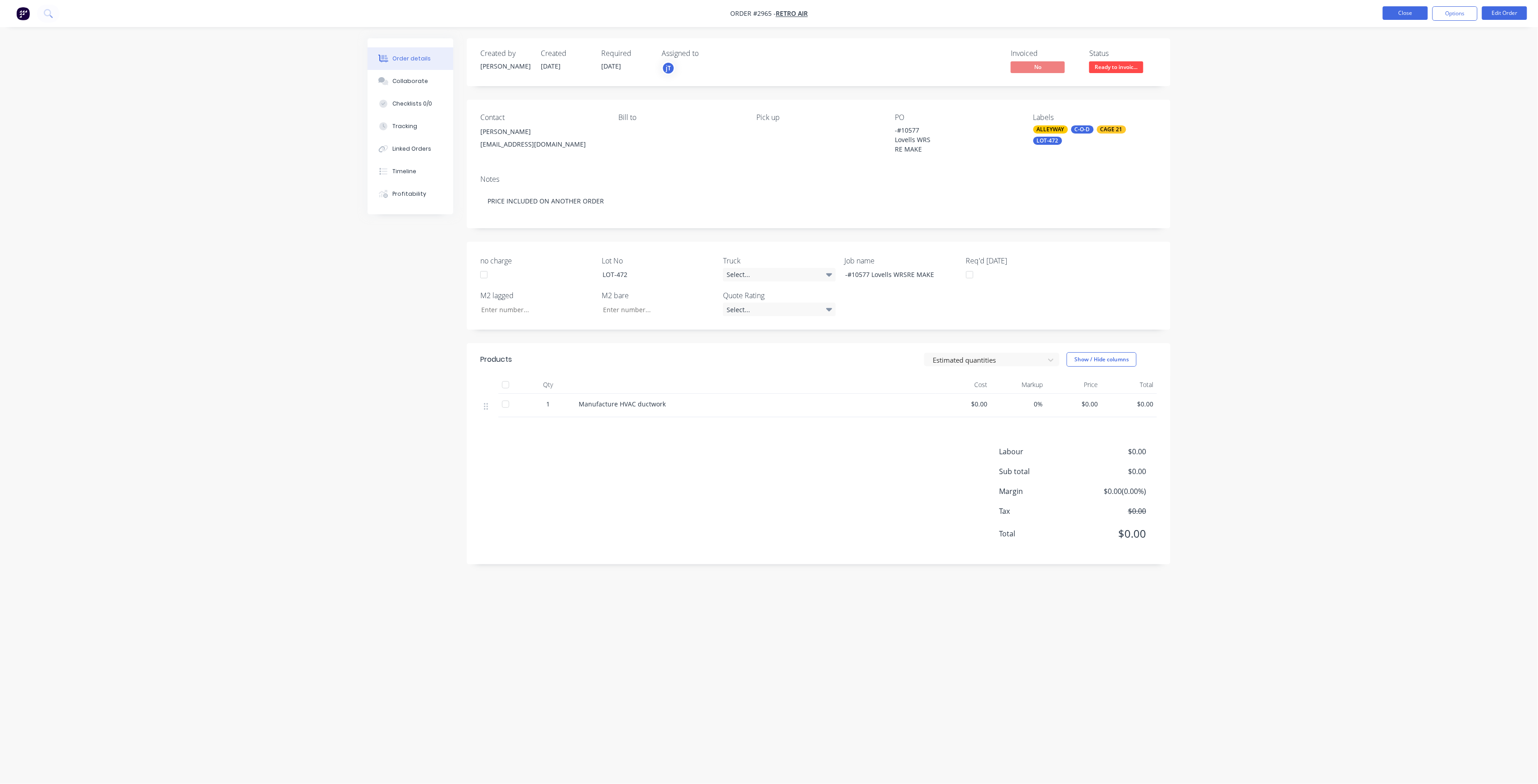
click at [1409, 12] on button "Close" at bounding box center [1405, 13] width 45 height 14
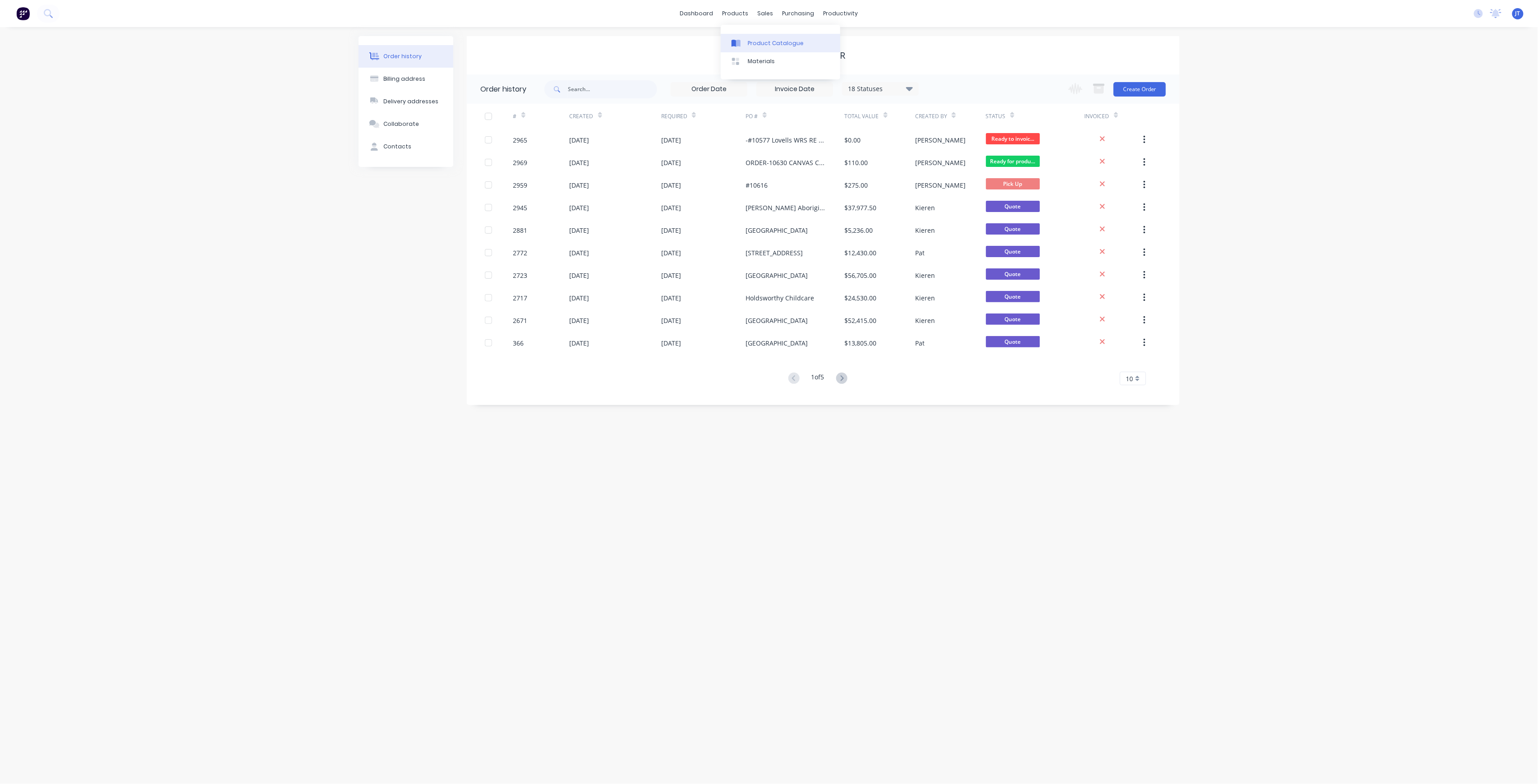
click at [762, 43] on div "Product Catalogue" at bounding box center [776, 43] width 56 height 8
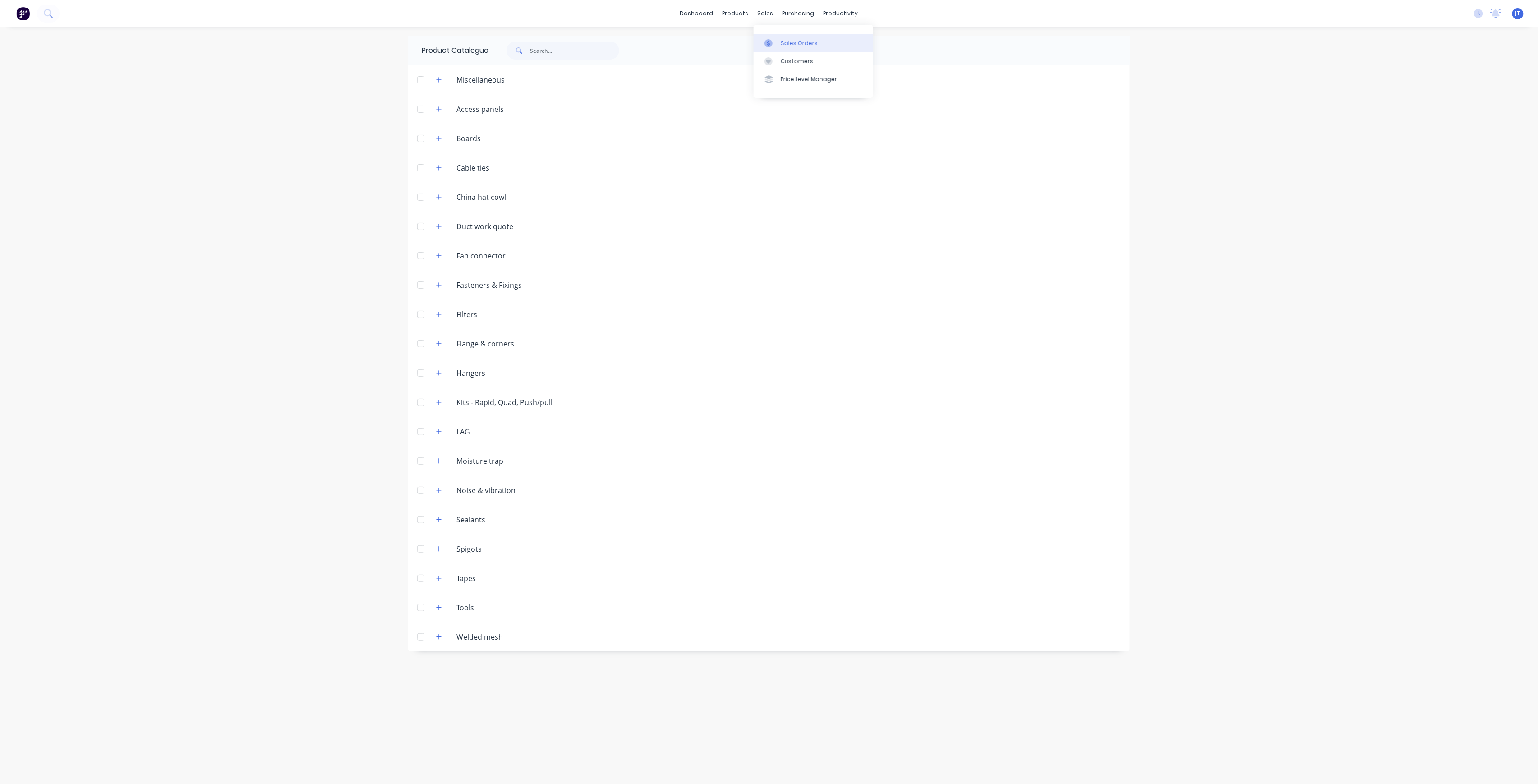
click at [804, 44] on div "Sales Orders" at bounding box center [799, 43] width 37 height 8
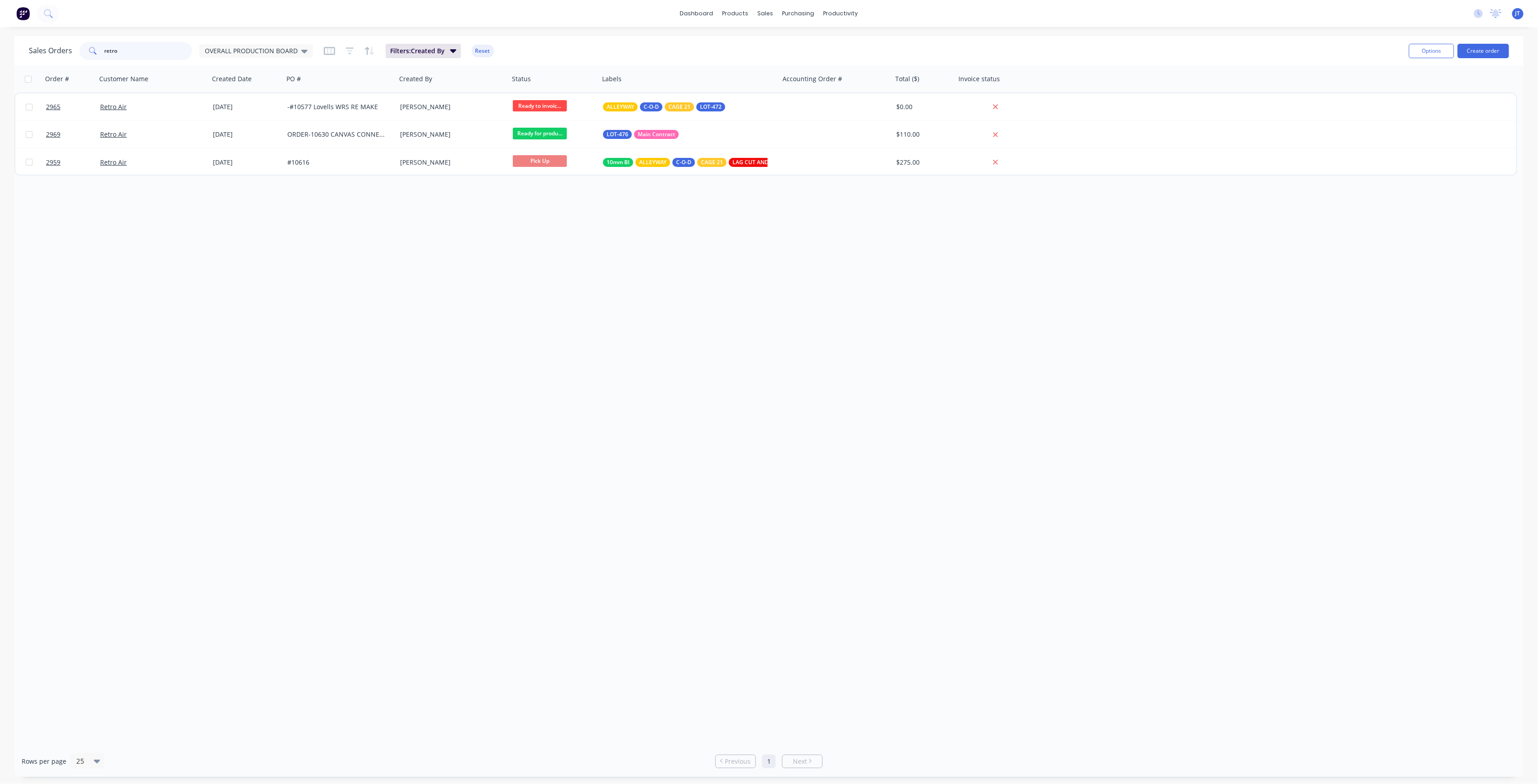
drag, startPoint x: 131, startPoint y: 51, endPoint x: 65, endPoint y: 57, distance: 66.3
click at [65, 58] on div "Sales Orders retro OVERALL PRODUCTION BOARD" at bounding box center [170, 50] width 284 height 18
click at [283, 45] on div "OVERALL PRODUCTION BOARD" at bounding box center [256, 51] width 113 height 14
click at [248, 168] on button "Invoicing Required" at bounding box center [253, 163] width 103 height 10
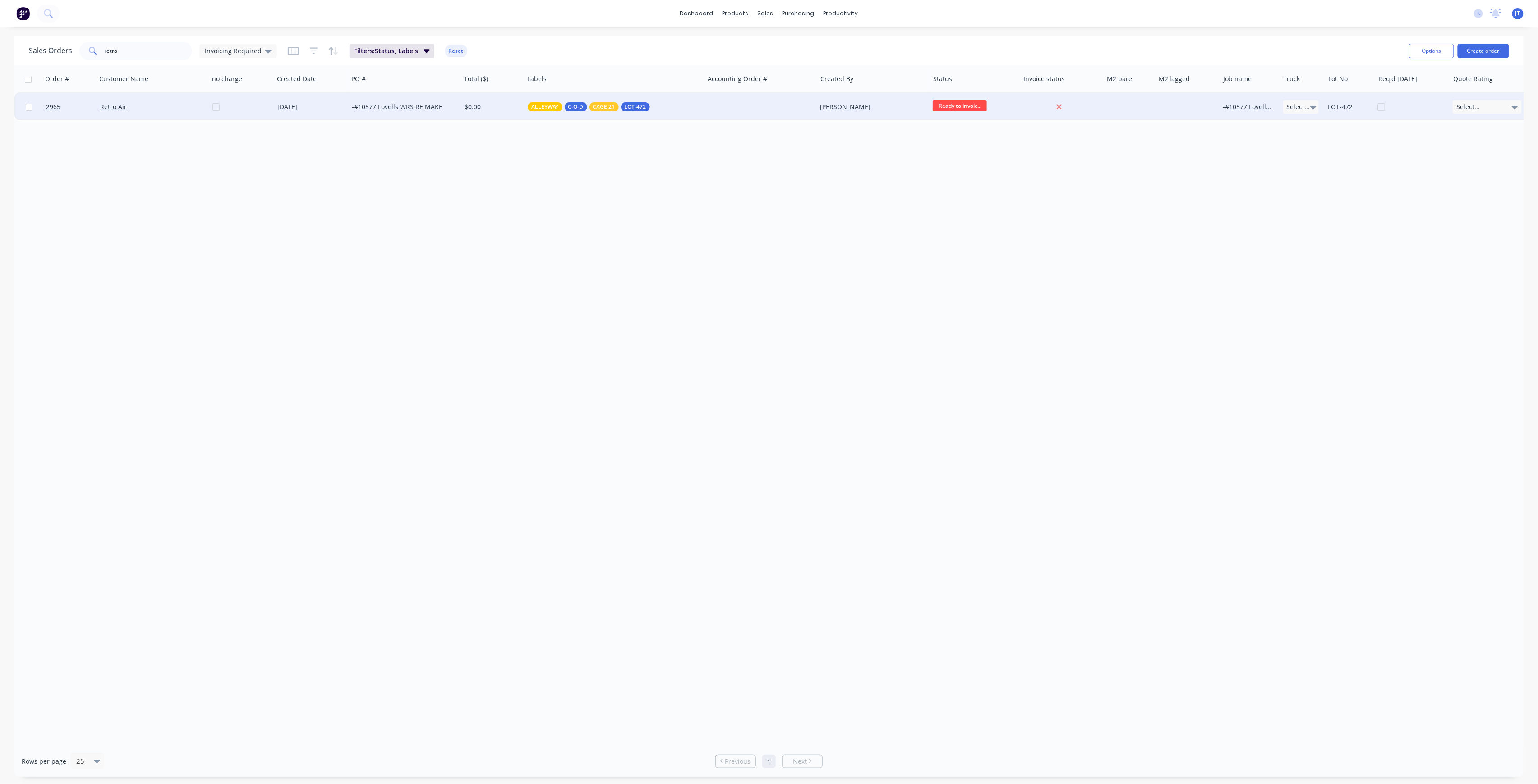
click at [219, 106] on div at bounding box center [245, 106] width 65 height 27
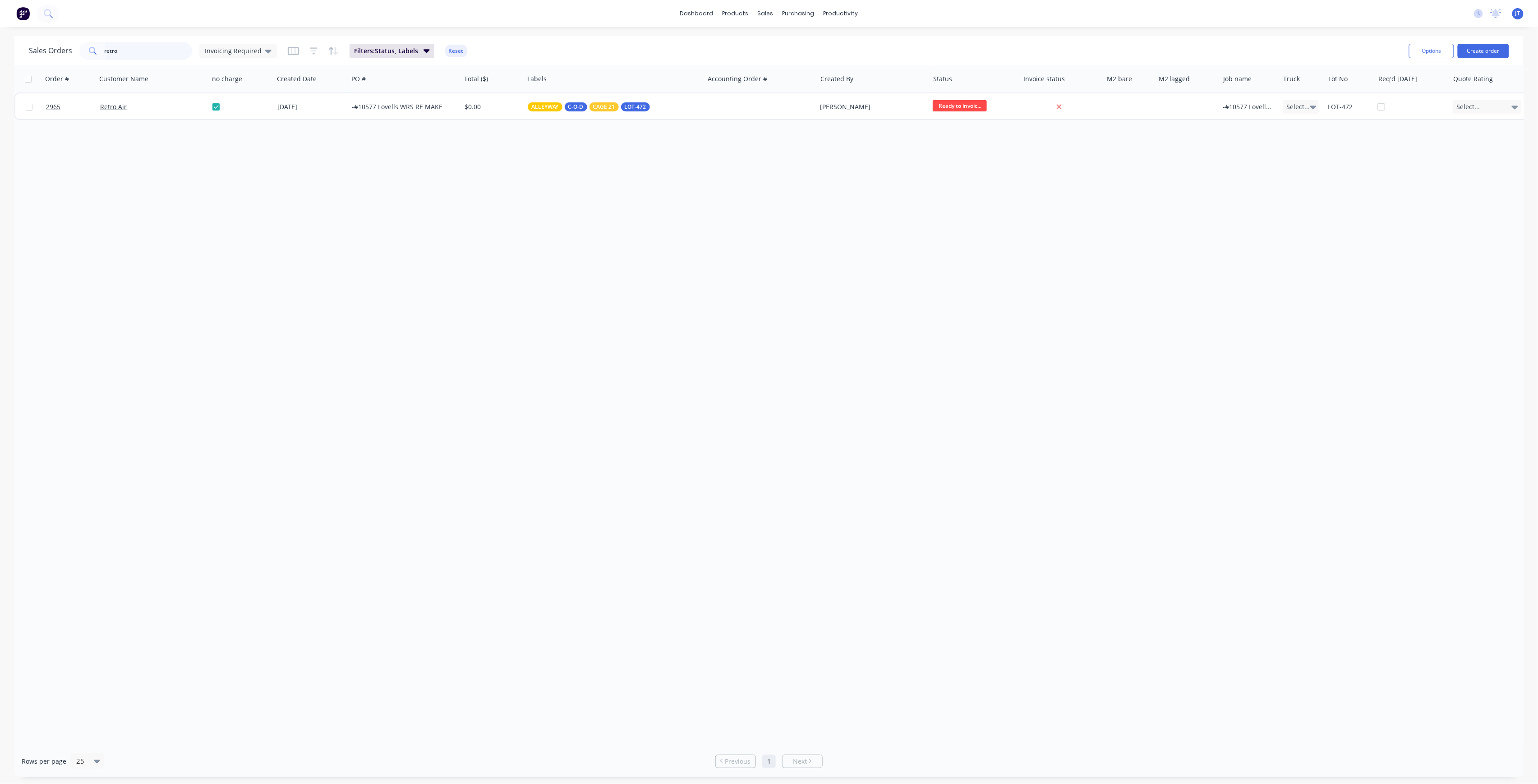
click at [153, 57] on input "retro" at bounding box center [149, 50] width 88 height 18
drag, startPoint x: 96, startPoint y: 52, endPoint x: 65, endPoint y: 52, distance: 31.0
click at [65, 52] on div "Sales Orders retro Invoicing Required" at bounding box center [153, 50] width 248 height 18
click at [793, 42] on div "Sales Orders" at bounding box center [799, 43] width 37 height 8
click at [265, 51] on icon at bounding box center [268, 51] width 6 height 4
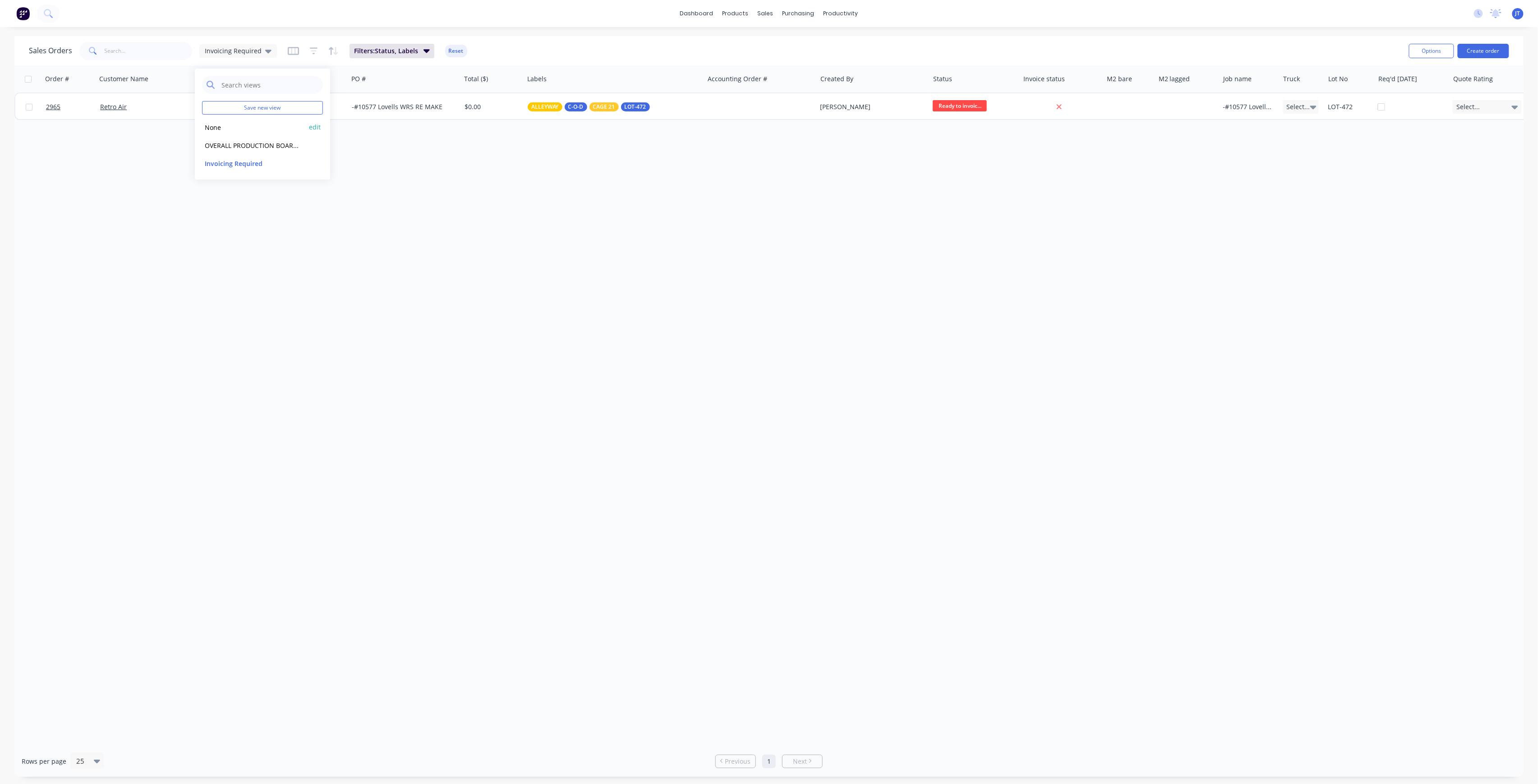
click at [245, 126] on button "None" at bounding box center [253, 127] width 103 height 10
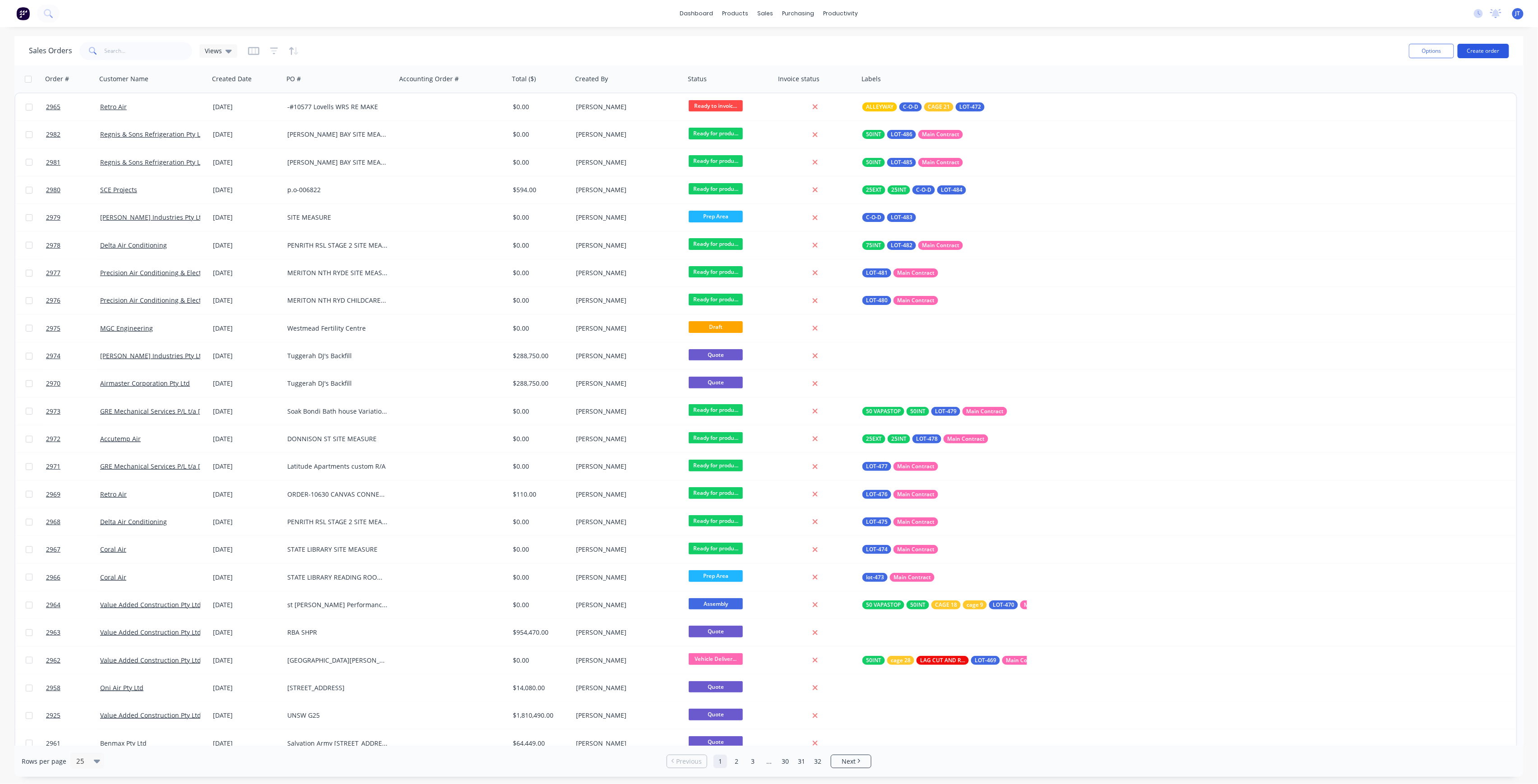
click at [1485, 57] on button "Create order" at bounding box center [1483, 51] width 52 height 15
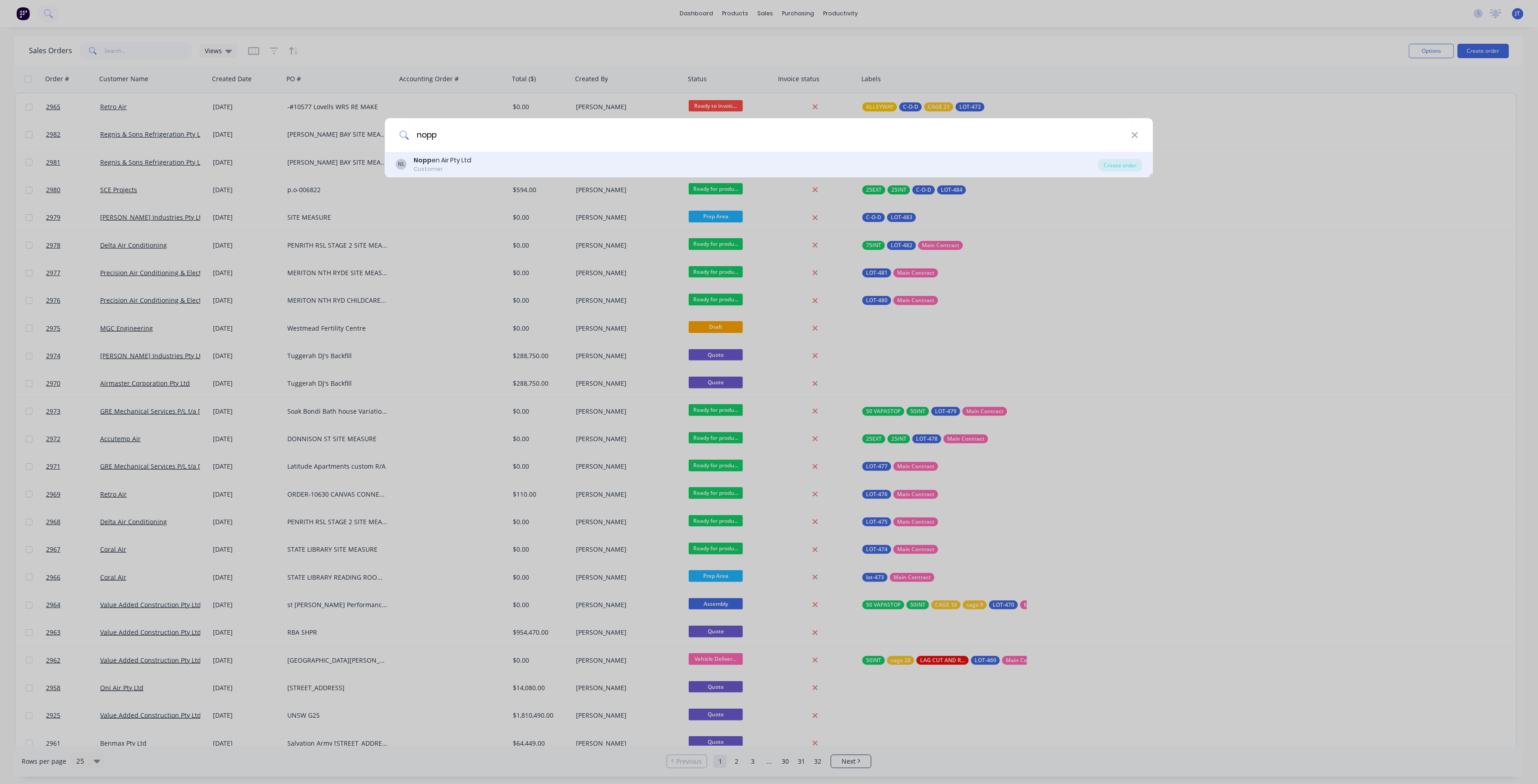
type input "nopp"
click at [545, 160] on div "[PERSON_NAME] en Air Pty Ltd Customer" at bounding box center [748, 164] width 703 height 18
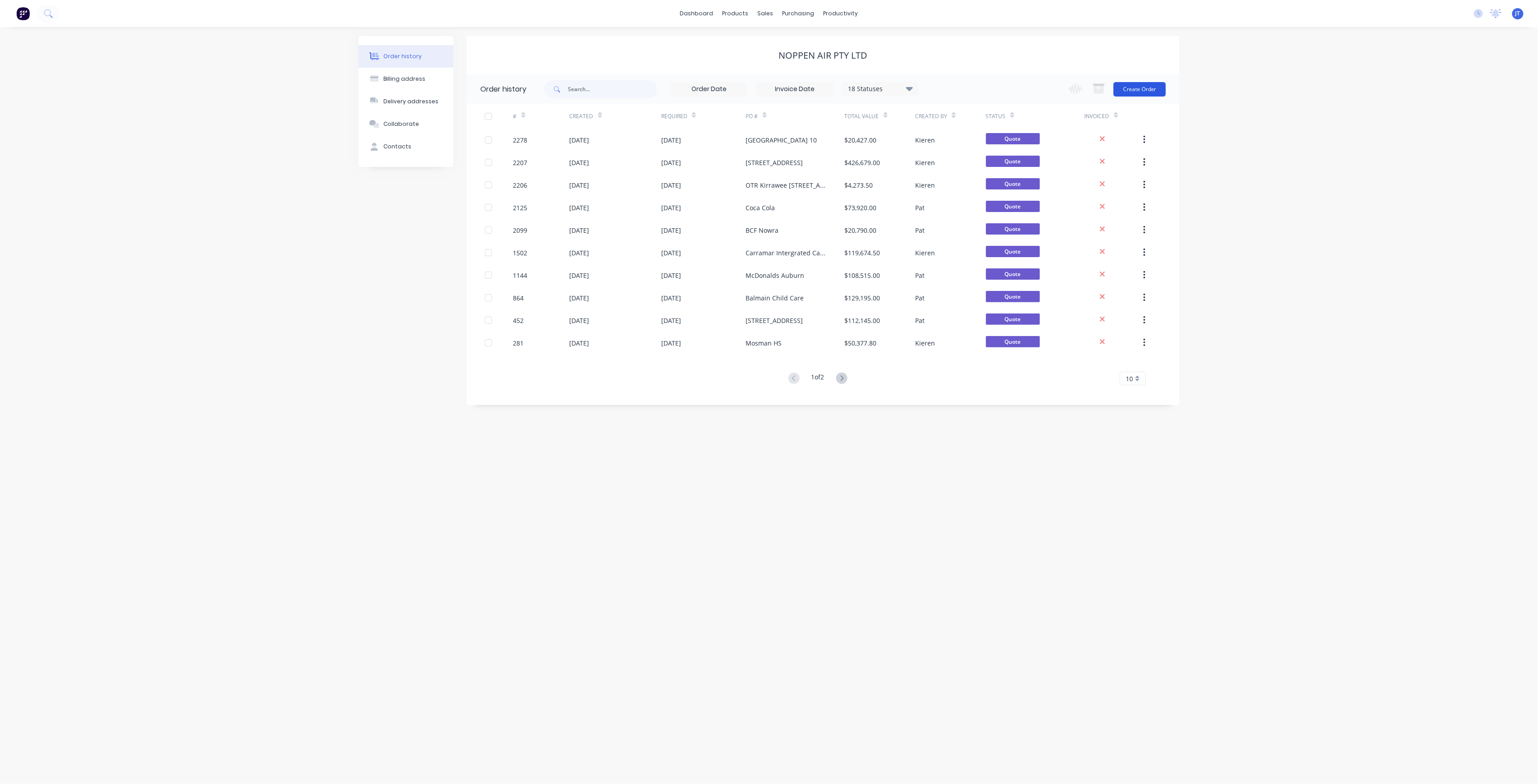
click at [1163, 88] on button "Create Order" at bounding box center [1140, 89] width 52 height 15
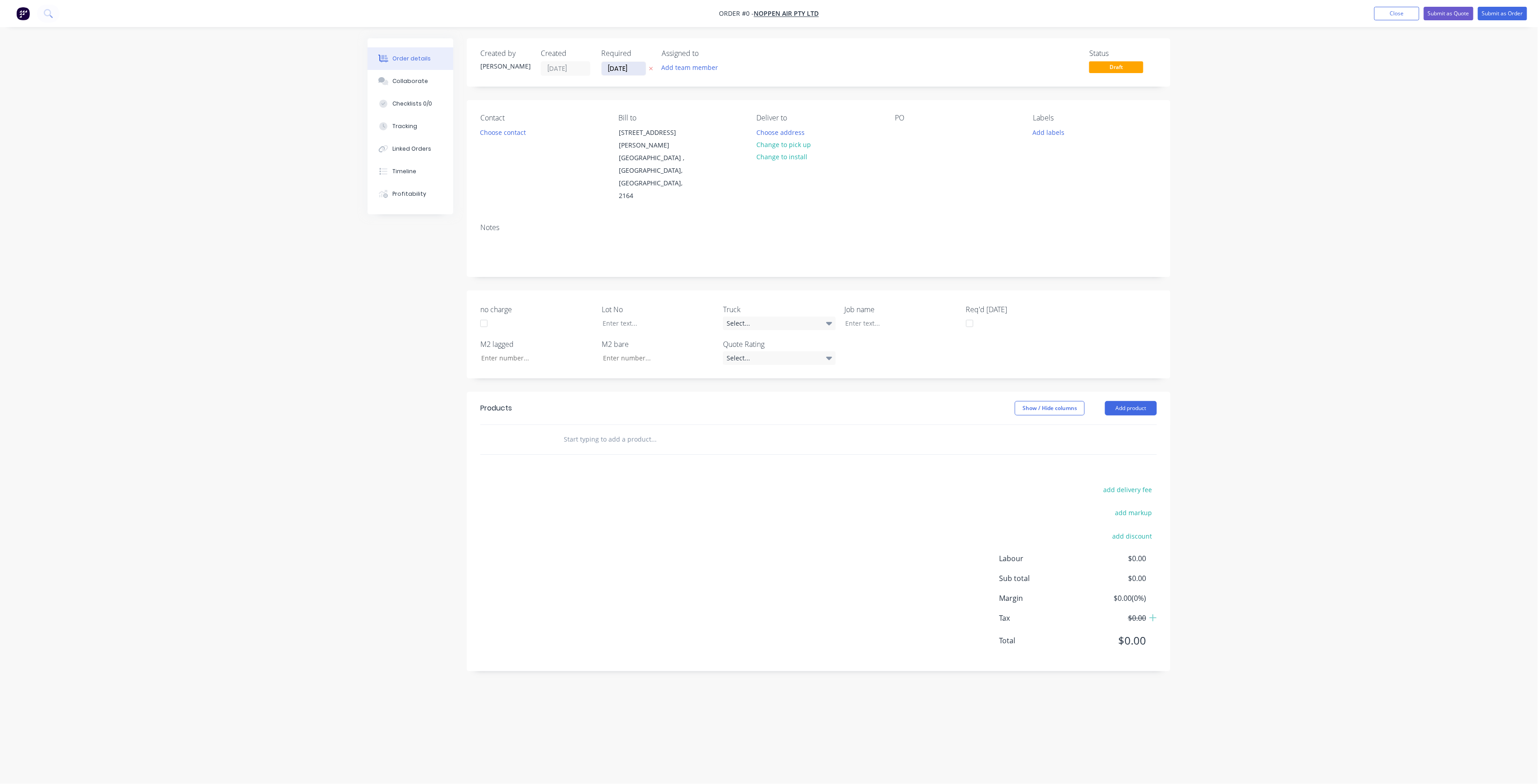
click at [642, 74] on input "[DATE]" at bounding box center [623, 69] width 44 height 14
click at [651, 204] on div "7" at bounding box center [651, 202] width 14 height 14
type input "[DATE]"
click at [692, 72] on button "Add team member" at bounding box center [690, 68] width 66 height 12
click at [719, 123] on button "[PERSON_NAME] (You)" at bounding box center [730, 117] width 136 height 18
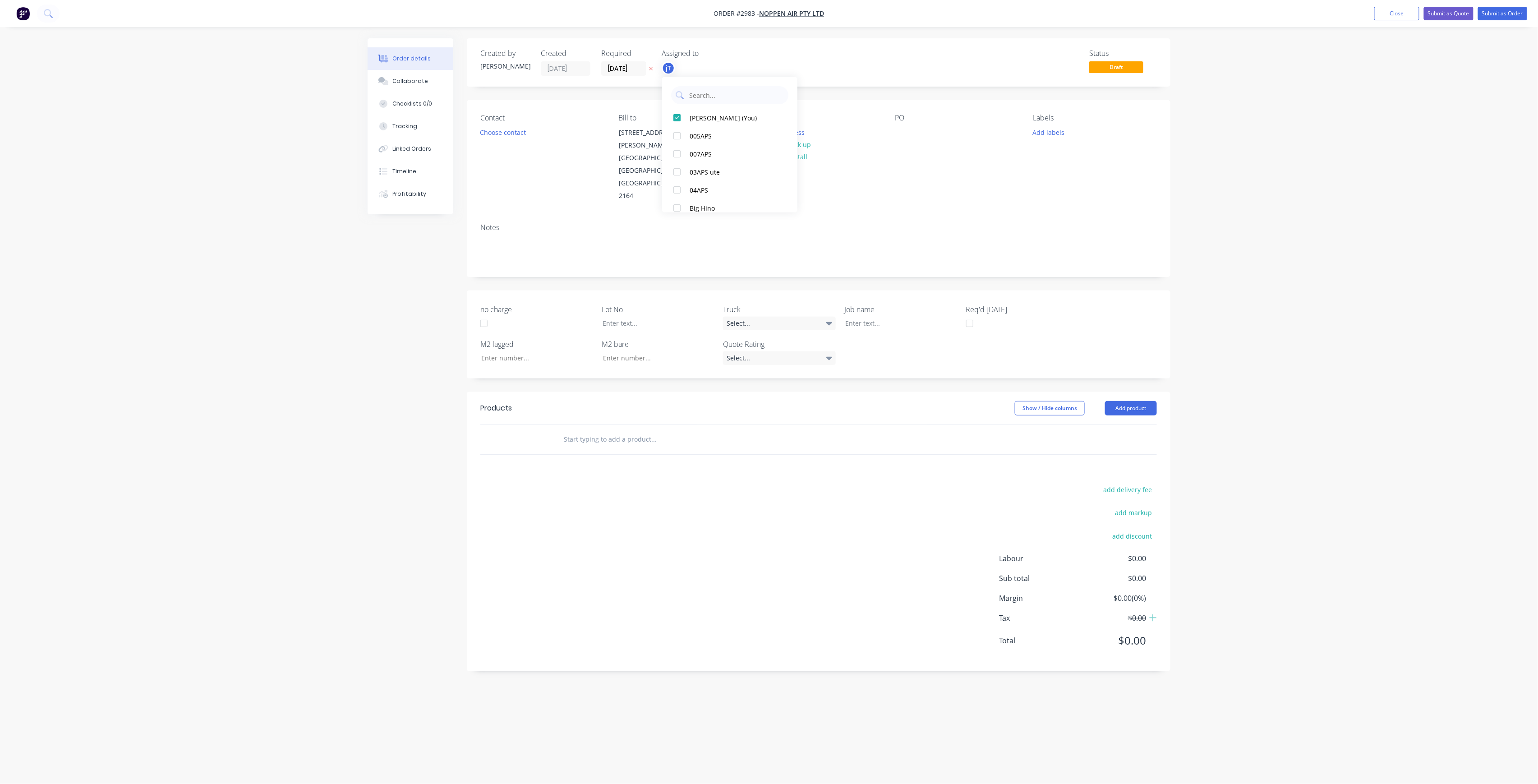
click at [491, 124] on div "Contact Choose contact" at bounding box center [542, 157] width 123 height 89
click at [492, 132] on button "Choose contact" at bounding box center [503, 132] width 56 height 12
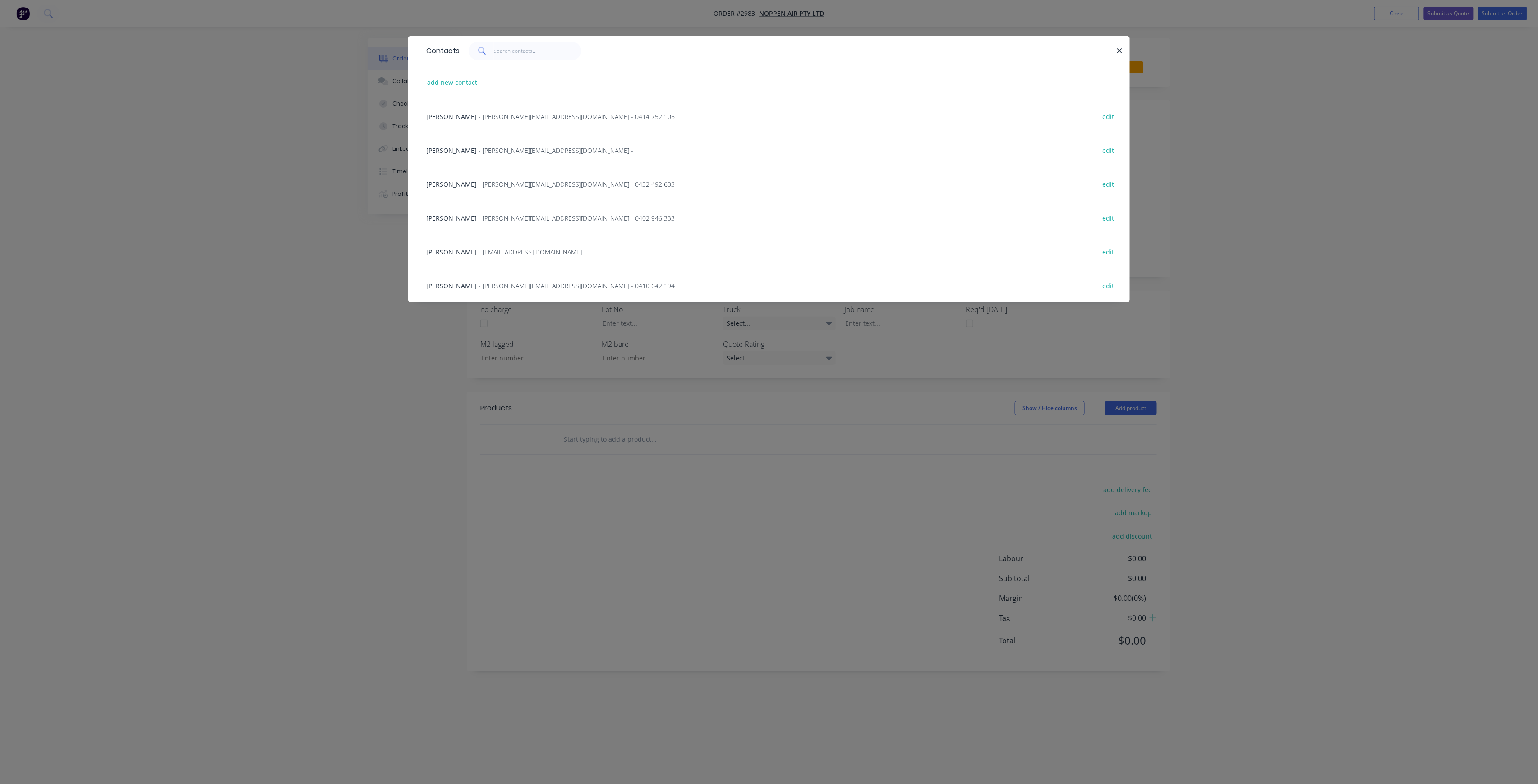
click at [463, 217] on span "[PERSON_NAME]" at bounding box center [452, 217] width 51 height 8
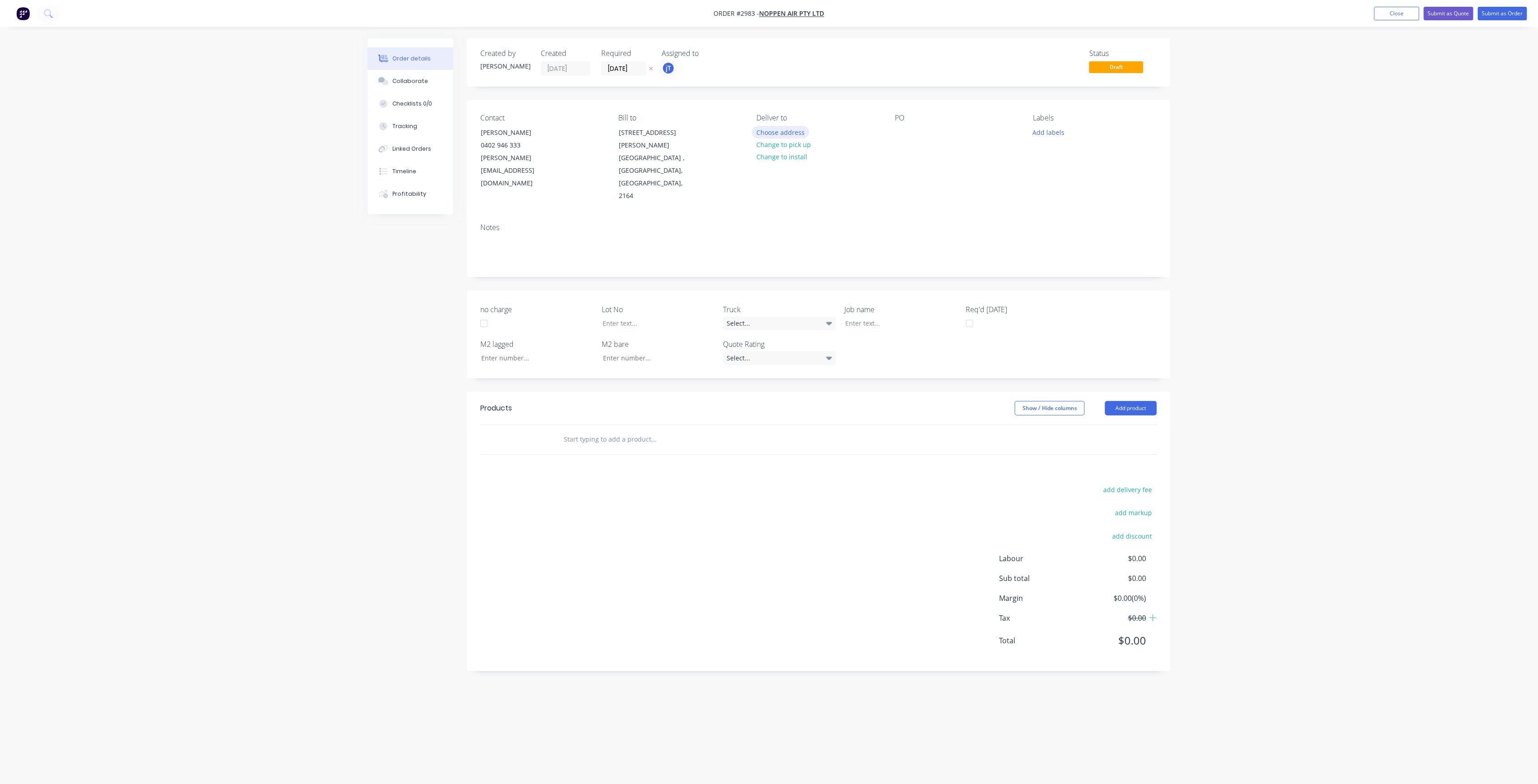
click at [793, 133] on button "Choose address" at bounding box center [780, 132] width 58 height 12
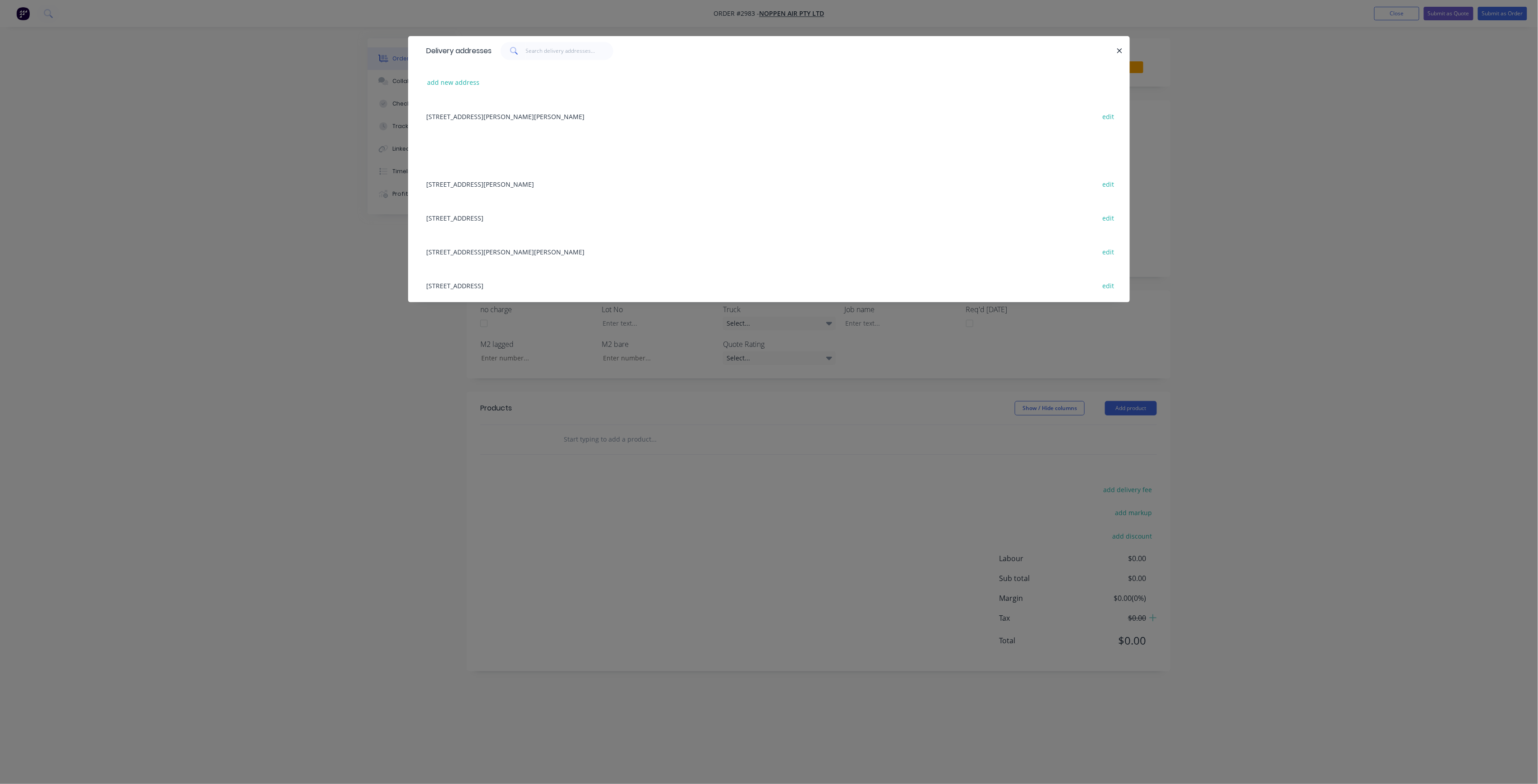
click at [593, 148] on div "[STREET_ADDRESS][PERSON_NAME][PERSON_NAME], [STREET_ADDRESS][PERSON_NAME], [STR…" at bounding box center [769, 200] width 722 height 203
click at [460, 85] on button "add new address" at bounding box center [453, 82] width 62 height 12
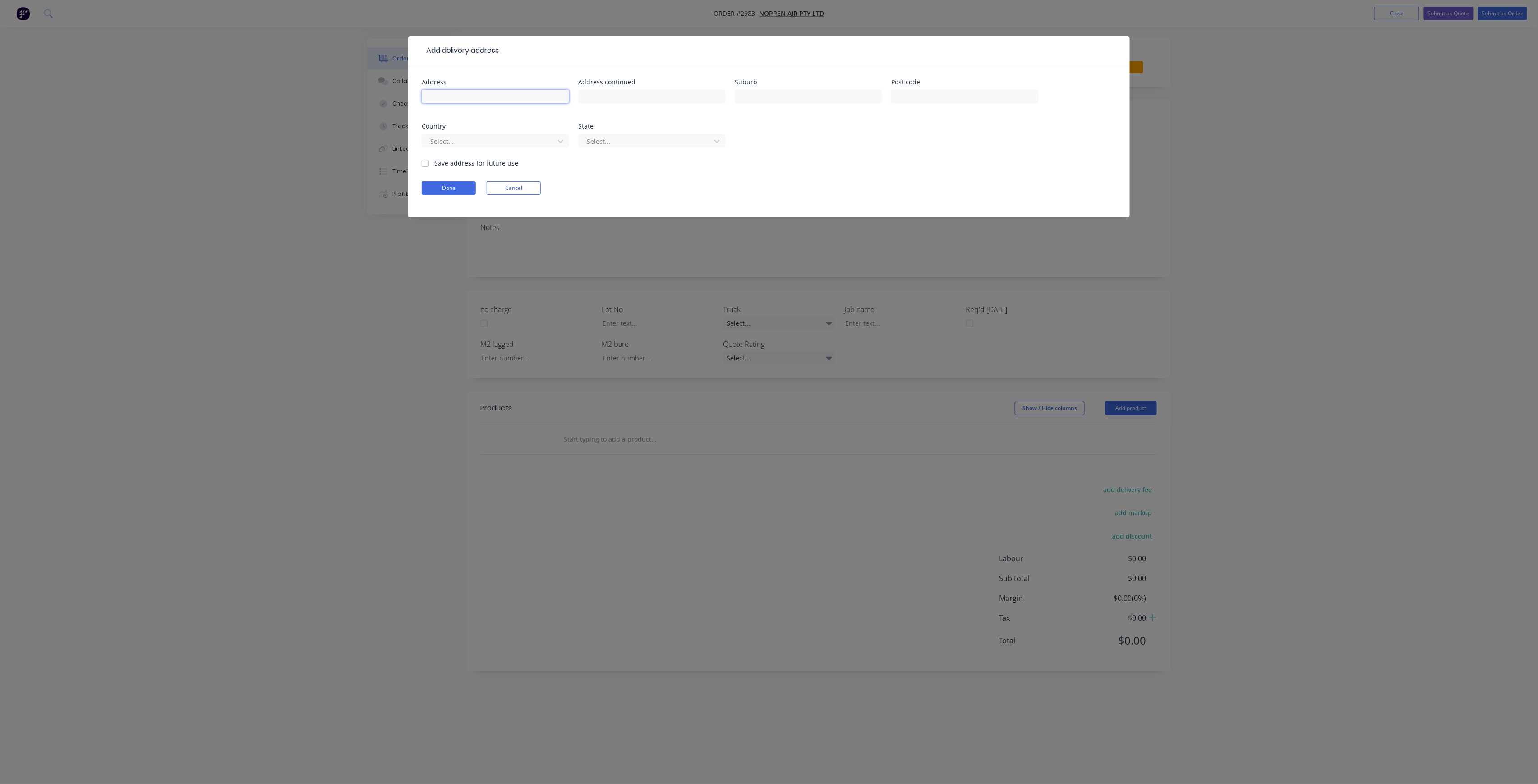
click at [445, 102] on input "text" at bounding box center [495, 96] width 147 height 14
paste input "[STREET_ADDRESS]"
drag, startPoint x: 567, startPoint y: 93, endPoint x: 553, endPoint y: 96, distance: 14.3
click at [553, 96] on body "Order #2983 - Noppen Air Pty Ltd Add product Close Submit as Quote Submit as Or…" at bounding box center [769, 392] width 1538 height 784
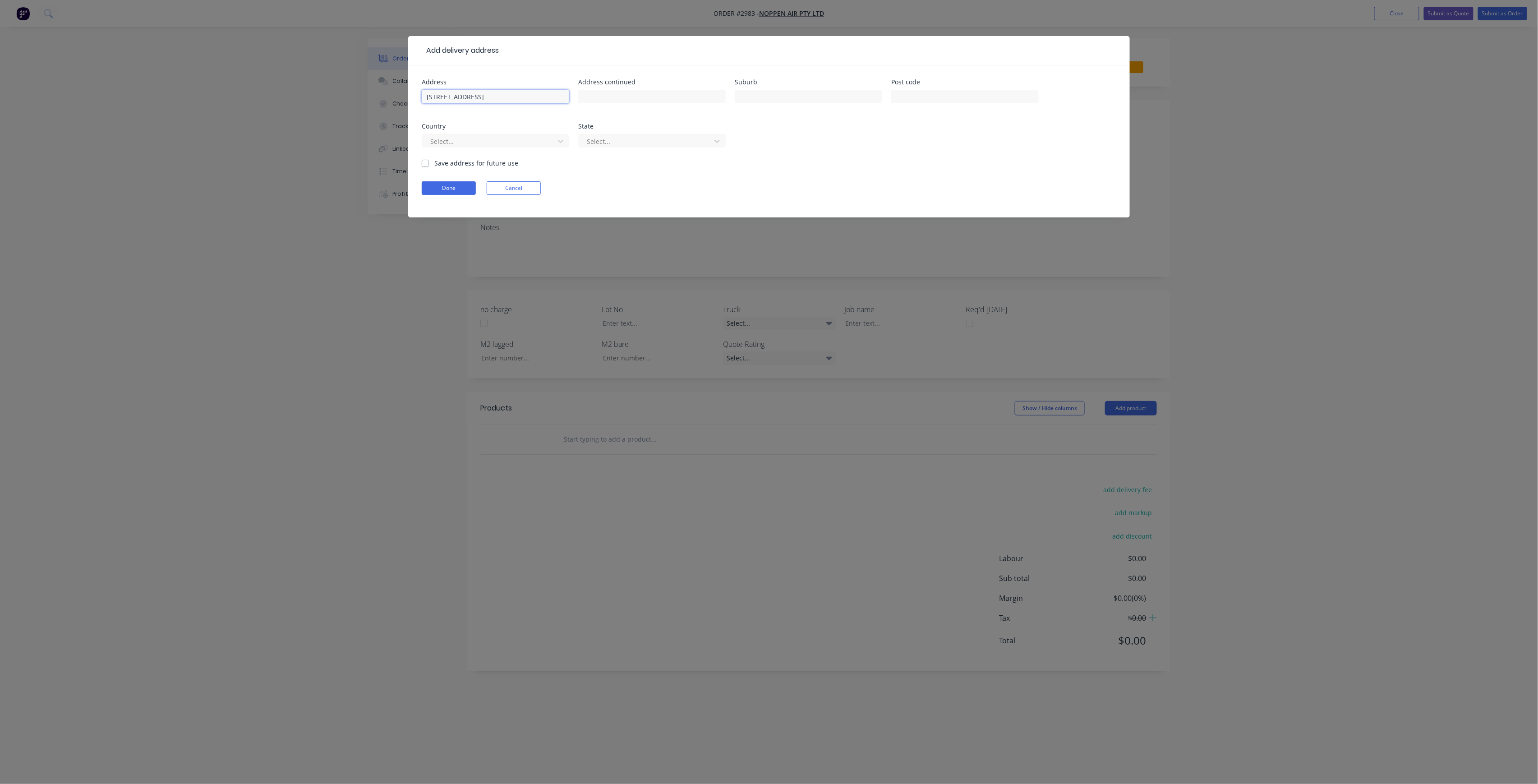
type input "[STREET_ADDRESS]"
click at [537, 114] on div "Address [STREET_ADDRESS] Address continued Suburb Post code Country Select... S…" at bounding box center [769, 118] width 695 height 79
drag, startPoint x: 520, startPoint y: 94, endPoint x: 570, endPoint y: 94, distance: 50.0
click at [570, 94] on div "Address [STREET_ADDRESS] Address continued Suburb Post code Country Select... S…" at bounding box center [769, 118] width 695 height 79
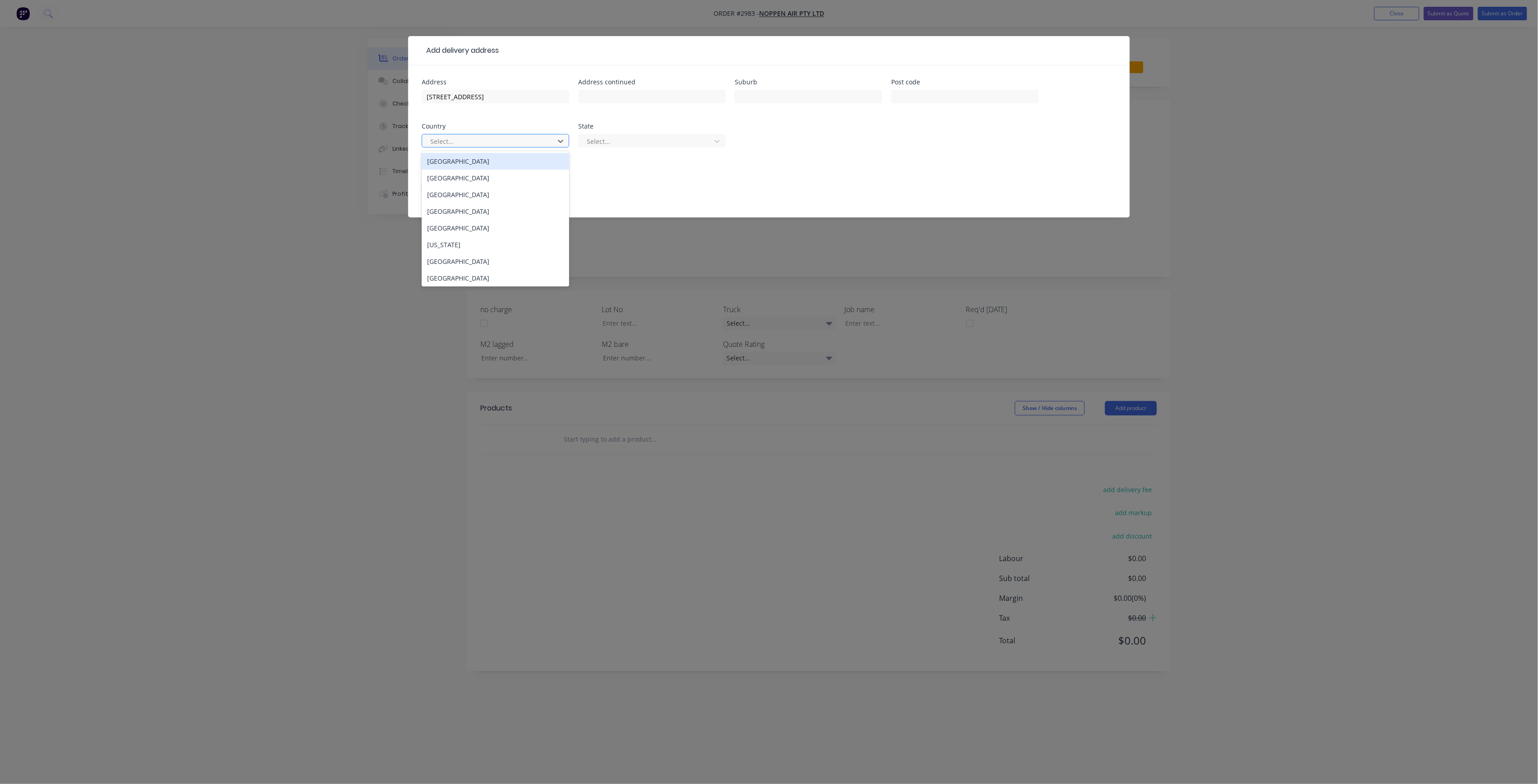
scroll to position [0, 0]
click at [511, 144] on div at bounding box center [490, 141] width 120 height 12
click at [479, 158] on div "[GEOGRAPHIC_DATA]" at bounding box center [495, 161] width 147 height 17
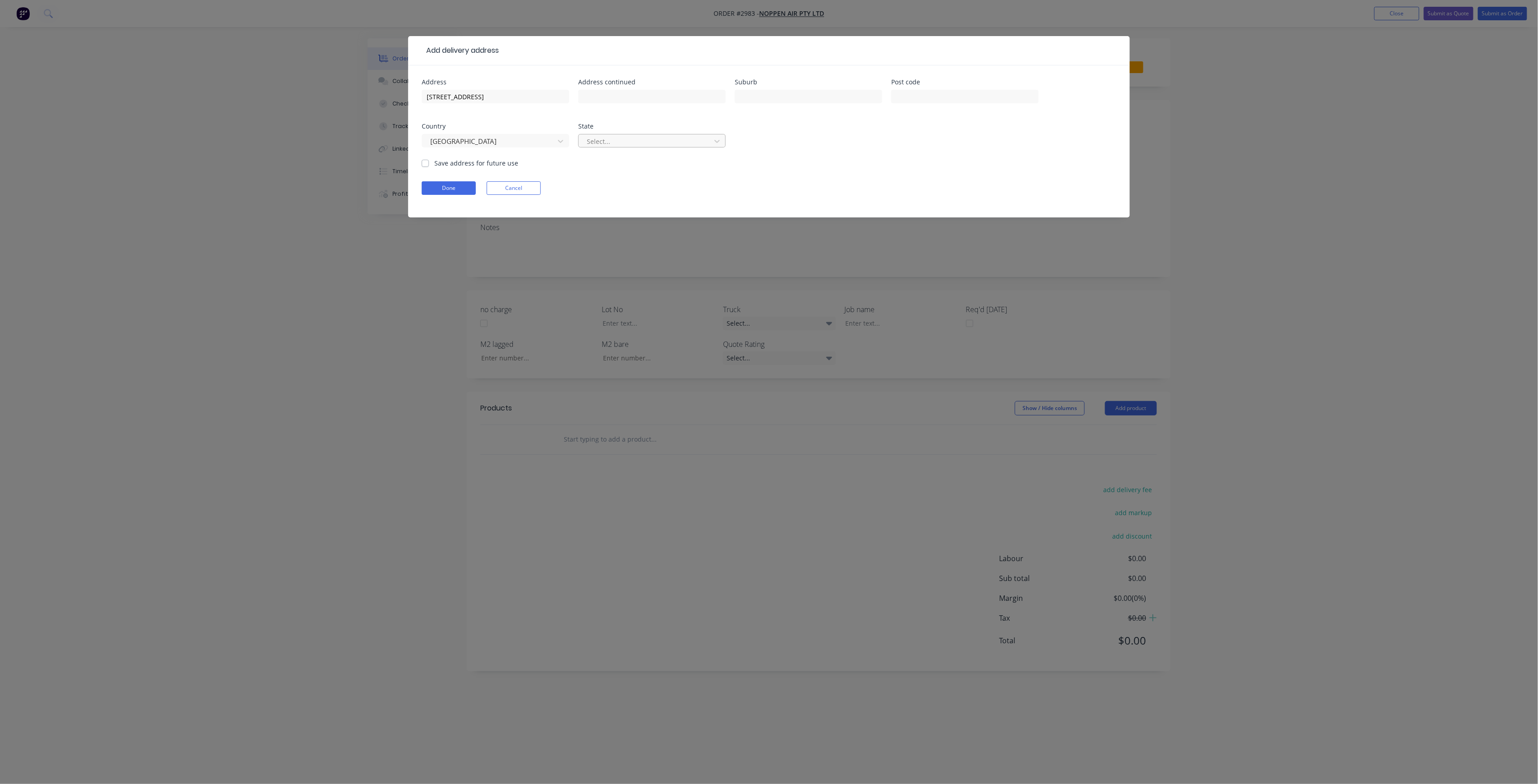
click at [651, 145] on div at bounding box center [646, 141] width 120 height 12
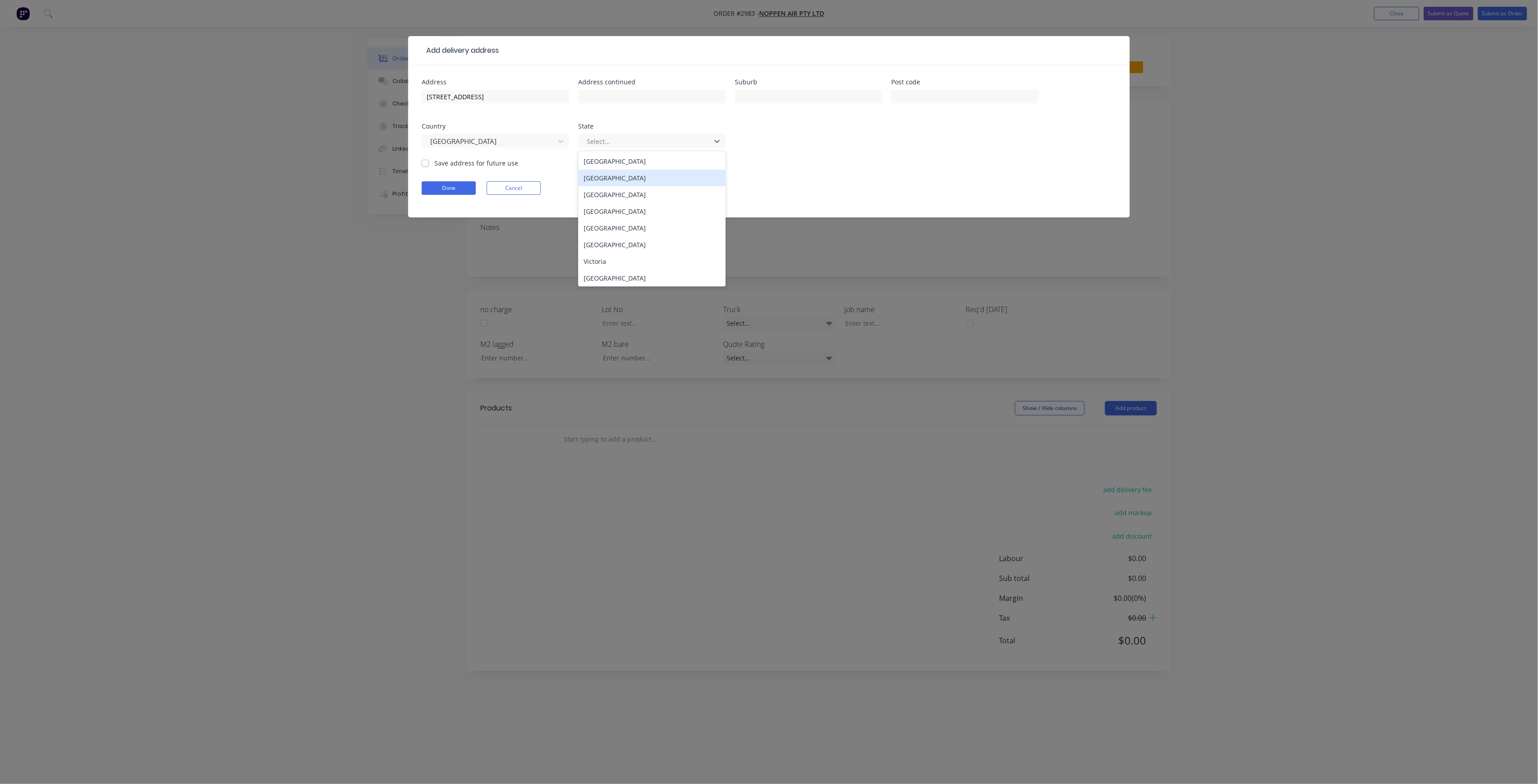
click at [610, 178] on div "[GEOGRAPHIC_DATA]" at bounding box center [651, 178] width 147 height 17
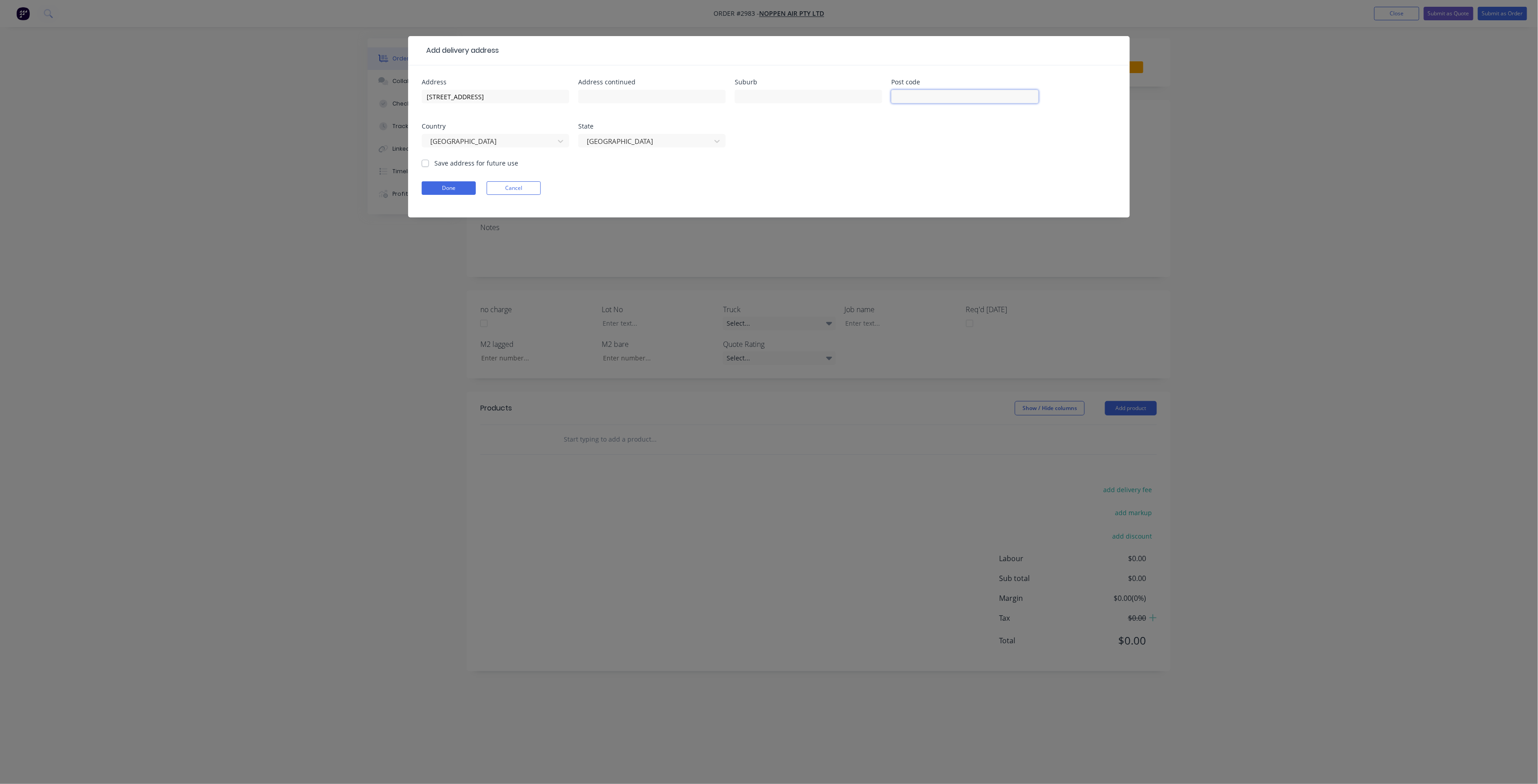
click at [920, 102] on input "text" at bounding box center [964, 96] width 147 height 14
paste input "[GEOGRAPHIC_DATA] 2176"
type input "[GEOGRAPHIC_DATA] 2176"
click at [803, 103] on input "text" at bounding box center [808, 96] width 147 height 14
paste input "[GEOGRAPHIC_DATA] 2176"
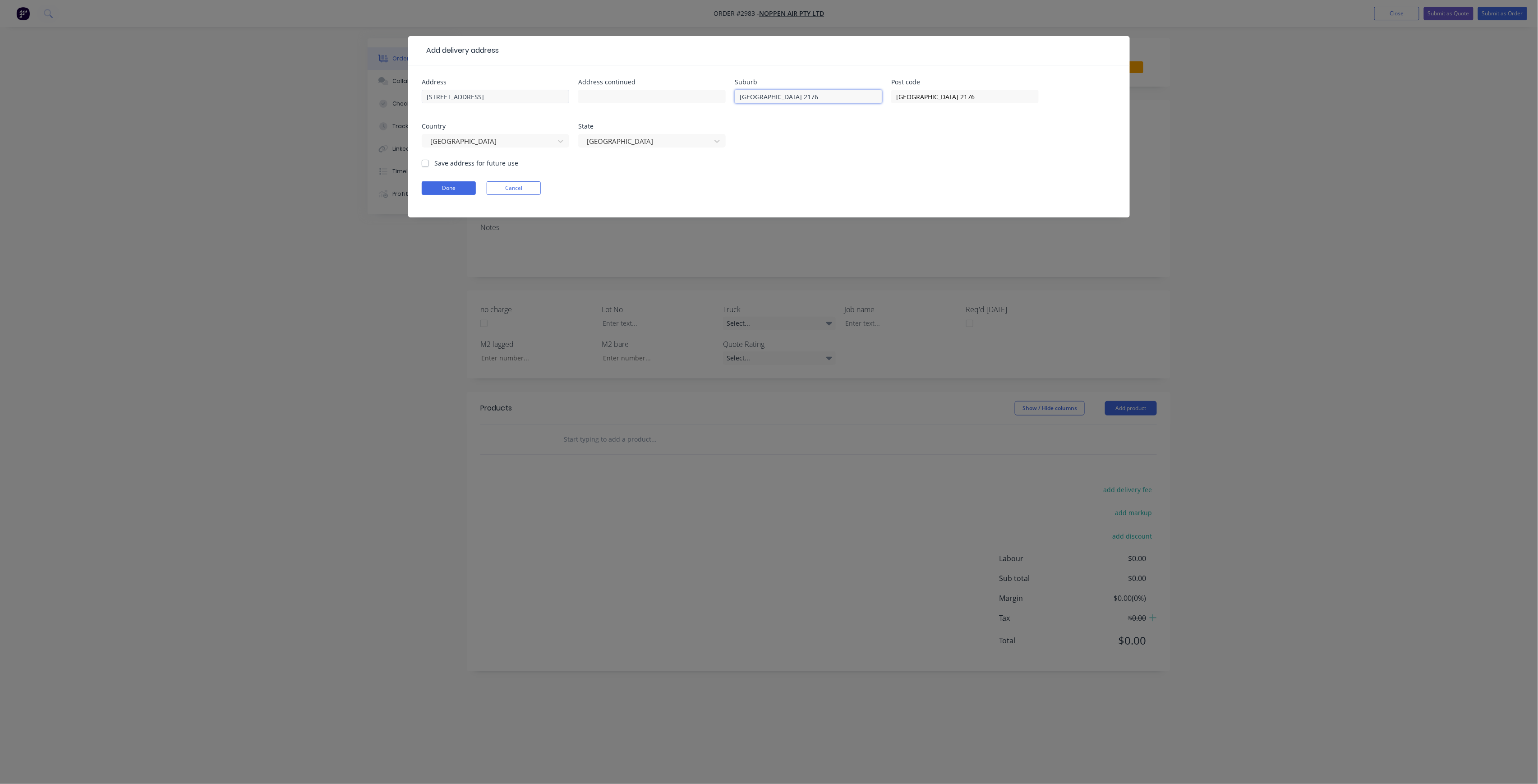
type input "[GEOGRAPHIC_DATA] 2176"
click at [520, 99] on input "[STREET_ADDRESS]" at bounding box center [495, 96] width 147 height 14
type input "Prairie Vale Rd &, Moonlight Rd"
click at [609, 99] on input "text" at bounding box center [651, 96] width 147 height 14
drag, startPoint x: 798, startPoint y: 100, endPoint x: 779, endPoint y: 107, distance: 20.2
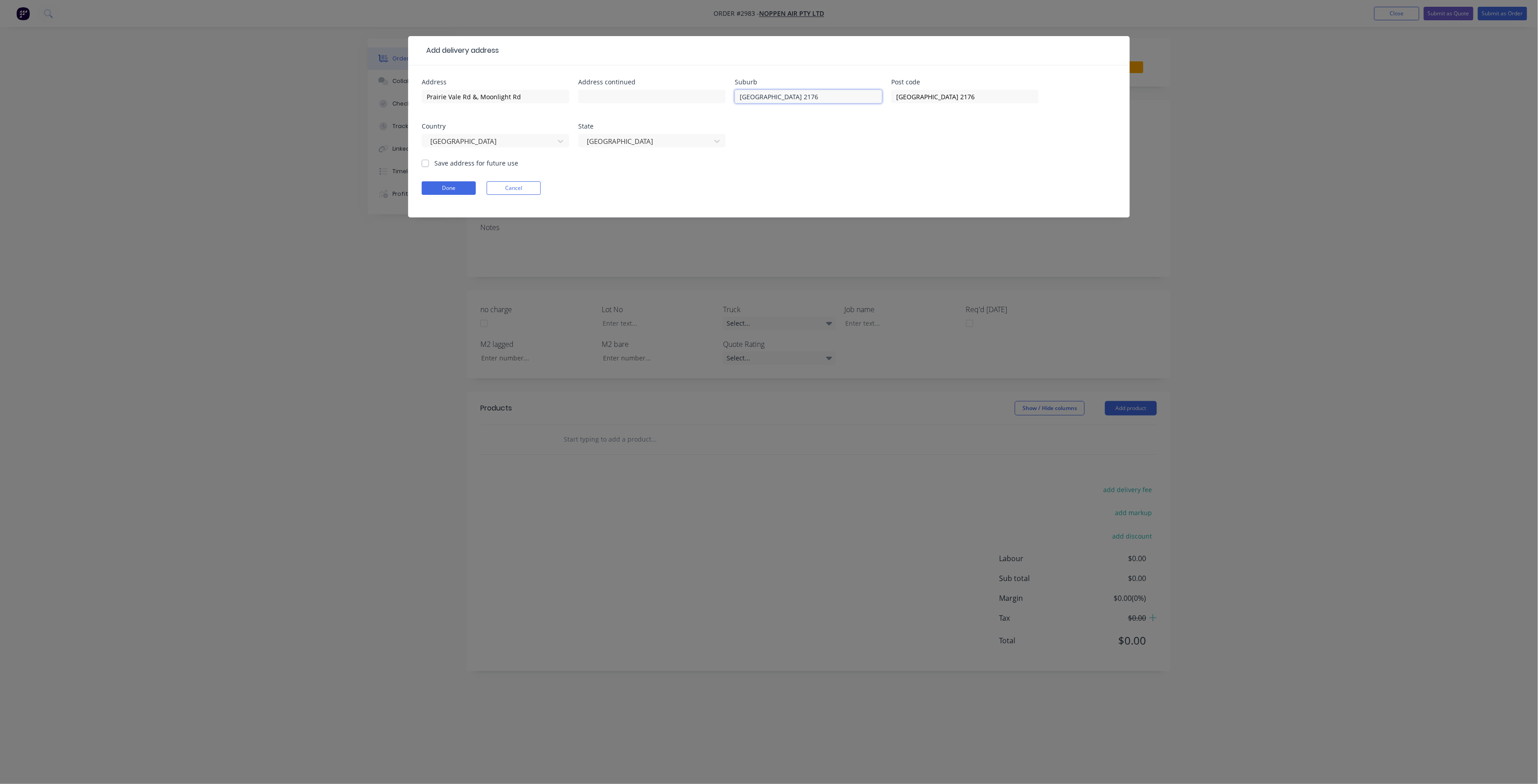
click at [779, 107] on div "[GEOGRAPHIC_DATA] 2176" at bounding box center [808, 101] width 147 height 27
type input "Prairiewood"
drag, startPoint x: 947, startPoint y: 96, endPoint x: 887, endPoint y: 111, distance: 61.8
click at [887, 111] on div "Address [GEOGRAPHIC_DATA] Address continued [GEOGRAPHIC_DATA] Country [GEOGRAPH…" at bounding box center [769, 118] width 695 height 79
type input "2176"
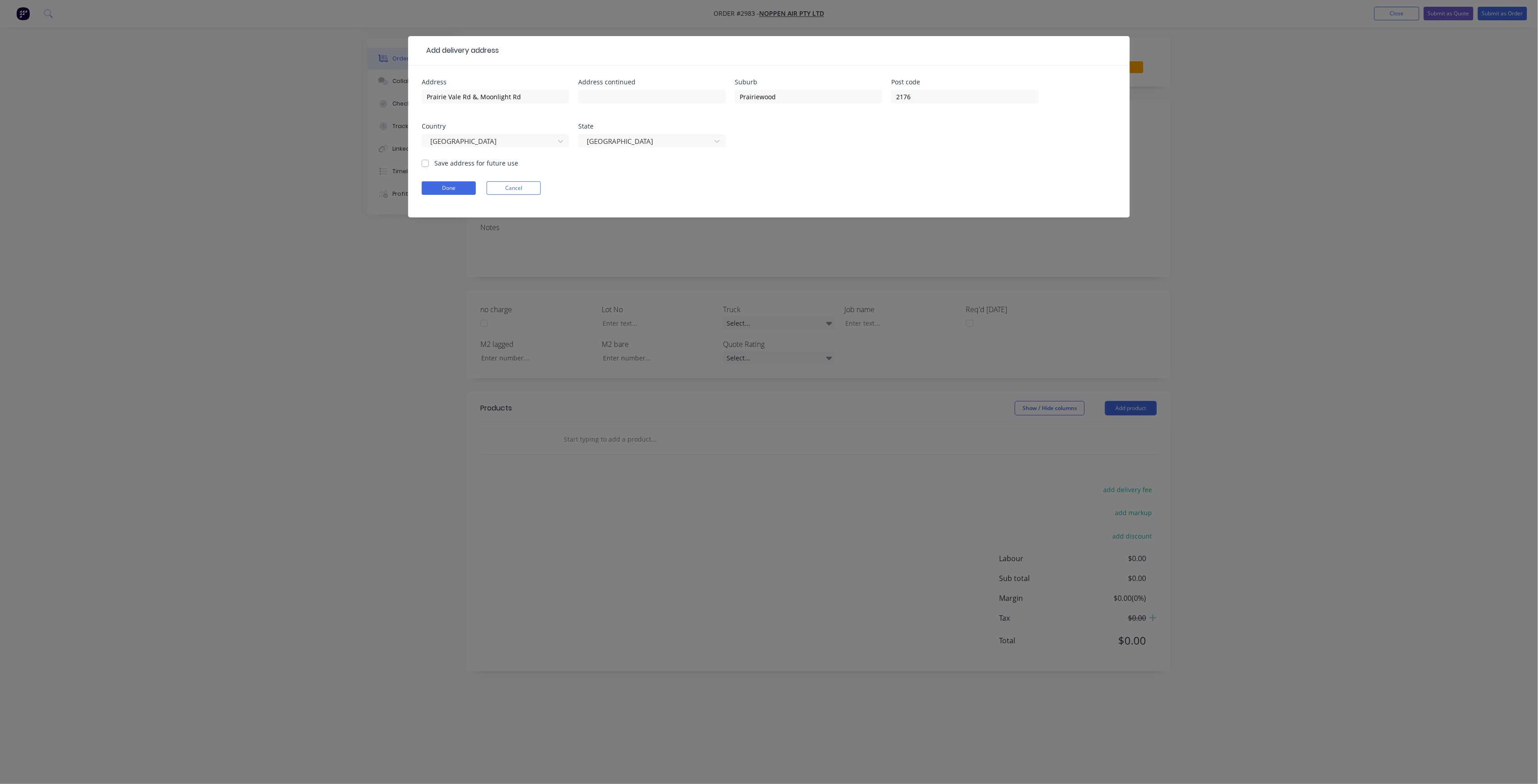
click at [443, 160] on label "Save address for future use" at bounding box center [476, 163] width 84 height 9
click at [429, 160] on input "Save address for future use" at bounding box center [425, 162] width 7 height 8
checkbox input "true"
click at [436, 183] on button "Done" at bounding box center [449, 188] width 54 height 14
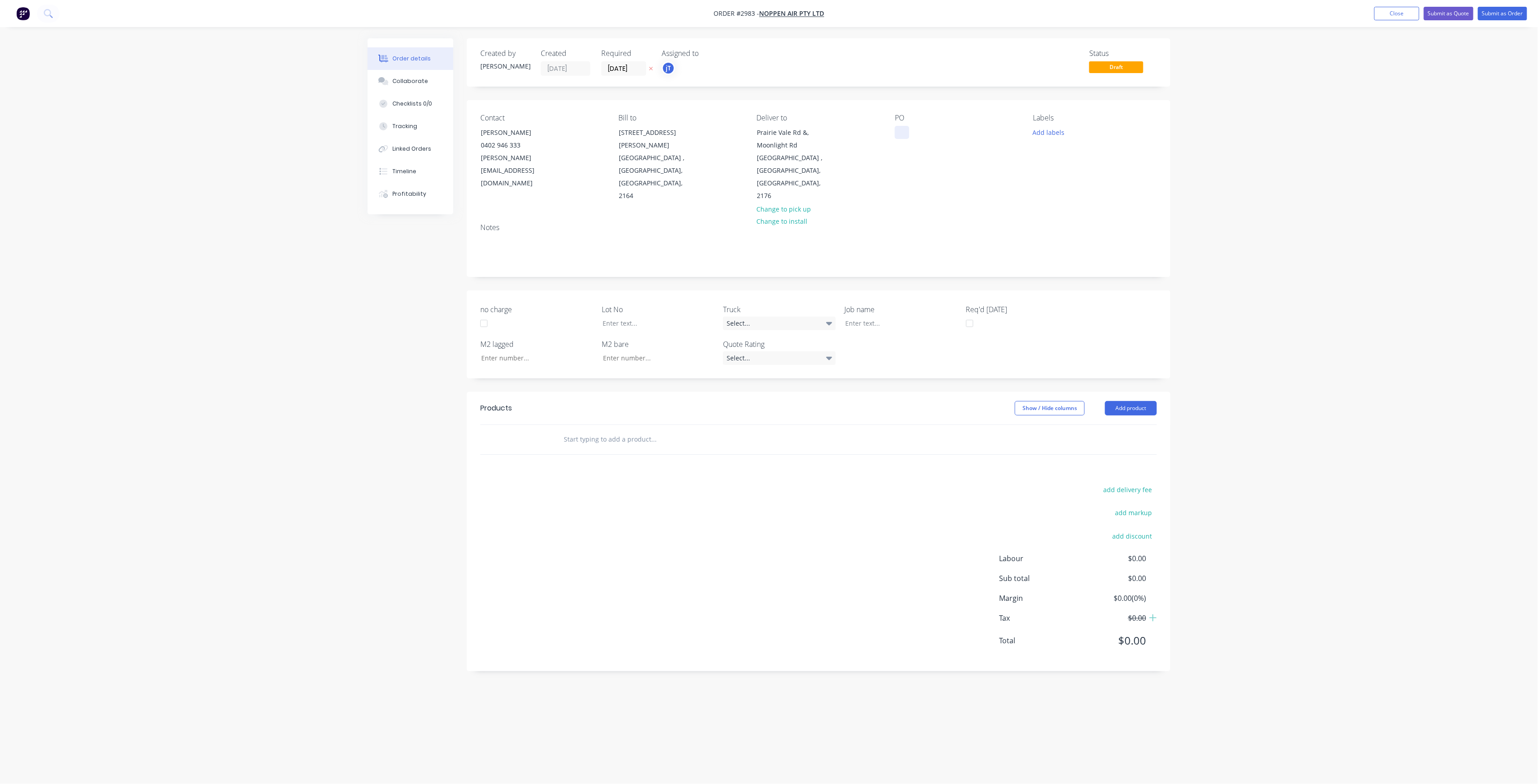
click at [899, 129] on div at bounding box center [902, 132] width 15 height 13
click at [902, 132] on div "022228 site measures" at bounding box center [924, 136] width 57 height 22
click at [974, 148] on div "[GEOGRAPHIC_DATA] P.O-022228 site measures" at bounding box center [951, 136] width 112 height 22
click at [1043, 132] on button "Add labels" at bounding box center [1048, 132] width 42 height 12
click at [621, 430] on input "text" at bounding box center [654, 439] width 180 height 18
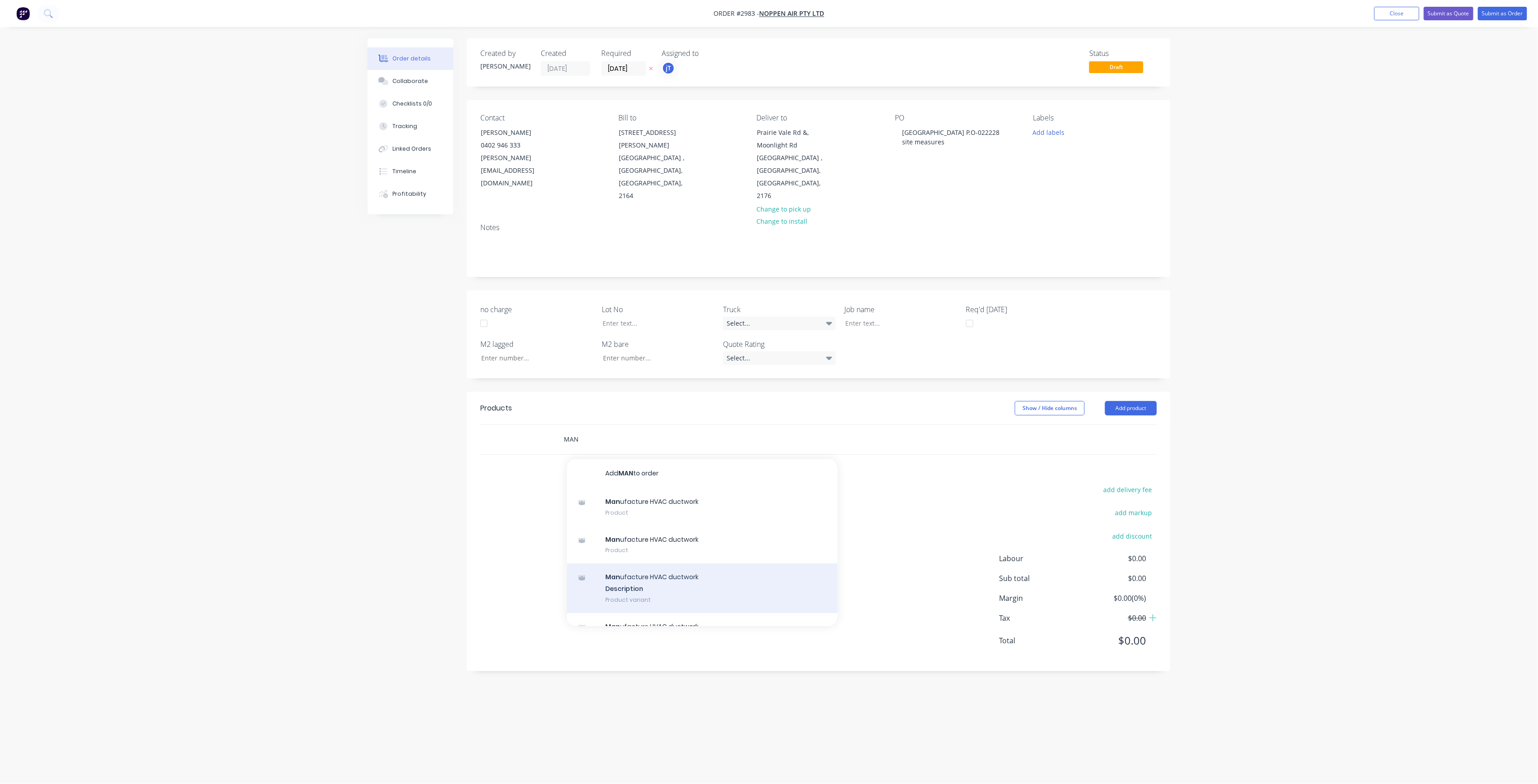
type input "MAN"
click at [671, 564] on div "Man ufacture HVAC ductwork Description Product variant" at bounding box center [702, 588] width 271 height 49
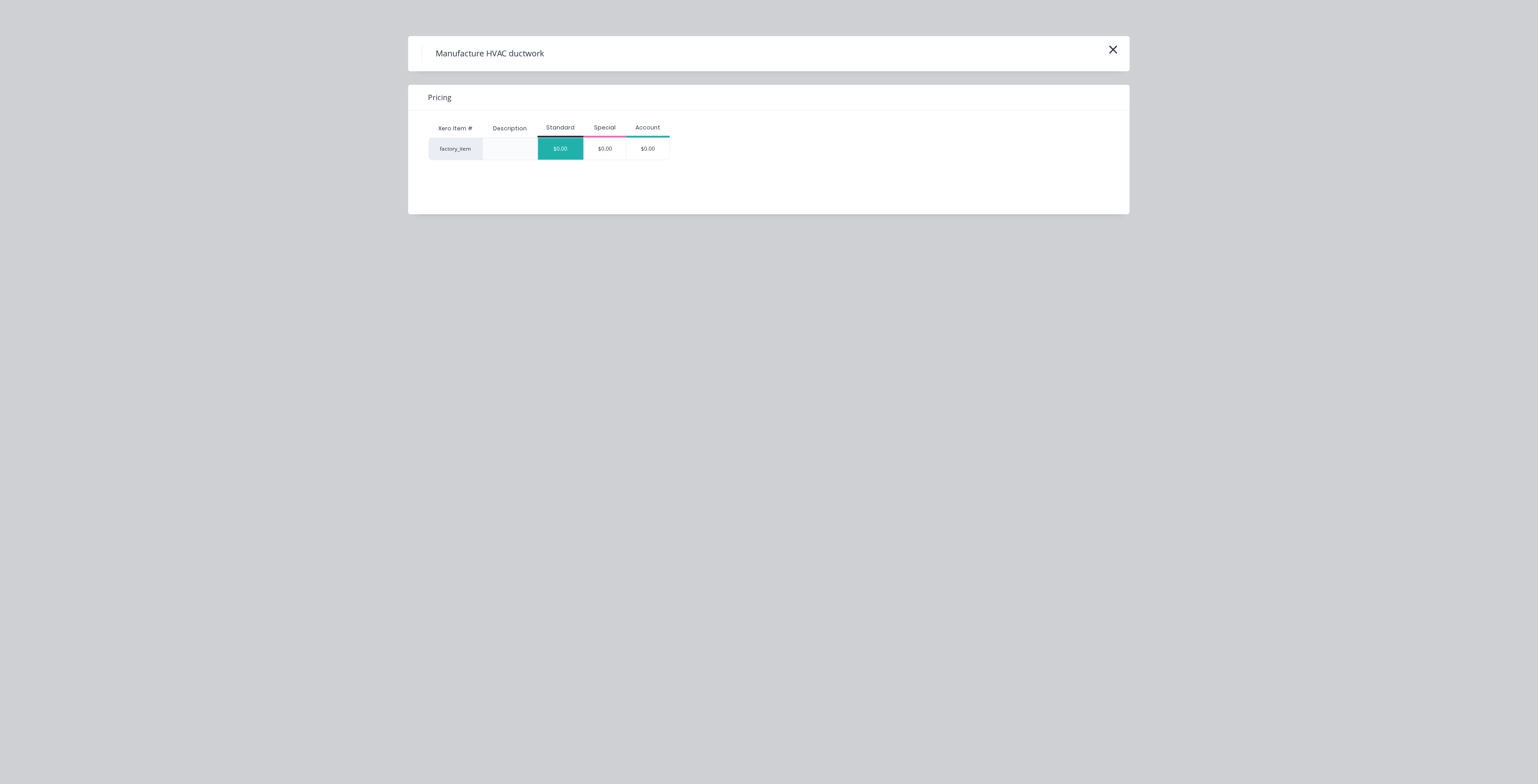
click at [563, 153] on div "$0.00" at bounding box center [560, 149] width 45 height 22
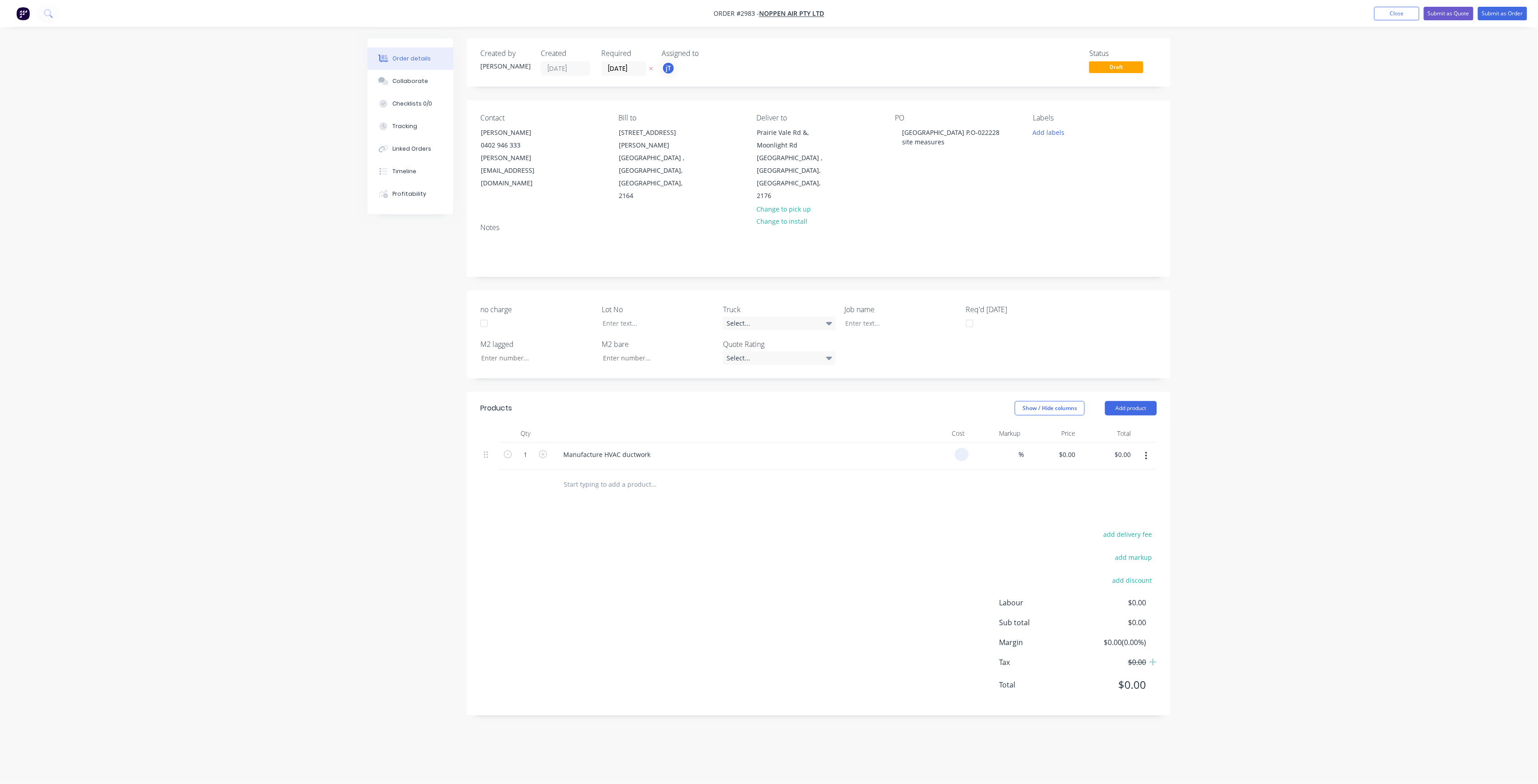
click at [965, 448] on input at bounding box center [963, 454] width 10 height 13
type input "$1,280.00"
click at [859, 476] on div "Products Show / Hide columns Add product Qty Cost Markup Price Total 1 Manufact…" at bounding box center [819, 554] width 704 height 324
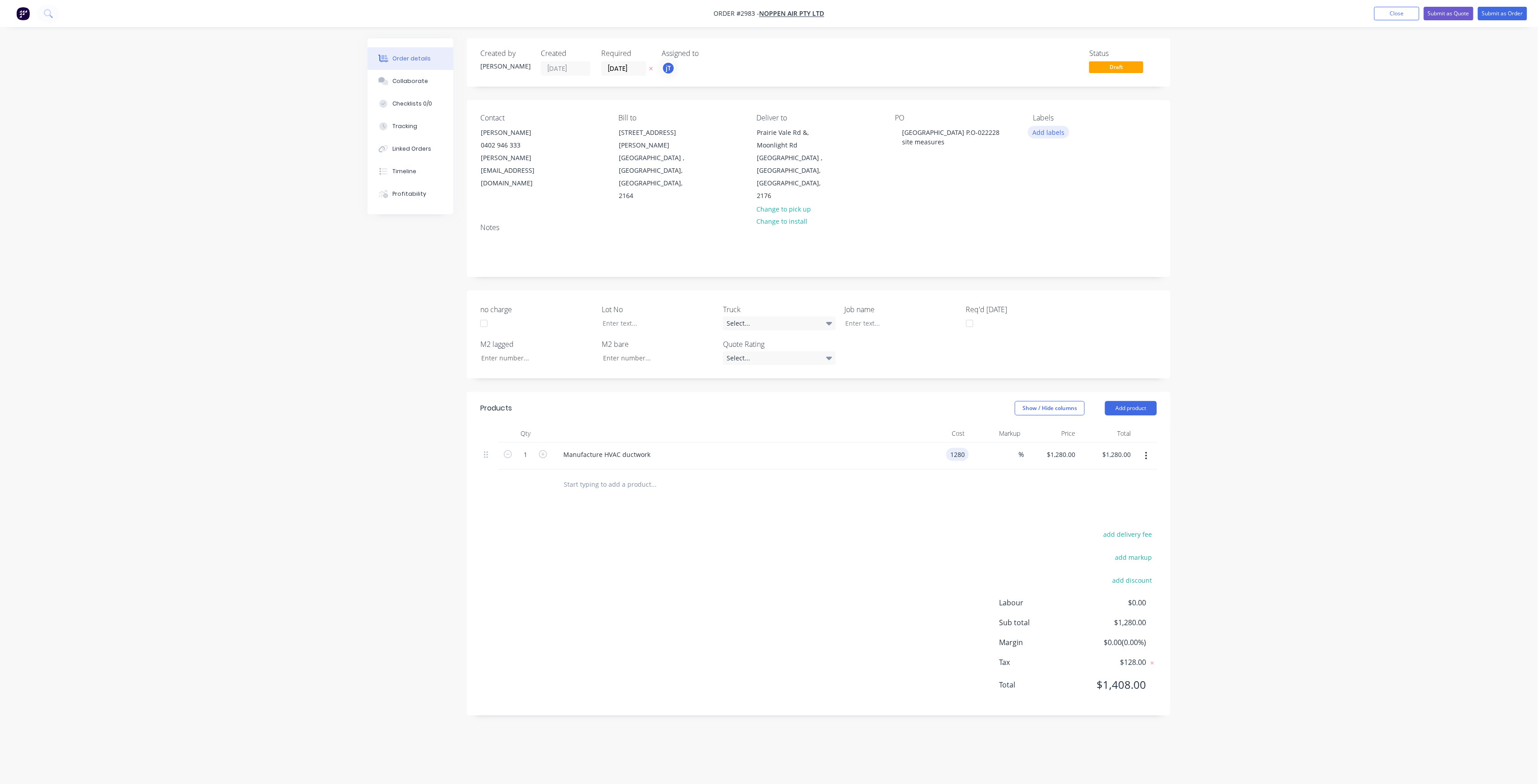
type input "$1,280.00"
click at [1064, 129] on button "Add labels" at bounding box center [1048, 132] width 42 height 12
type input "C"
click at [1078, 247] on div "C-O-D" at bounding box center [1069, 249] width 22 height 10
click at [1141, 103] on div "Contact [PERSON_NAME] [PHONE_NUMBER] [PERSON_NAME][EMAIL_ADDRESS][DOMAIN_NAME] …" at bounding box center [819, 158] width 704 height 116
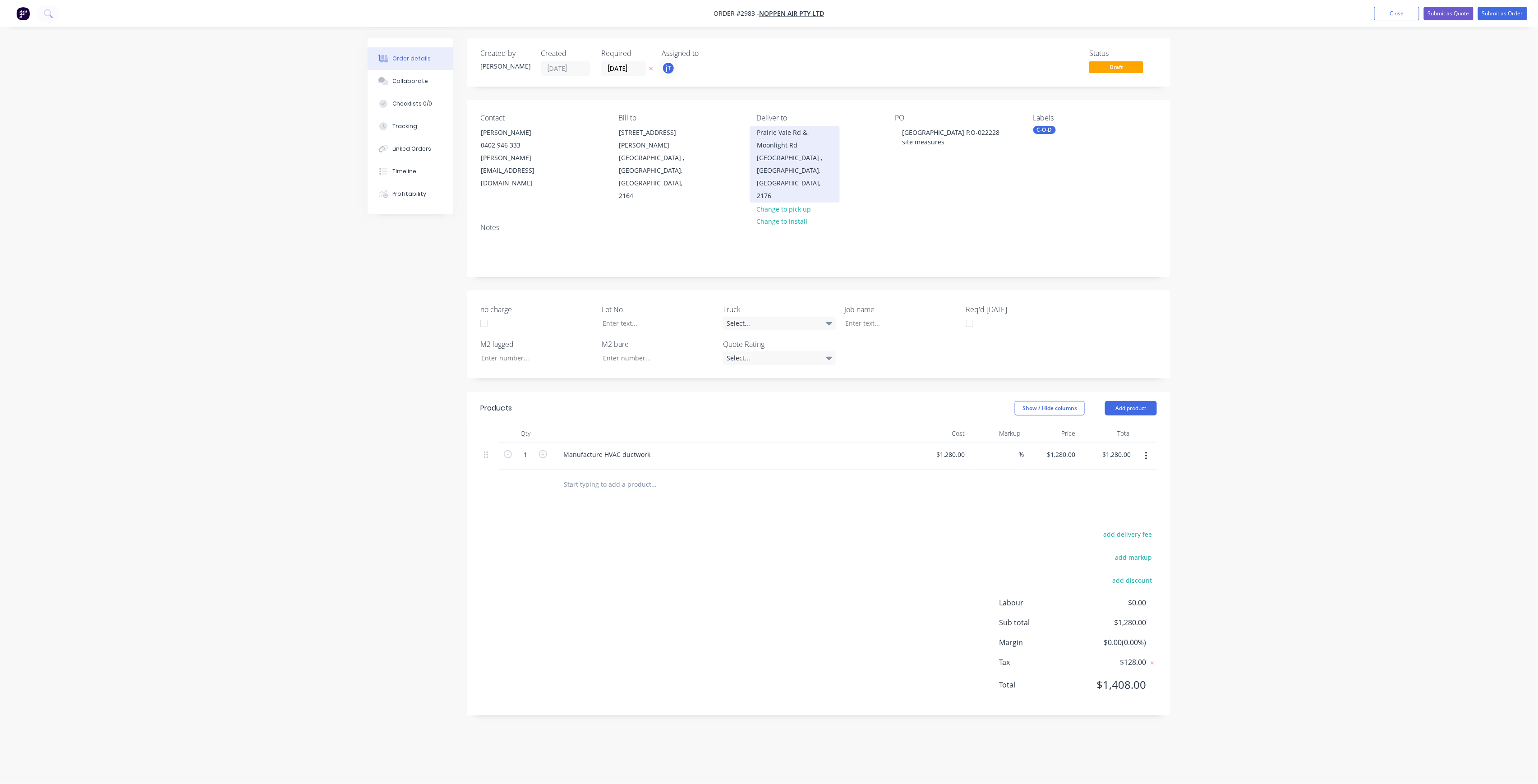
click at [812, 147] on div "Prairie Vale Rd &, Moonlight Rd" at bounding box center [794, 139] width 75 height 25
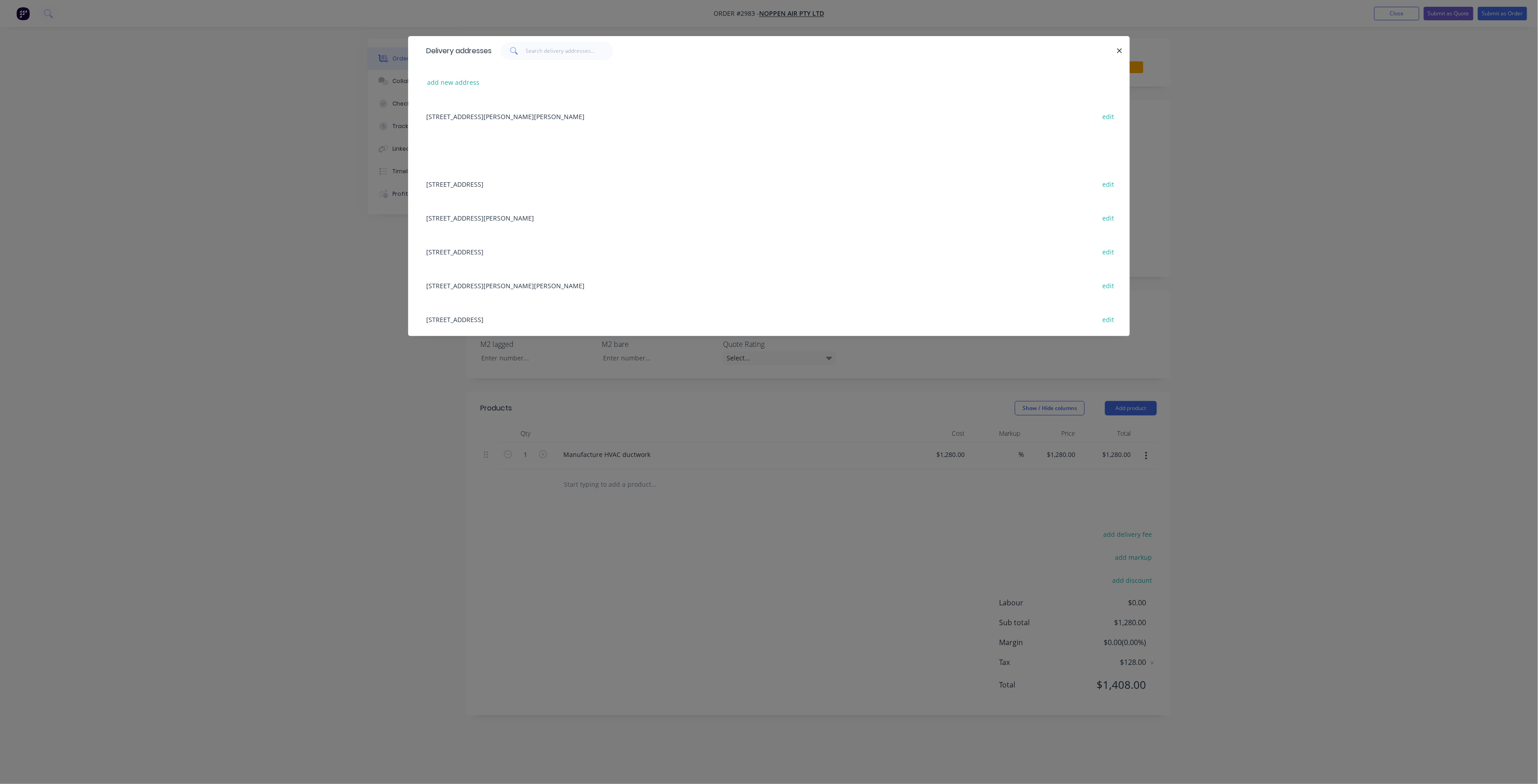
click at [555, 285] on div "[STREET_ADDRESS][PERSON_NAME][PERSON_NAME] edit" at bounding box center [769, 285] width 695 height 34
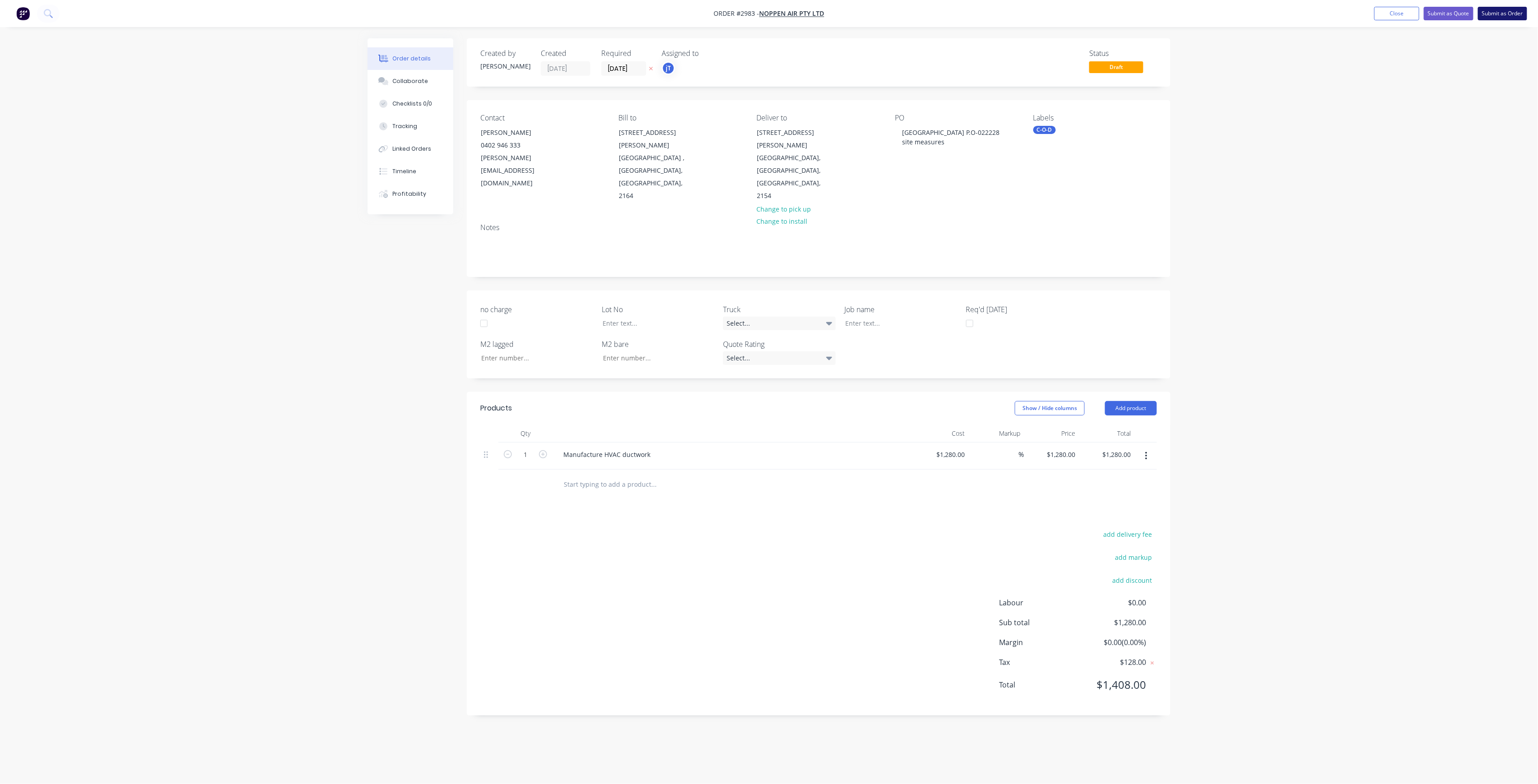
click at [1493, 16] on button "Submit as Order" at bounding box center [1503, 14] width 49 height 14
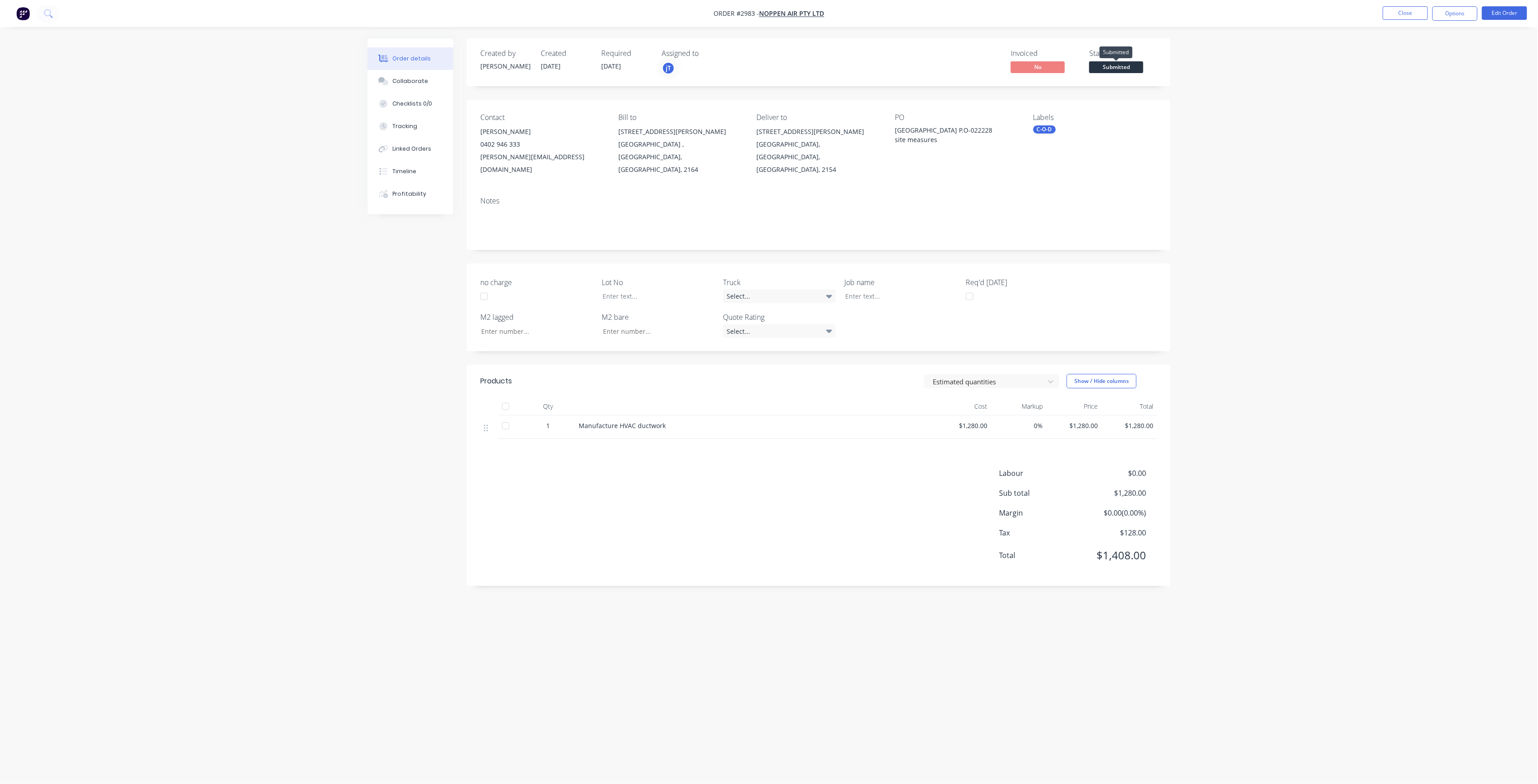
click at [1114, 66] on span "Submitted" at bounding box center [1116, 67] width 54 height 12
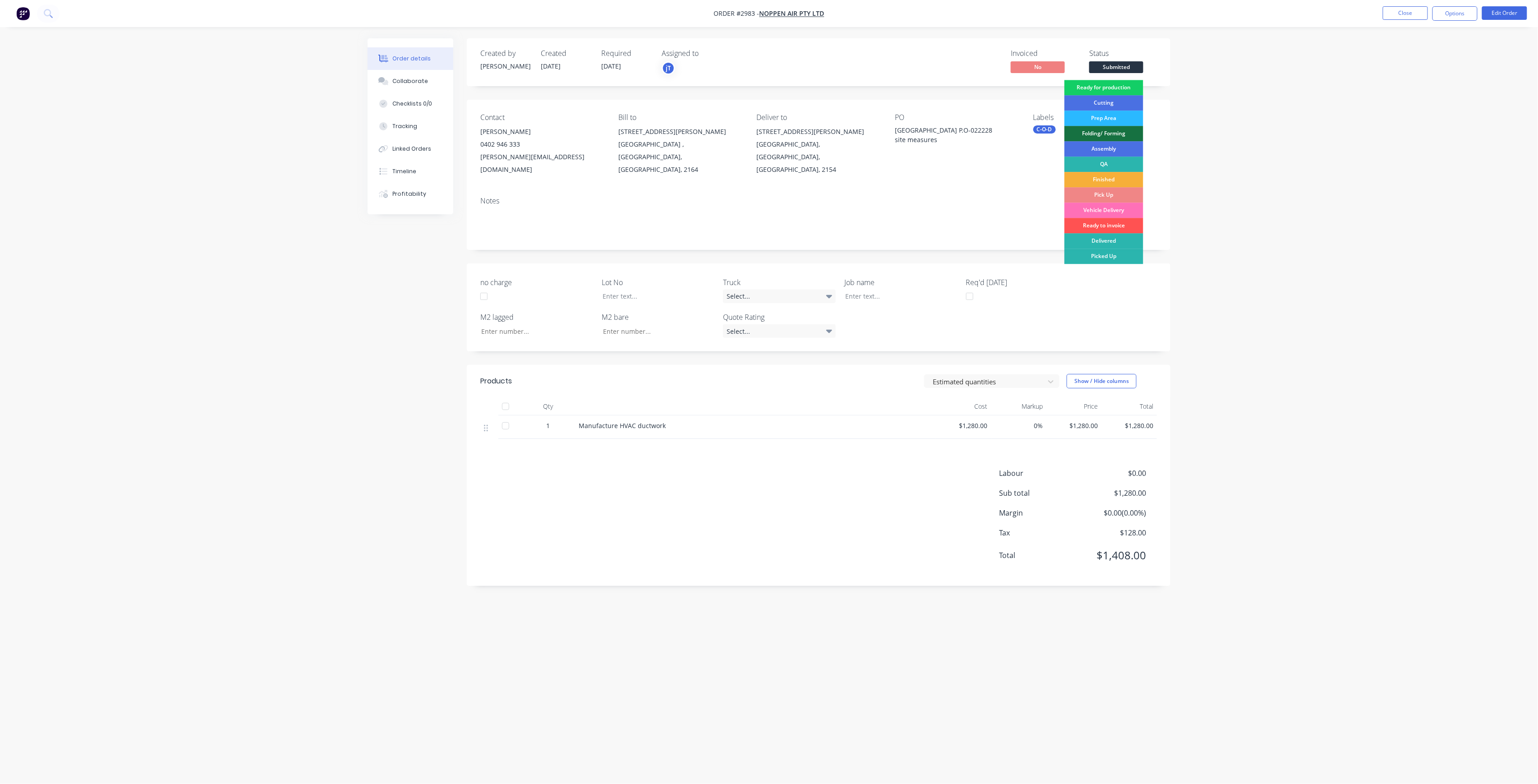
click at [1114, 86] on div "Ready for production" at bounding box center [1104, 88] width 79 height 15
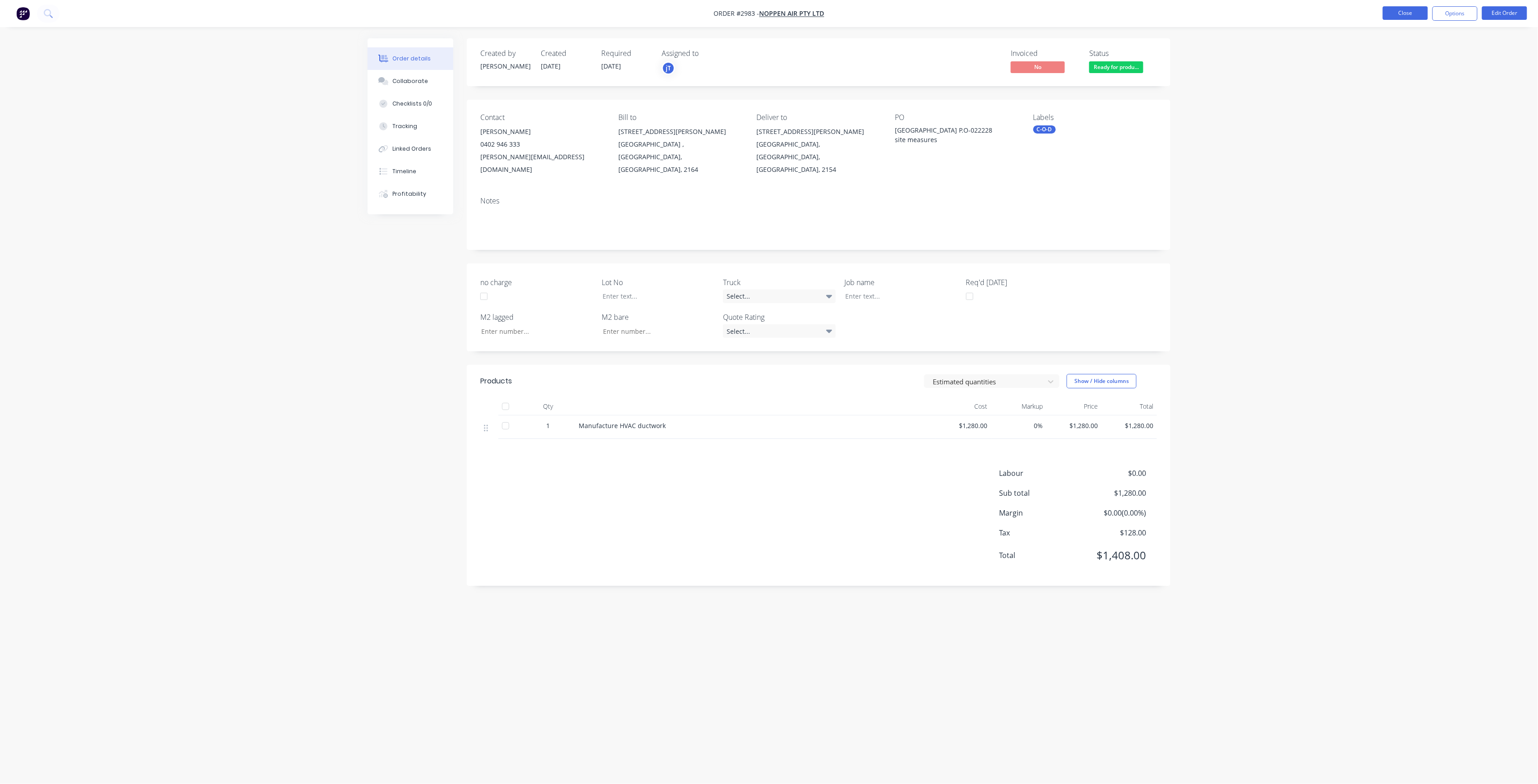
click at [1401, 12] on button "Close" at bounding box center [1405, 13] width 45 height 14
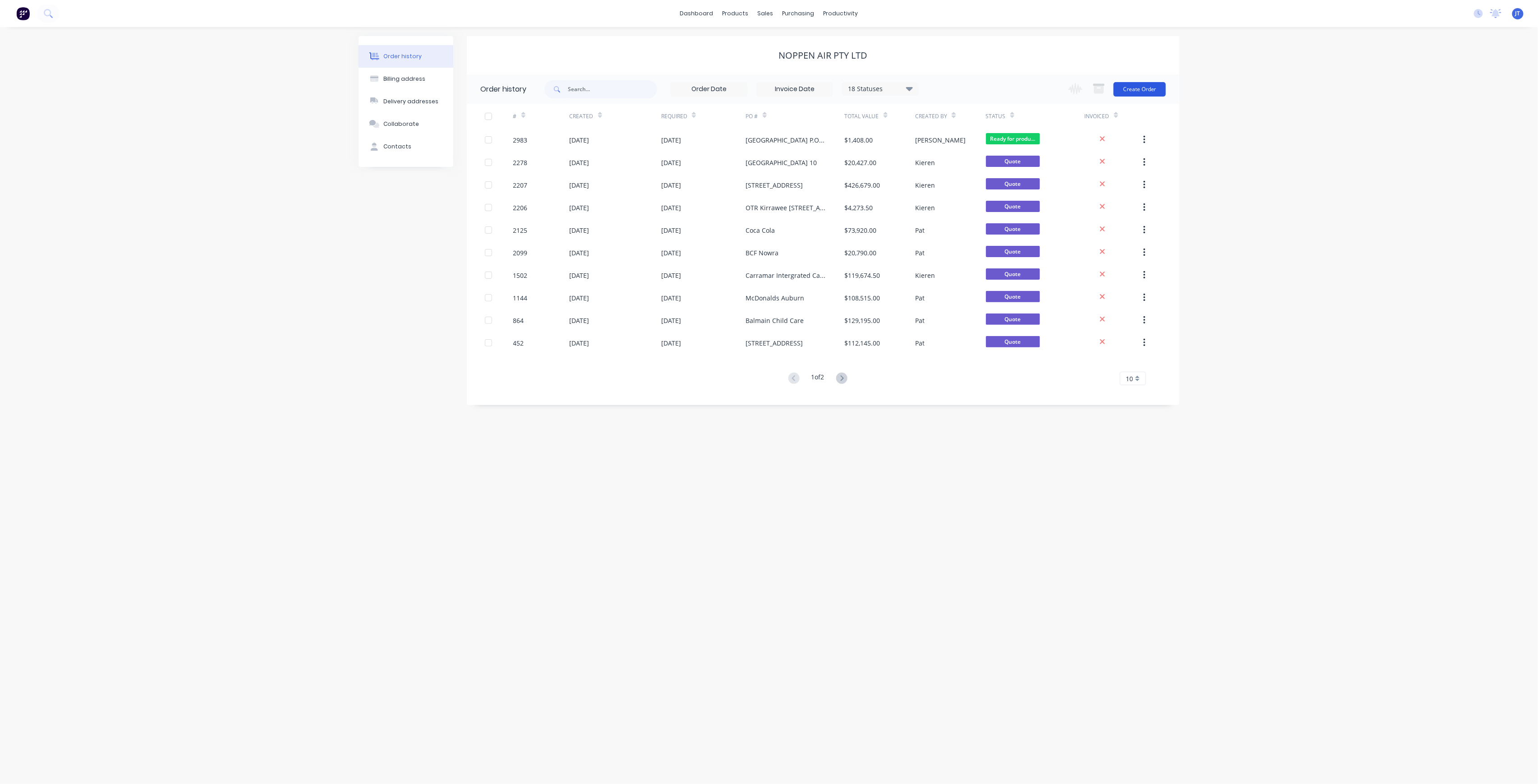
click at [1152, 93] on button "Create Order" at bounding box center [1140, 89] width 52 height 15
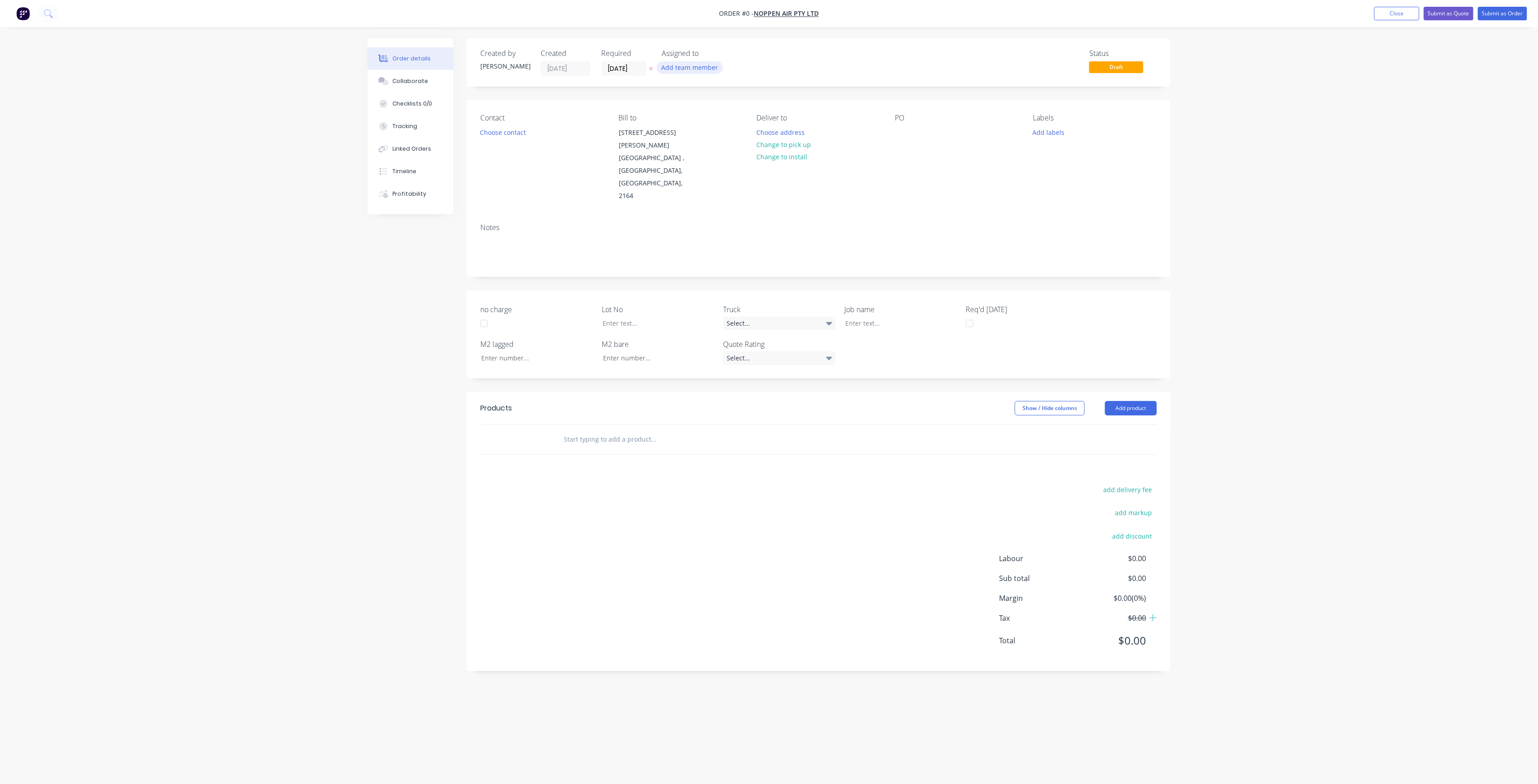
click at [671, 72] on button "Add team member" at bounding box center [690, 68] width 66 height 12
click at [703, 114] on div "[PERSON_NAME] (You)" at bounding box center [735, 117] width 90 height 9
click at [643, 67] on div "Order details Collaborate Checklists 0/0 Tracking Linked Orders Timeline Profit…" at bounding box center [769, 375] width 821 height 673
click at [635, 68] on input "[DATE]" at bounding box center [623, 69] width 44 height 14
click at [648, 198] on div "7" at bounding box center [651, 202] width 14 height 14
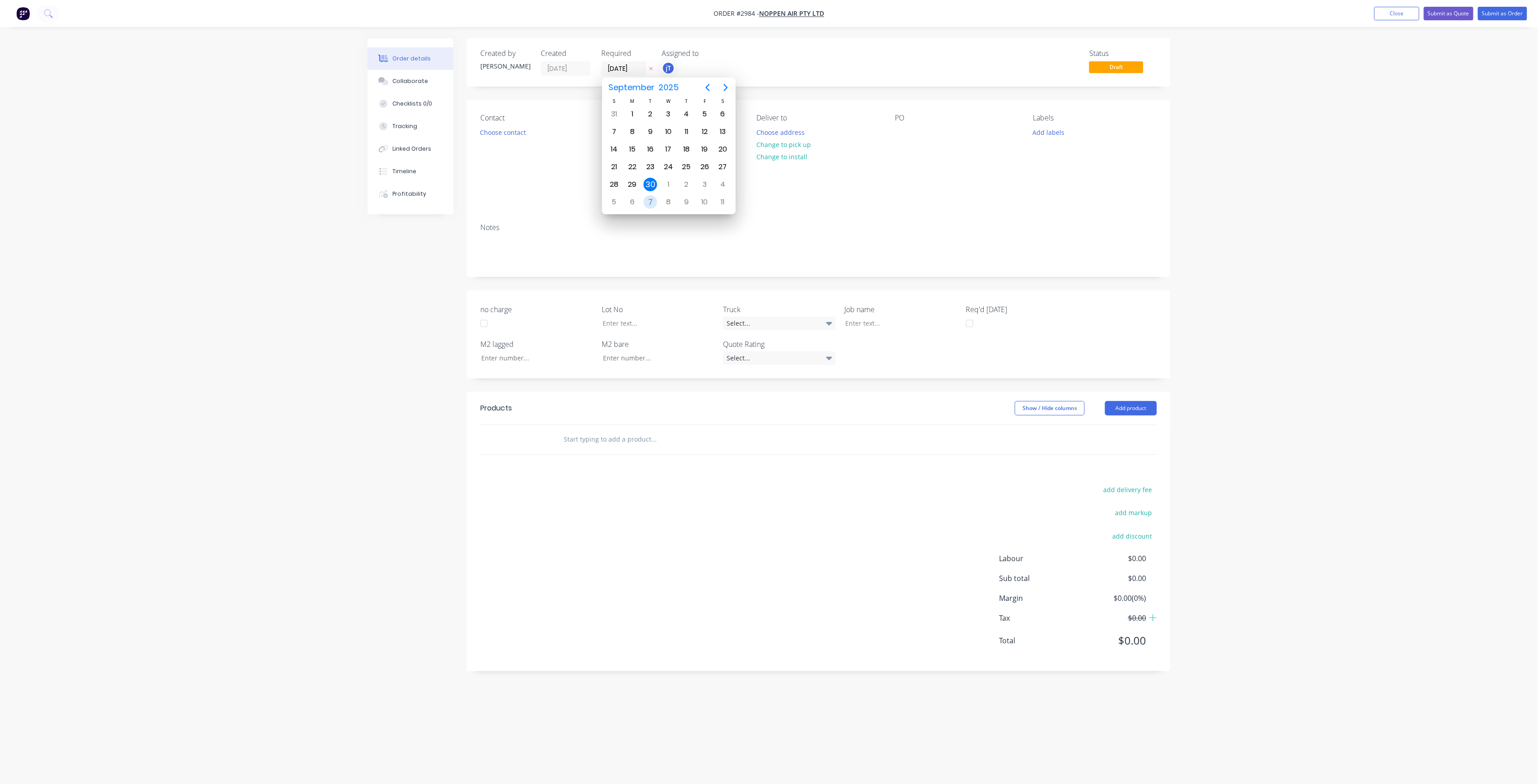
type input "[DATE]"
click at [503, 127] on button "Choose contact" at bounding box center [503, 132] width 56 height 12
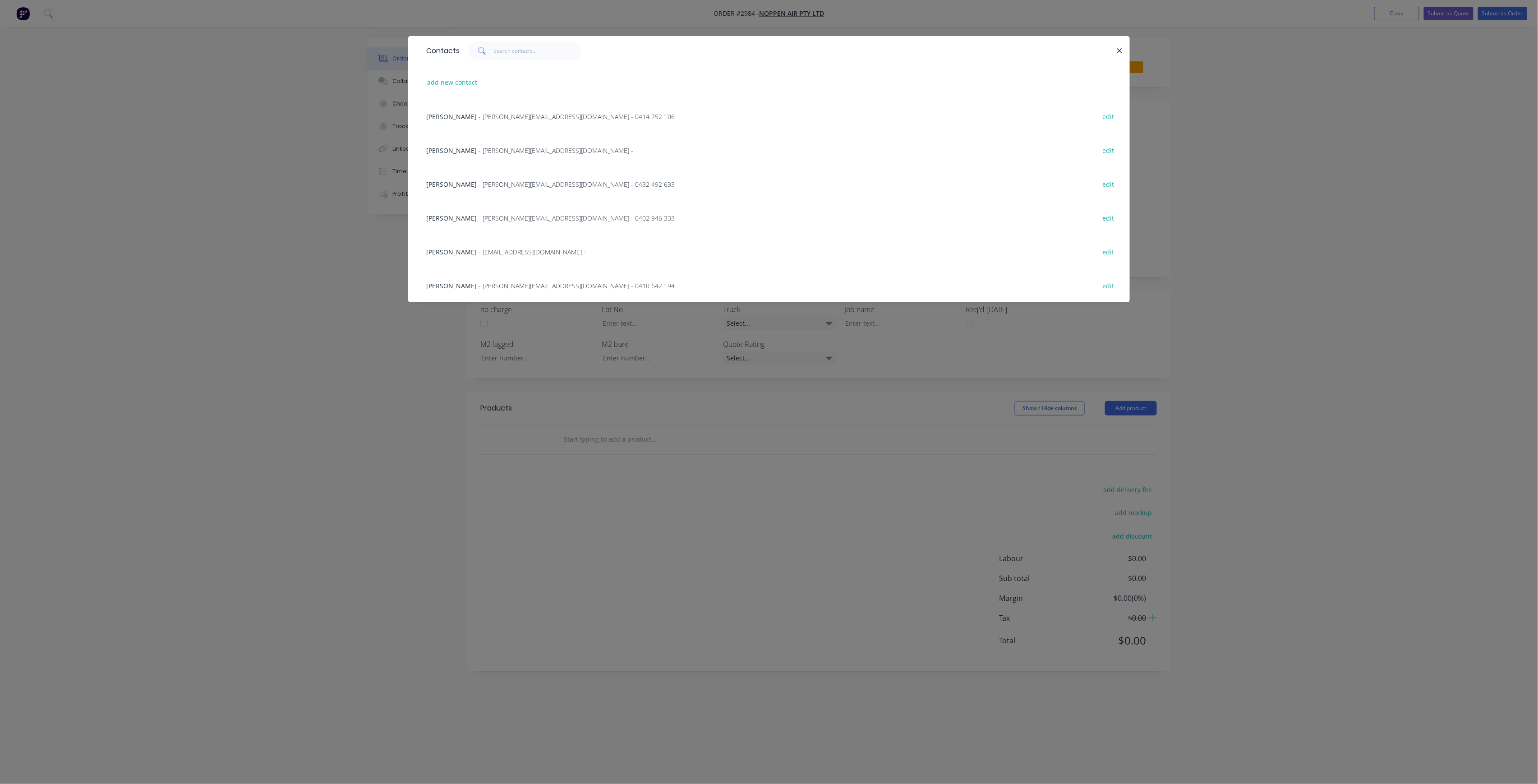
click at [480, 214] on span "- [PERSON_NAME][EMAIL_ADDRESS][DOMAIN_NAME] - 0402 946 333" at bounding box center [577, 217] width 196 height 8
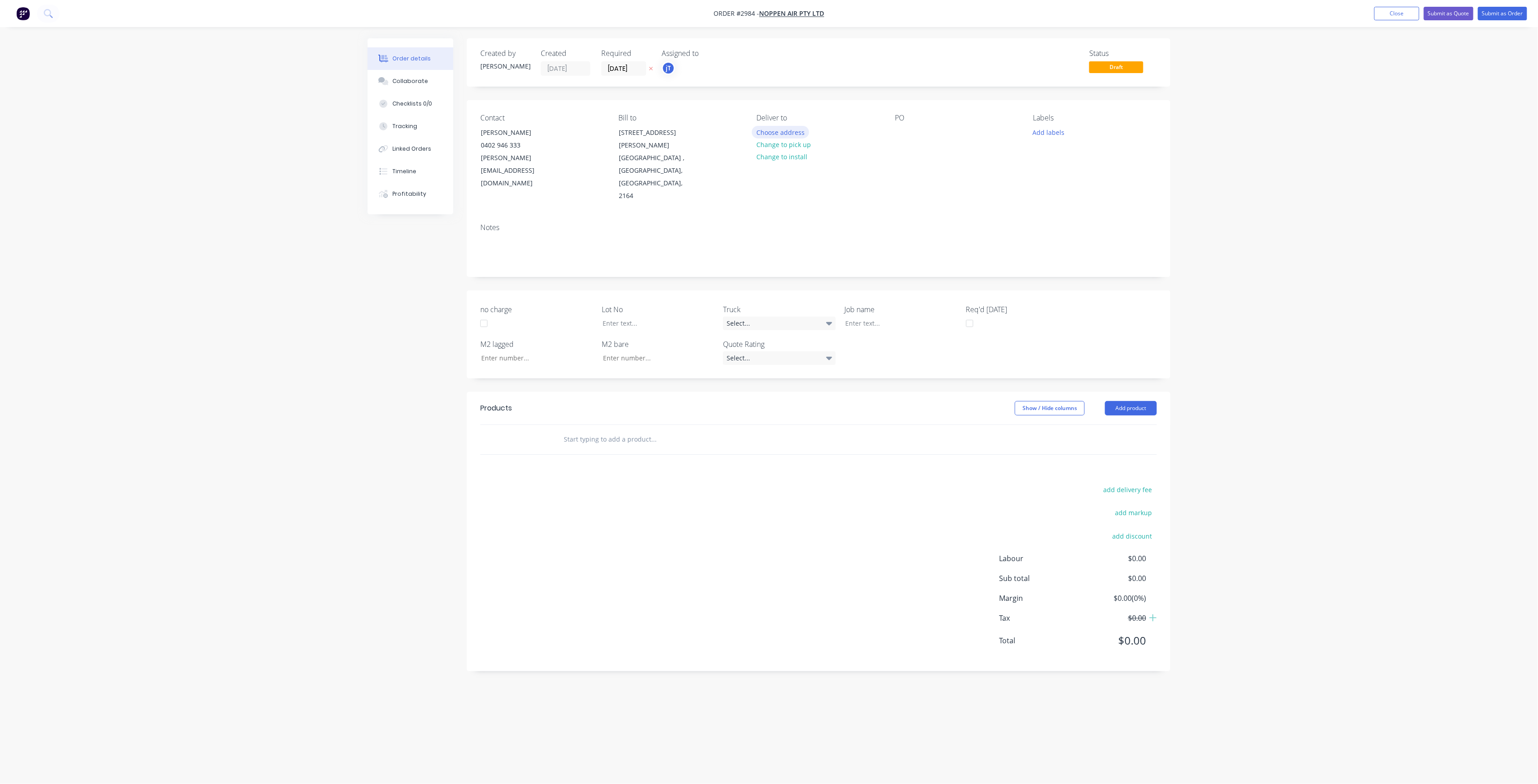
click at [799, 130] on button "Choose address" at bounding box center [780, 132] width 58 height 12
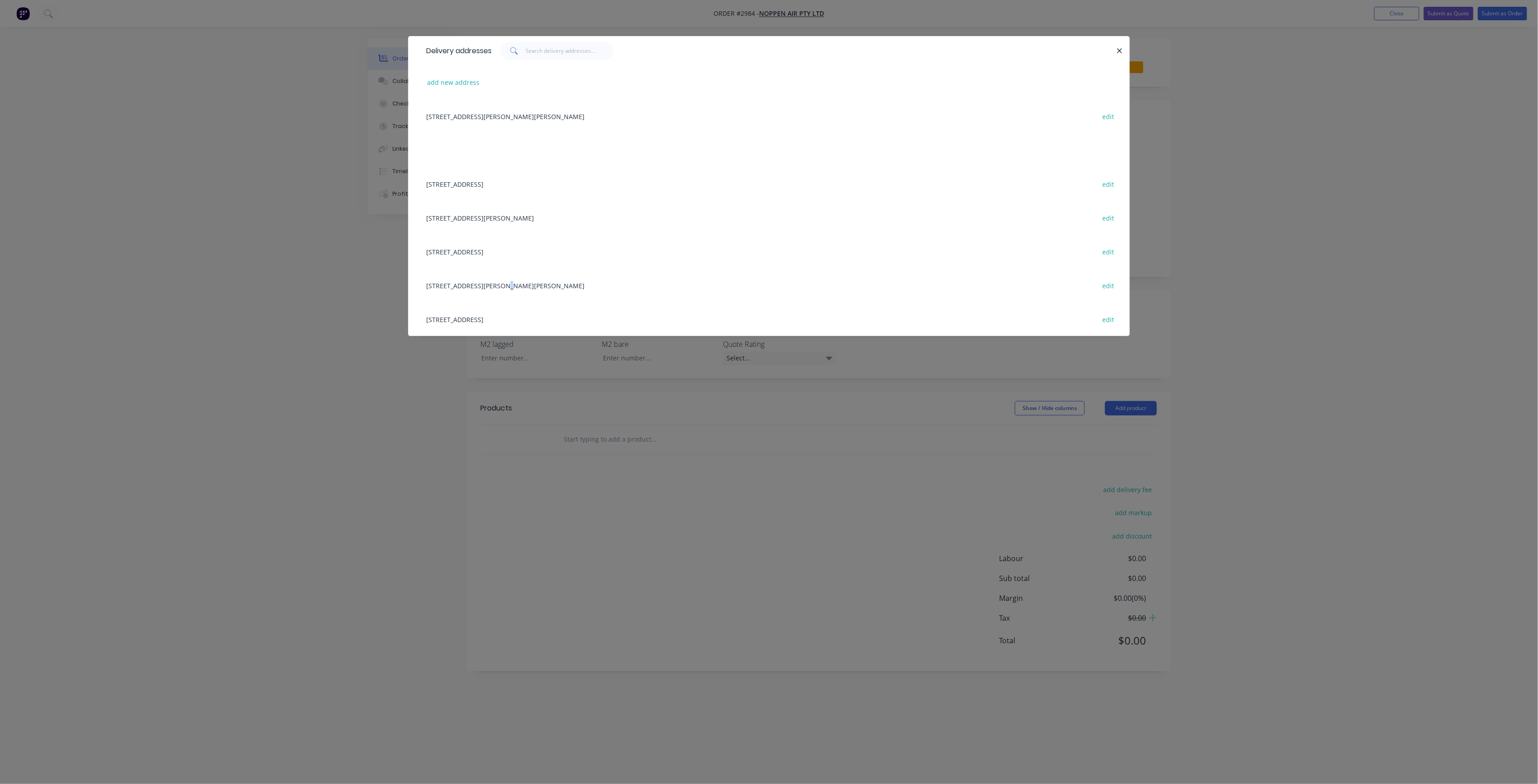
click at [500, 281] on div "[STREET_ADDRESS][PERSON_NAME][PERSON_NAME] edit" at bounding box center [769, 285] width 695 height 34
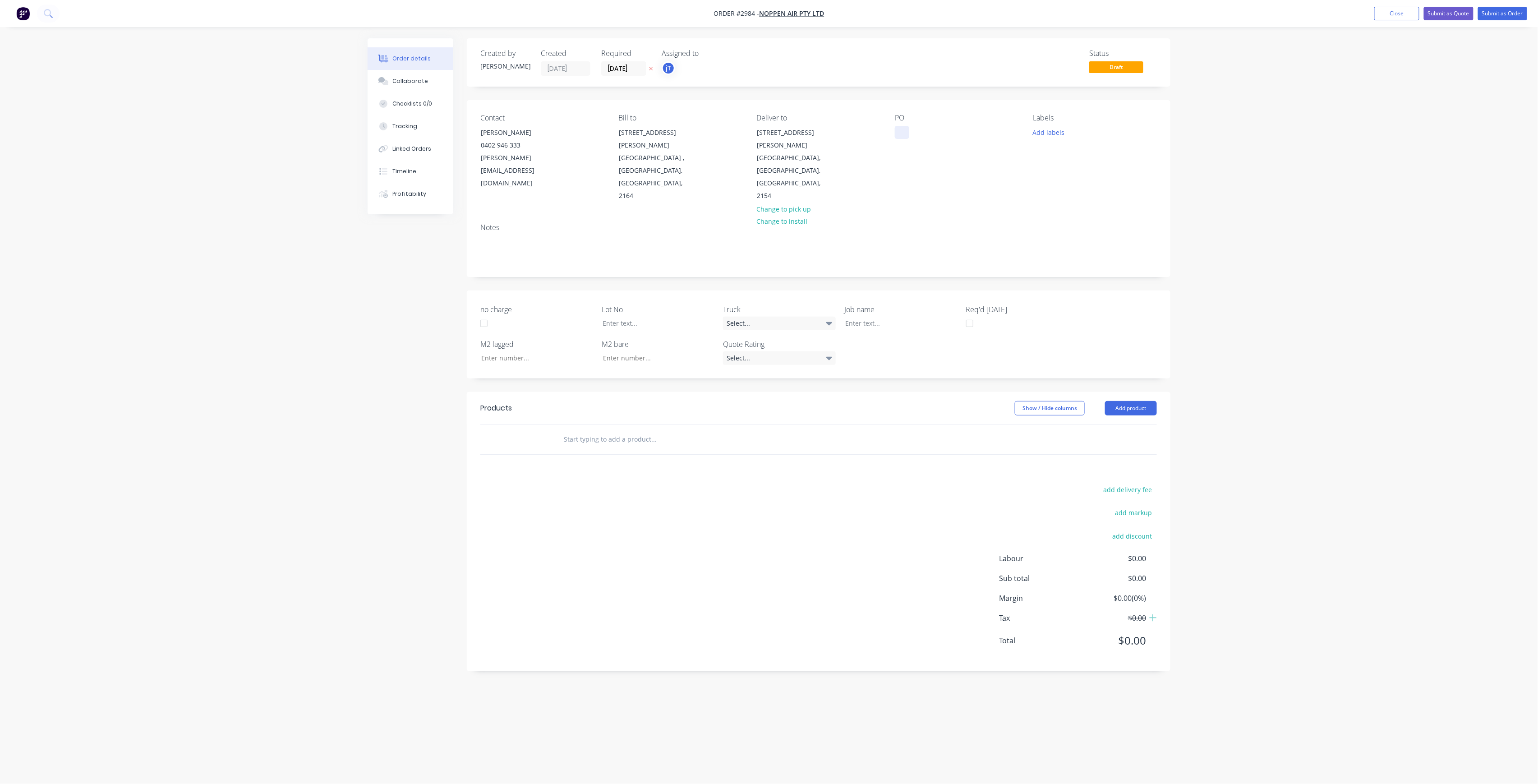
click at [908, 137] on div at bounding box center [902, 132] width 15 height 13
drag, startPoint x: 961, startPoint y: 136, endPoint x: 902, endPoint y: 140, distance: 59.1
click at [902, 140] on div "[GEOGRAPHIC_DATA][STREET_ADDRESS]" at bounding box center [957, 157] width 123 height 89
click at [648, 430] on input "text" at bounding box center [654, 439] width 180 height 18
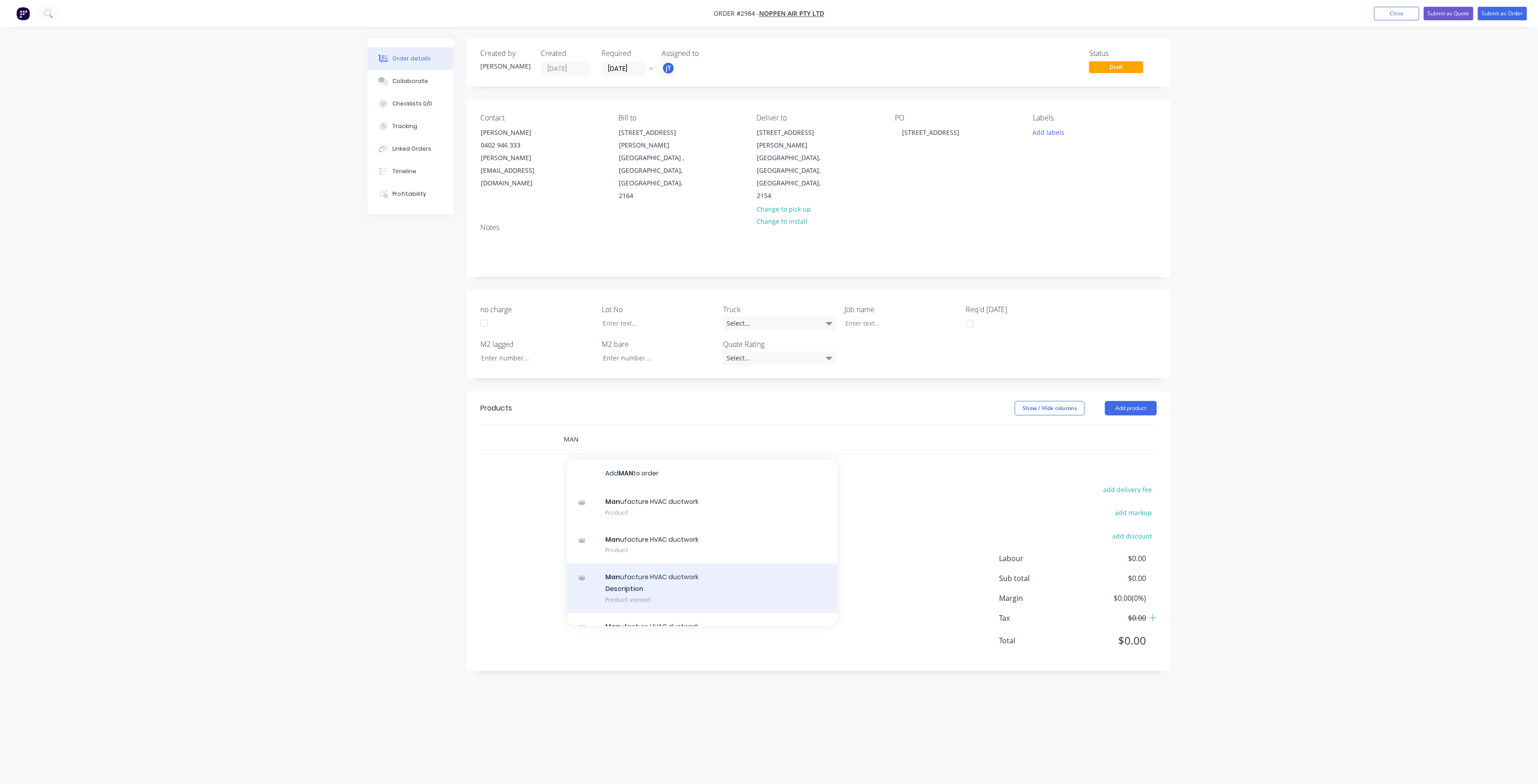
type input "MAN"
click at [669, 564] on div "Man ufacture HVAC ductwork Description Product variant" at bounding box center [702, 588] width 271 height 49
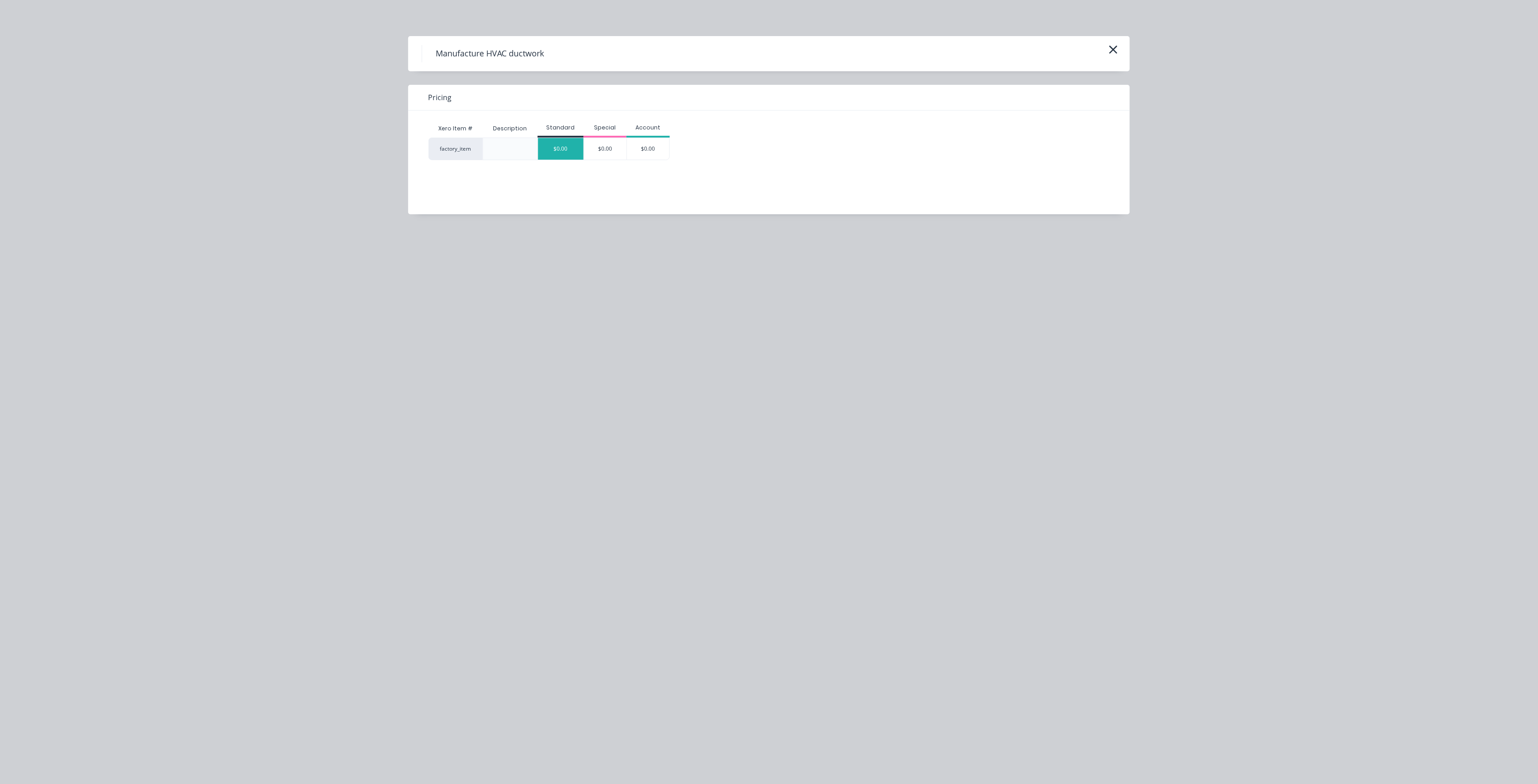
click at [564, 150] on div "$0.00" at bounding box center [560, 149] width 45 height 22
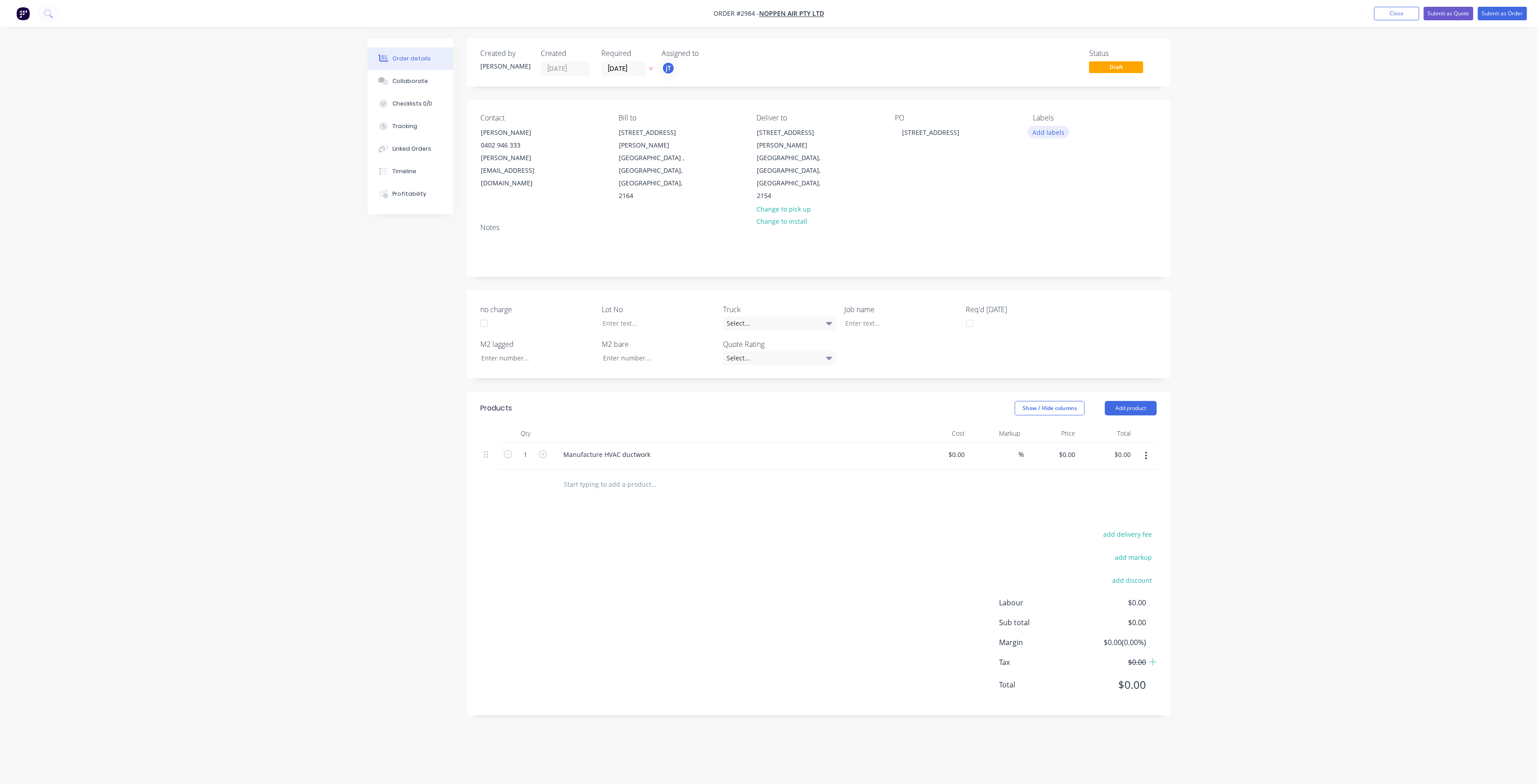
click at [1056, 136] on button "Add labels" at bounding box center [1048, 132] width 42 height 12
click at [1070, 156] on input "text" at bounding box center [1108, 158] width 94 height 18
type input "C-O"
click at [1081, 210] on button "C-O-D" at bounding box center [1063, 213] width 42 height 12
click at [969, 255] on div "Created by [PERSON_NAME] Created [DATE] Required [DATE] Assigned to jT Status D…" at bounding box center [819, 377] width 704 height 677
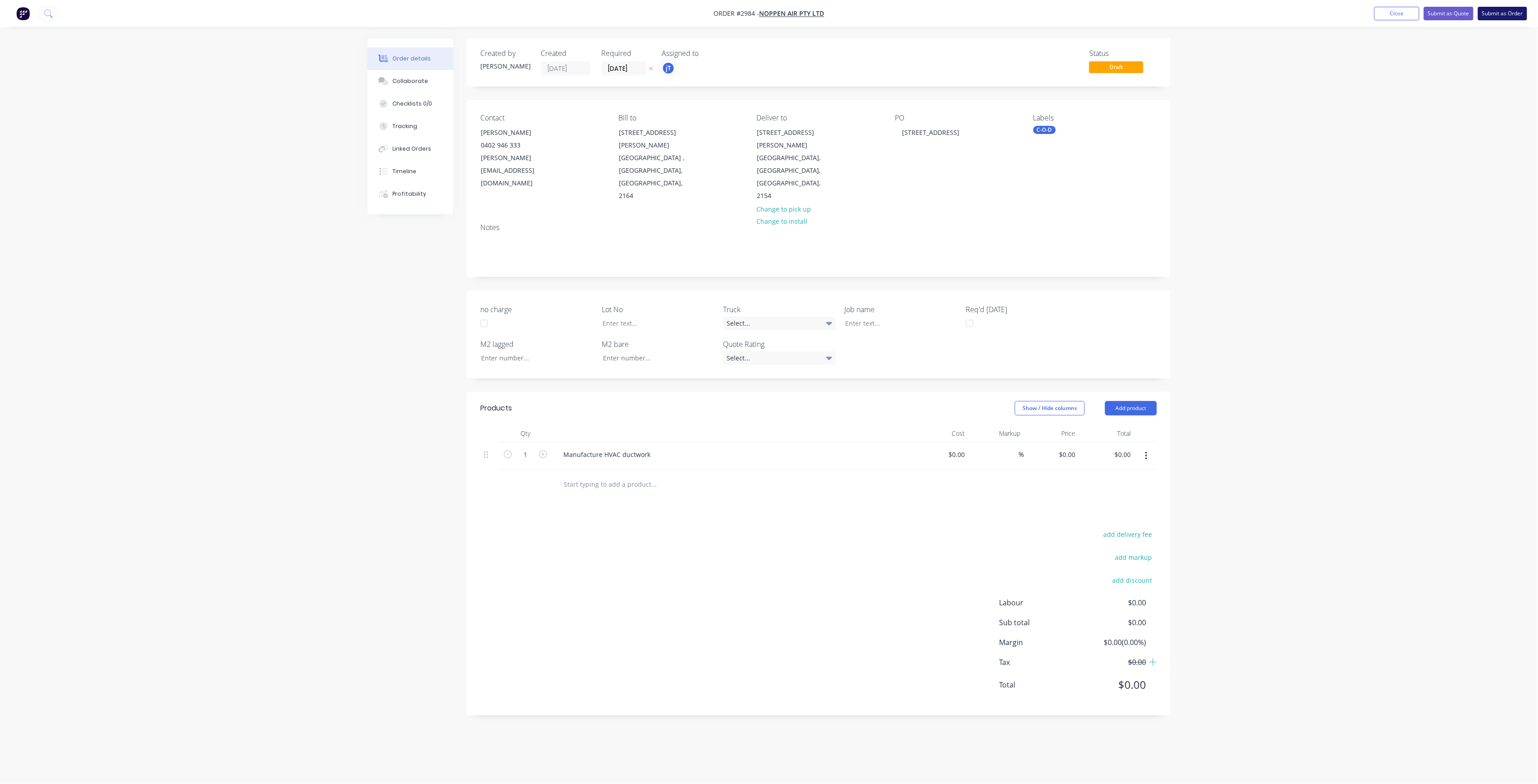
drag, startPoint x: 1492, startPoint y: 22, endPoint x: 1502, endPoint y: 12, distance: 14.1
click at [1502, 12] on nav "Order #2984 - Noppen Air Pty Ltd Add product Close Submit as Quote Submit as Or…" at bounding box center [769, 13] width 1538 height 27
click at [1502, 12] on button "Submit as Order" at bounding box center [1503, 14] width 49 height 14
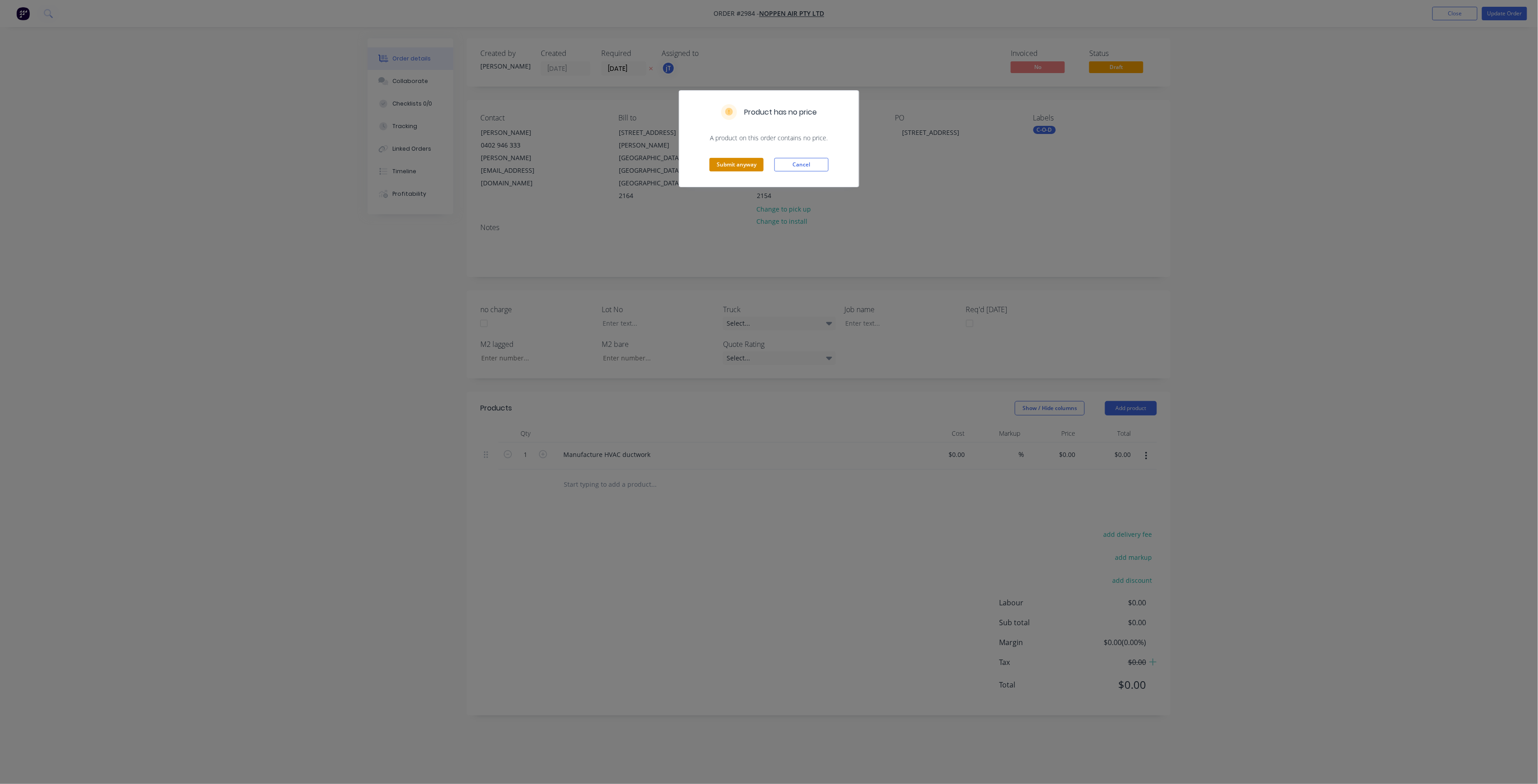
click at [709, 164] on button "Submit anyway" at bounding box center [736, 165] width 54 height 14
